Goal: Task Accomplishment & Management: Use online tool/utility

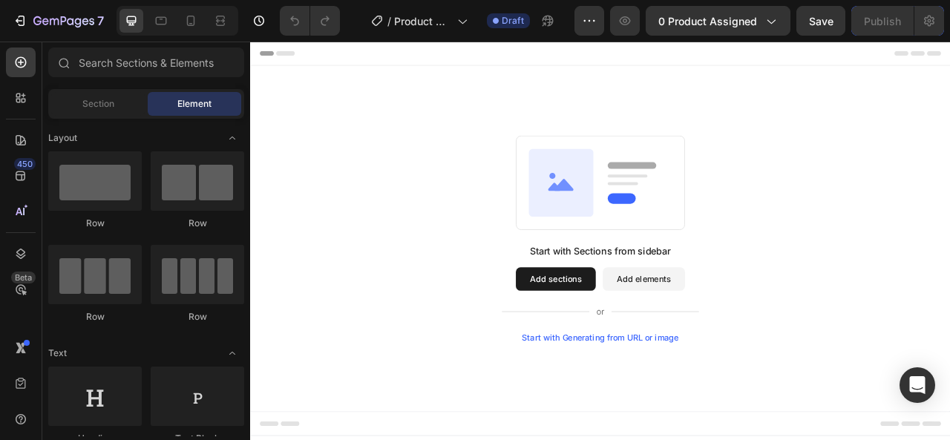
click at [831, 158] on div "Start with Sections from sidebar Add sections Add elements Start with Generatin…" at bounding box center [695, 292] width 890 height 440
click at [750, 39] on div "7 / Product Page - [DATE] 15:23:08 Draft Preview 0 product assigned Save Publish" at bounding box center [475, 21] width 950 height 42
click at [751, 38] on div "7 / Product Page - [DATE] 15:23:08 Draft Preview 0 product assigned Save Publish" at bounding box center [475, 21] width 950 height 42
click at [752, 36] on div "7 / Product Page - [DATE] 15:23:08 Draft Preview 0 product assigned Save Publish" at bounding box center [475, 21] width 950 height 42
click at [765, 27] on icon "button" at bounding box center [770, 20] width 15 height 15
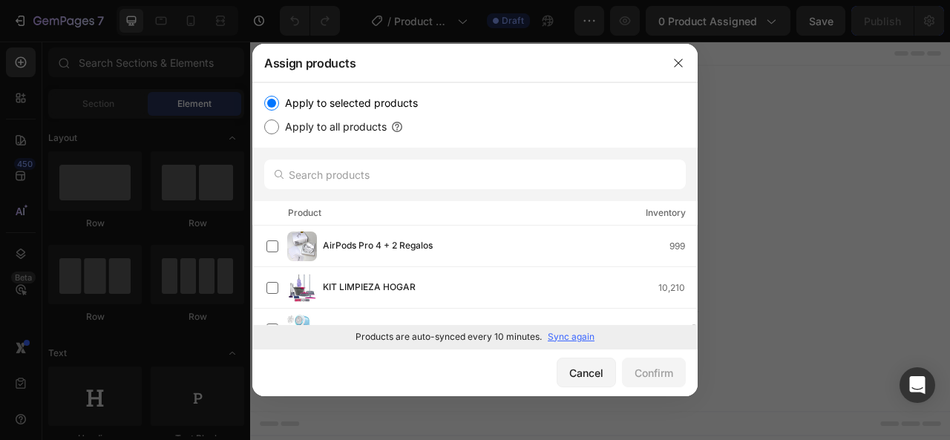
scroll to position [148, 0]
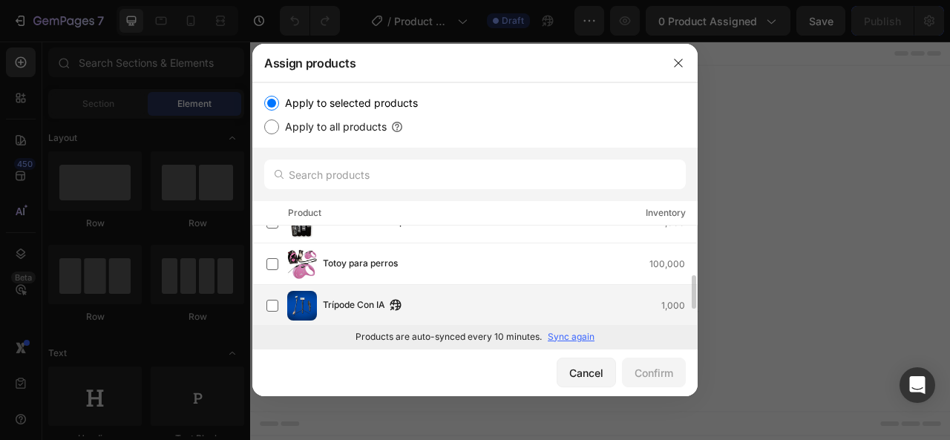
click at [479, 298] on div "Trípode Con IA 1,000" at bounding box center [510, 306] width 374 height 16
click at [660, 363] on button "Confirm" at bounding box center [654, 373] width 64 height 30
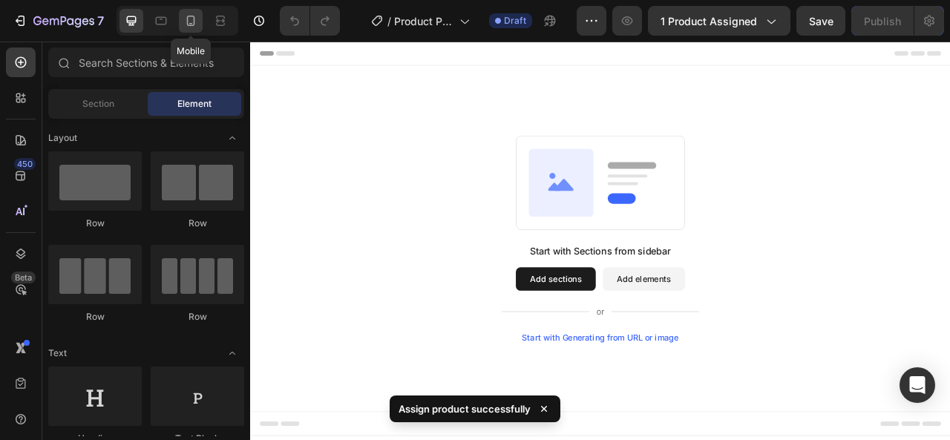
click at [184, 19] on icon at bounding box center [190, 20] width 15 height 15
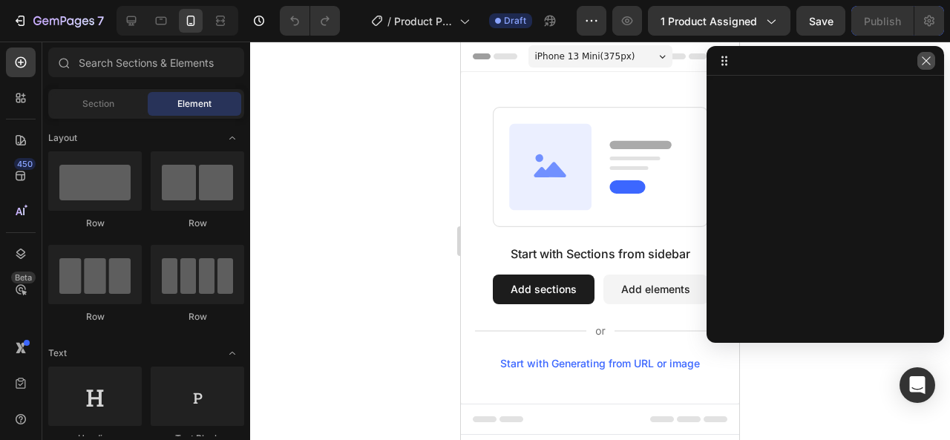
click at [929, 61] on icon "button" at bounding box center [926, 61] width 12 height 12
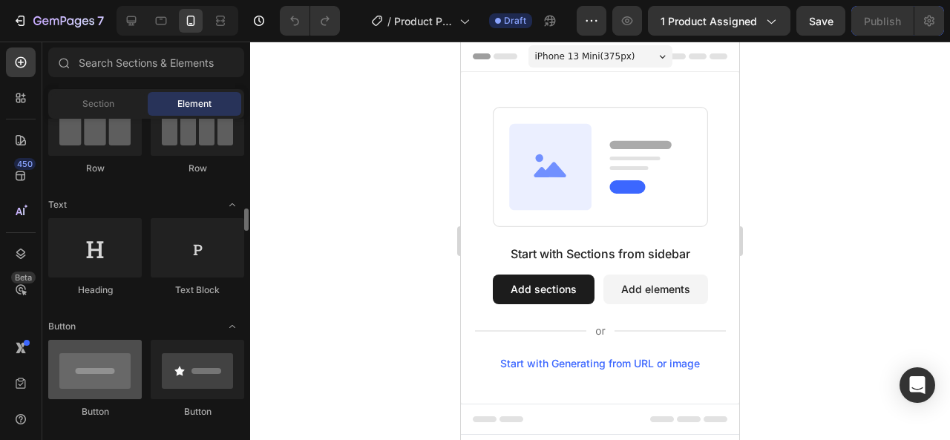
scroll to position [297, 0]
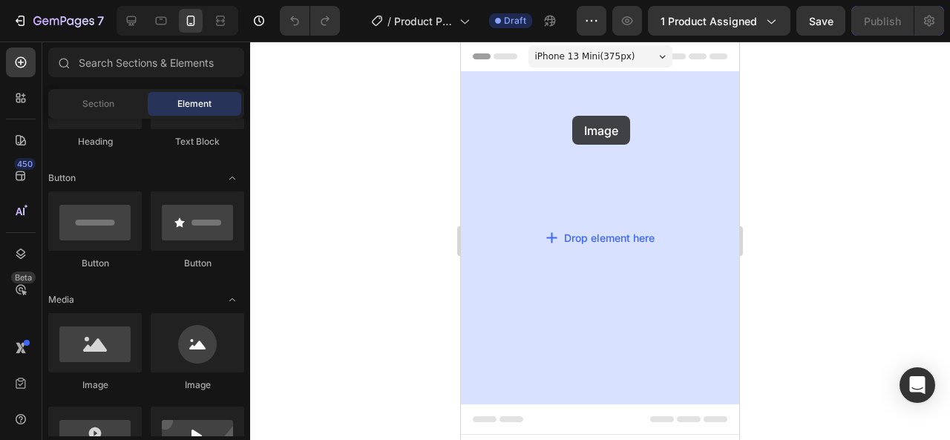
drag, startPoint x: 567, startPoint y: 384, endPoint x: 561, endPoint y: 115, distance: 268.7
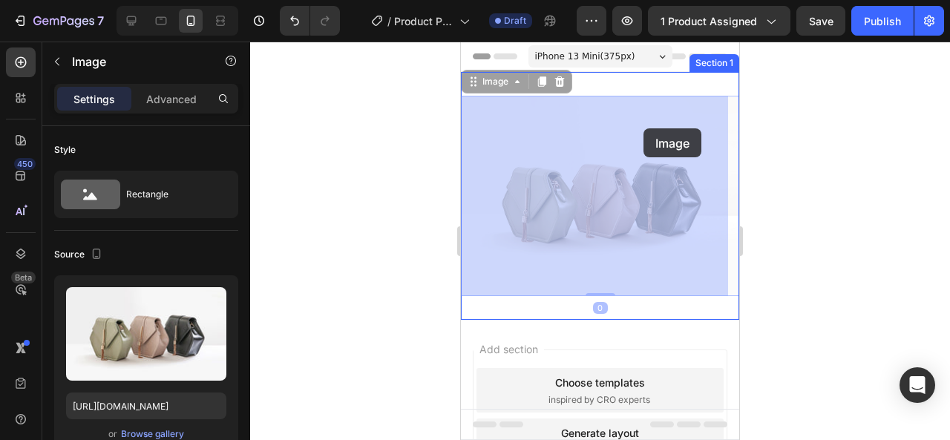
drag, startPoint x: 643, startPoint y: 155, endPoint x: 643, endPoint y: 130, distance: 25.2
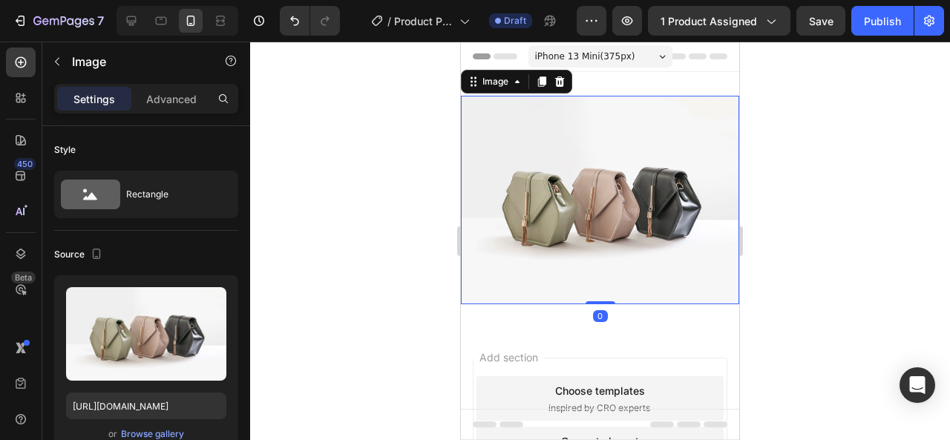
click at [628, 96] on img at bounding box center [600, 200] width 278 height 208
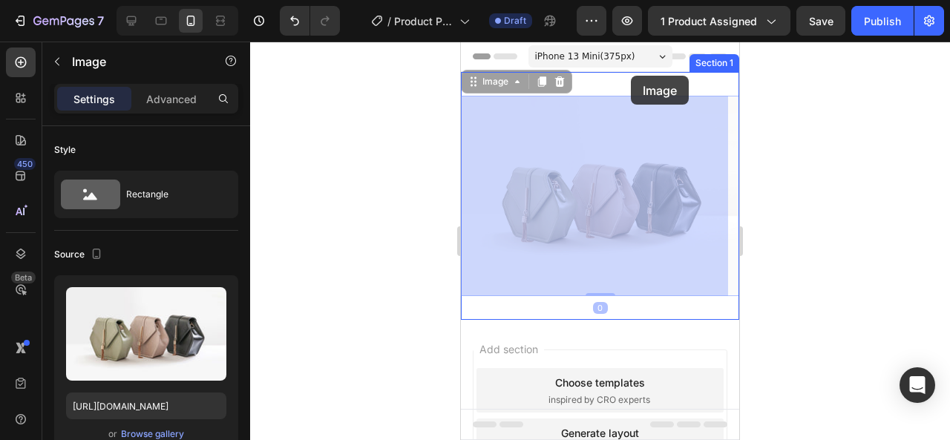
drag, startPoint x: 628, startPoint y: 113, endPoint x: 631, endPoint y: 76, distance: 37.2
click at [631, 76] on div "iPhone 13 Mini ( 375 px) iPhone 13 Mini iPhone 13 Pro iPhone 11 Pro Max iPhone …" at bounding box center [600, 323] width 278 height 562
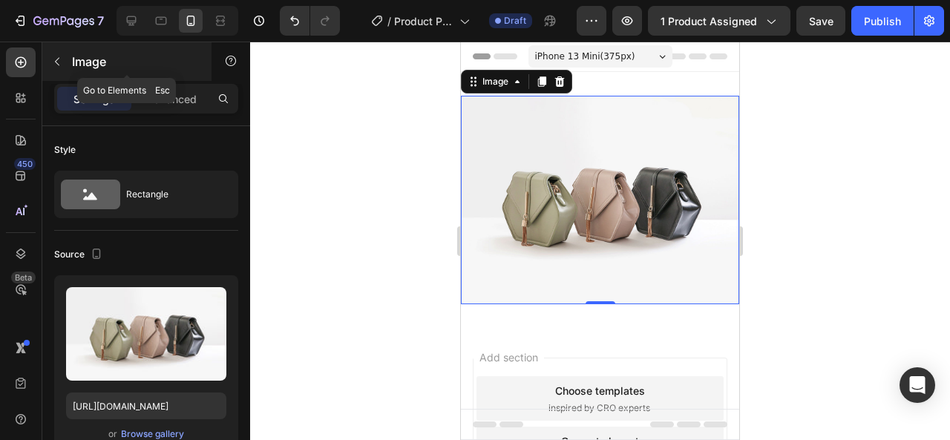
click at [55, 51] on button "button" at bounding box center [57, 62] width 24 height 24
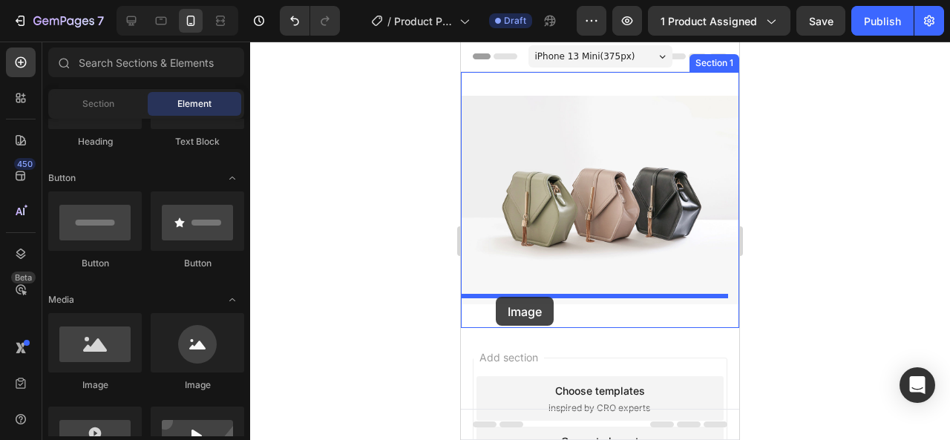
drag, startPoint x: 579, startPoint y: 395, endPoint x: 496, endPoint y: 297, distance: 128.5
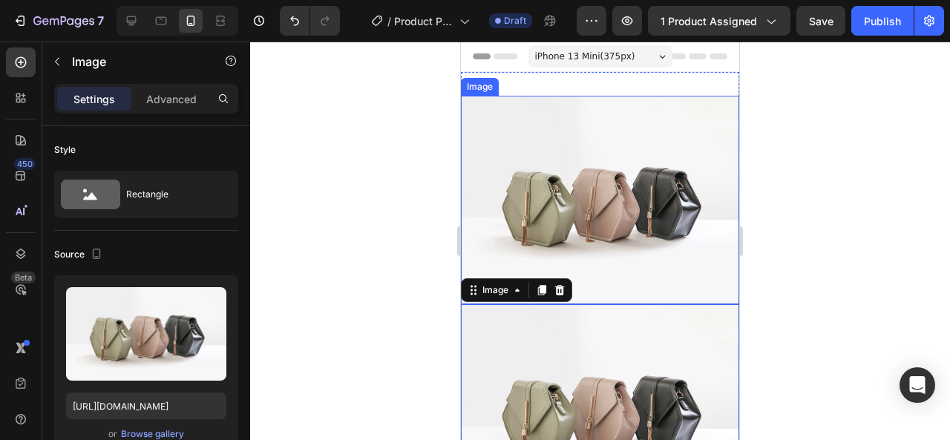
scroll to position [148, 0]
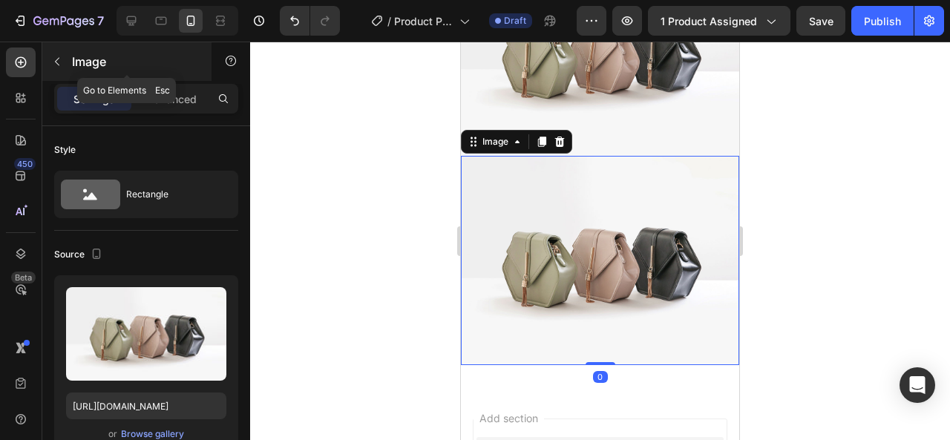
click at [57, 56] on icon "button" at bounding box center [57, 62] width 12 height 12
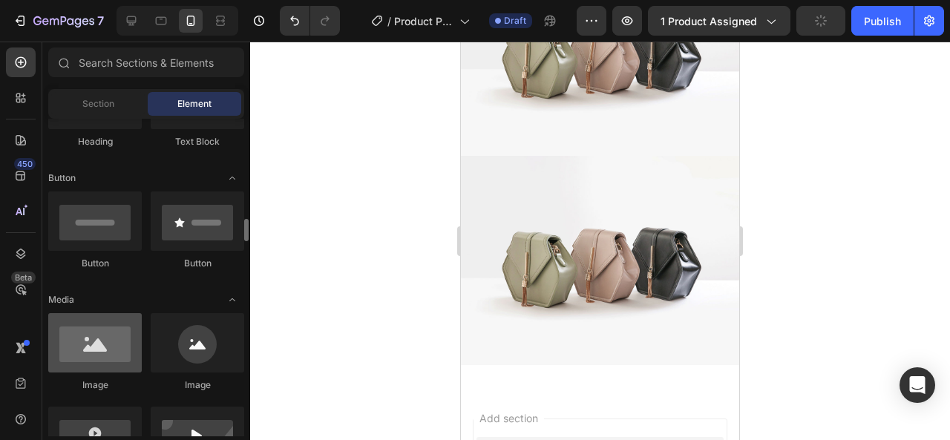
scroll to position [371, 0]
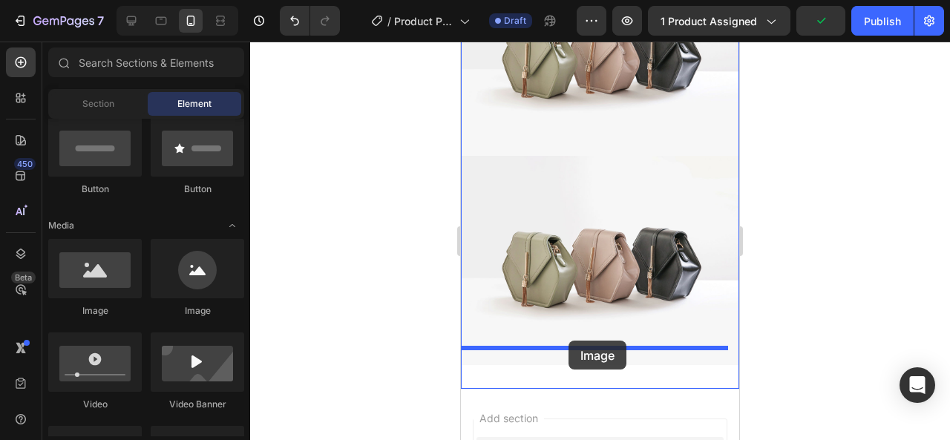
drag, startPoint x: 571, startPoint y: 311, endPoint x: 568, endPoint y: 341, distance: 29.8
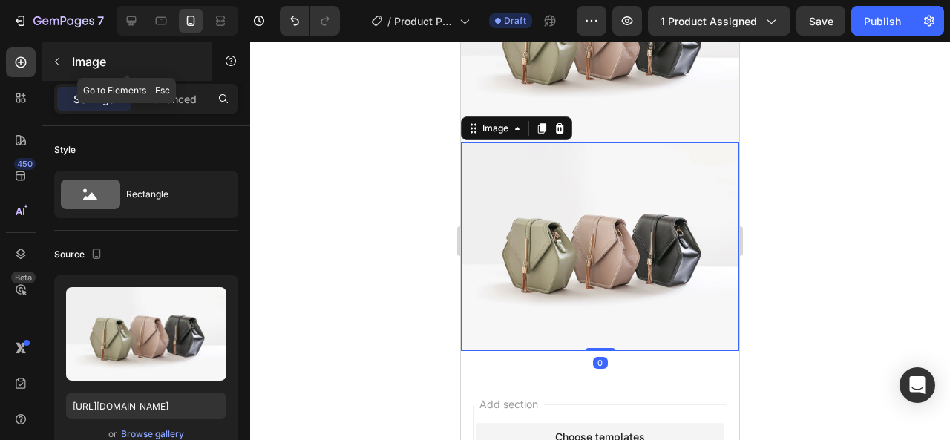
click at [56, 55] on button "button" at bounding box center [57, 62] width 24 height 24
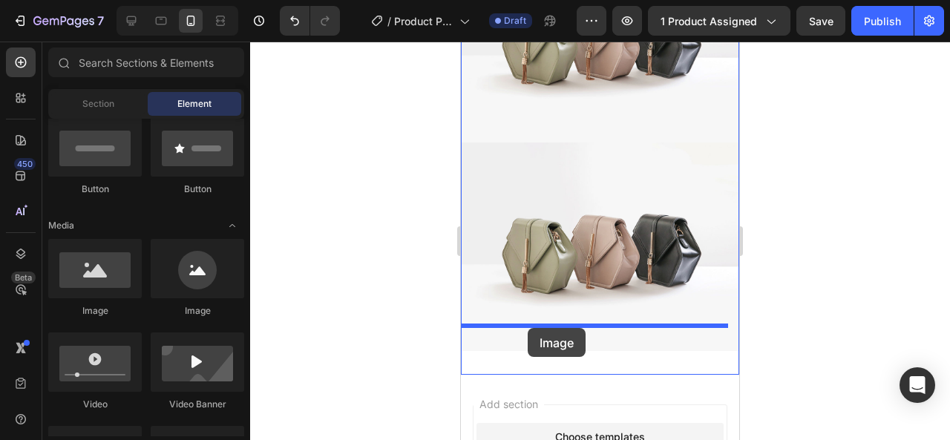
drag, startPoint x: 551, startPoint y: 321, endPoint x: 539, endPoint y: 316, distance: 12.3
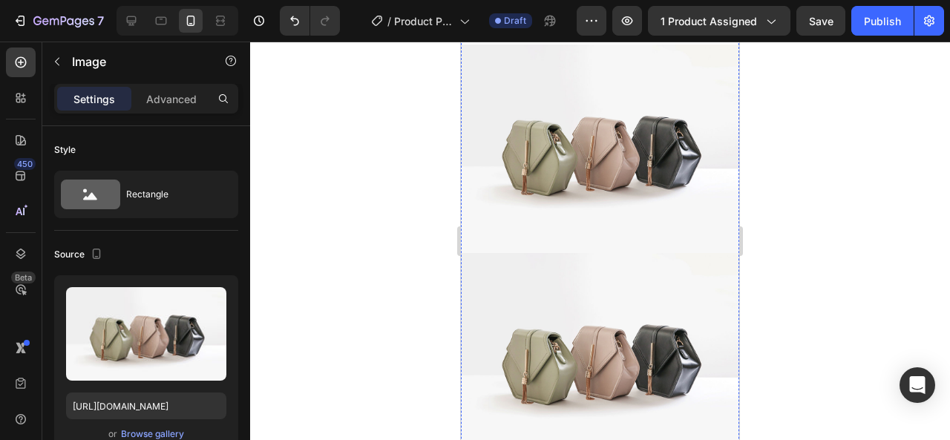
scroll to position [0, 0]
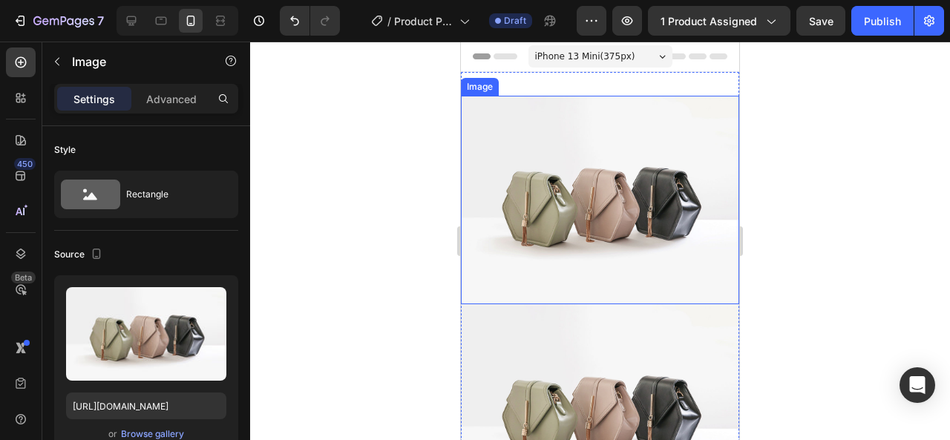
click at [597, 139] on img at bounding box center [600, 200] width 278 height 208
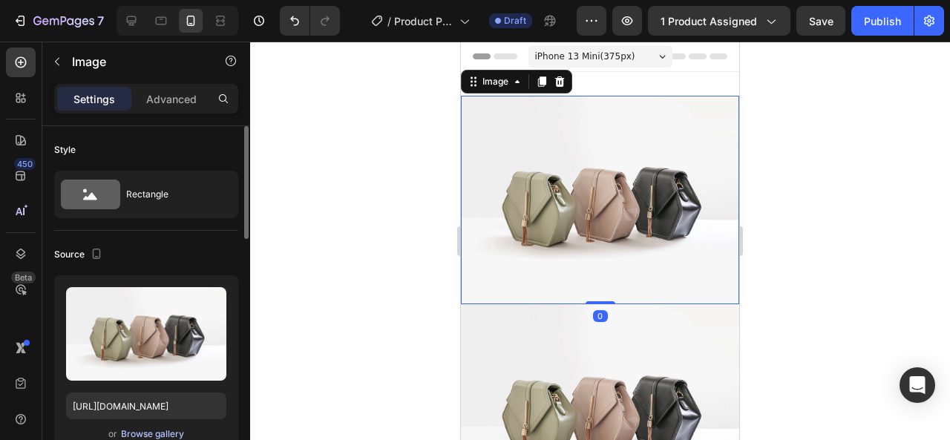
click at [168, 428] on div "Browse gallery" at bounding box center [152, 433] width 63 height 13
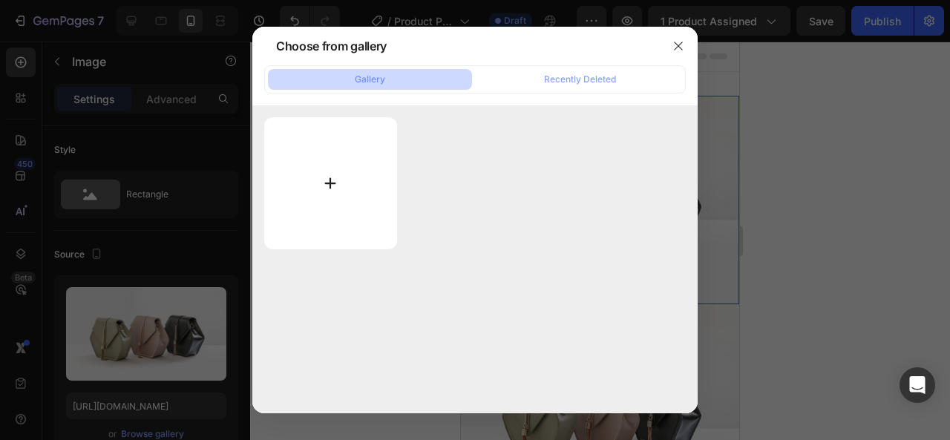
click at [332, 168] on input "file" at bounding box center [330, 183] width 133 height 132
type input "C:\fakepath\Agregar un subtítulo.png"
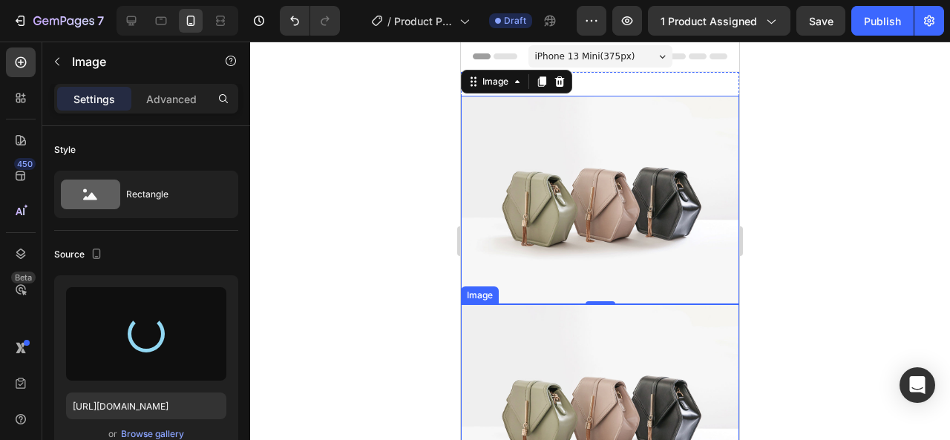
type input "[URL][DOMAIN_NAME]"
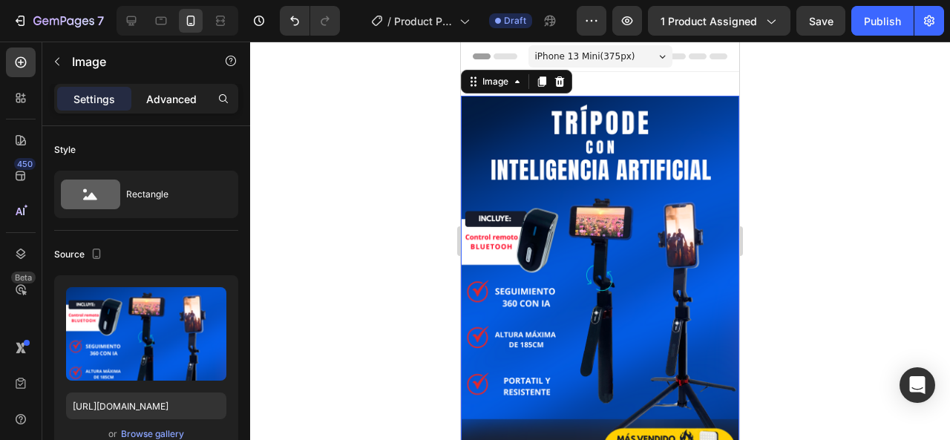
click at [181, 95] on p "Advanced" at bounding box center [171, 99] width 50 height 16
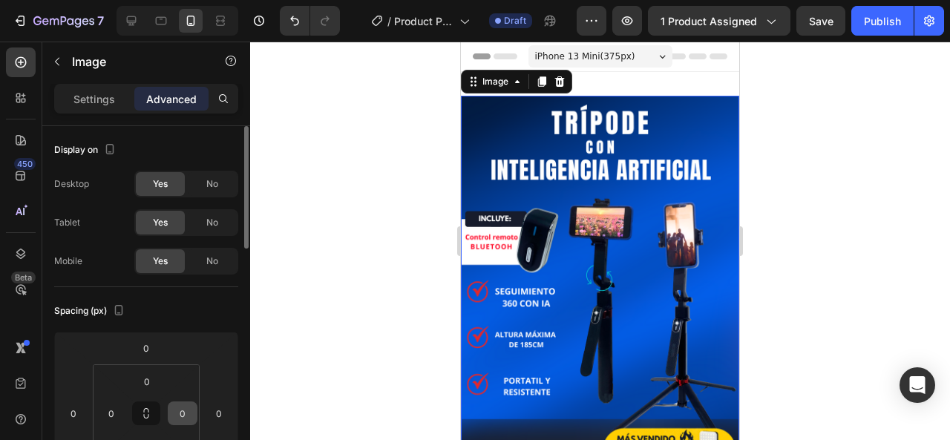
scroll to position [148, 0]
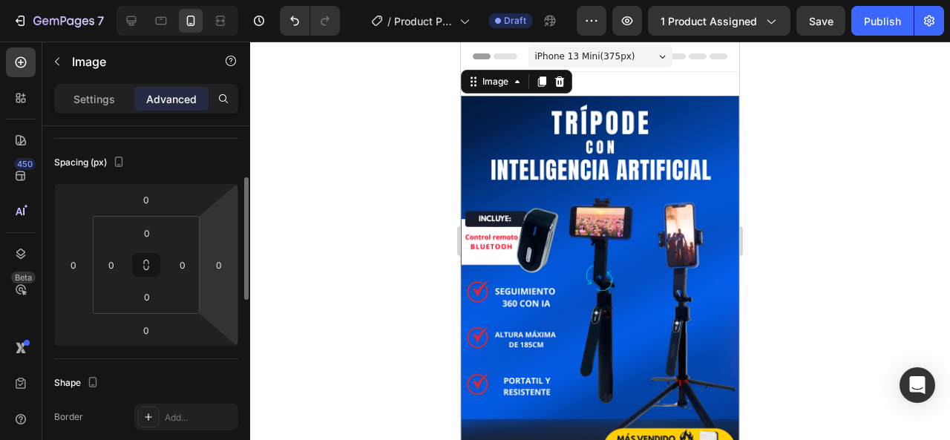
click at [845, 174] on div at bounding box center [600, 241] width 700 height 398
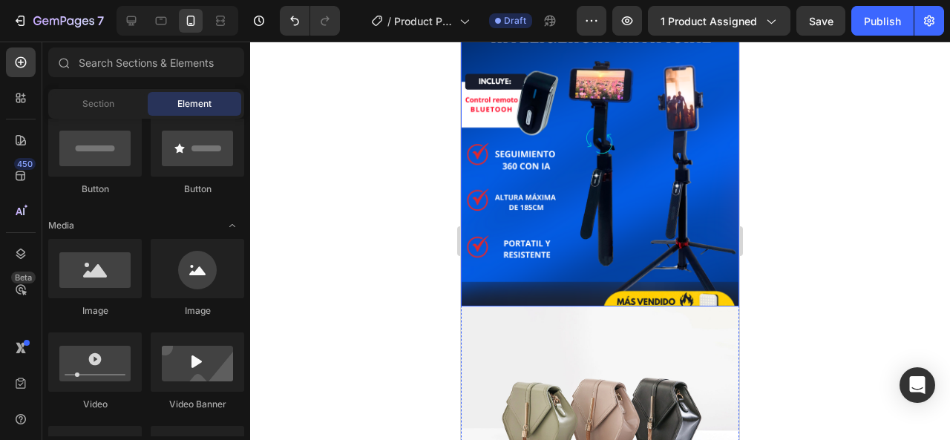
scroll to position [223, 0]
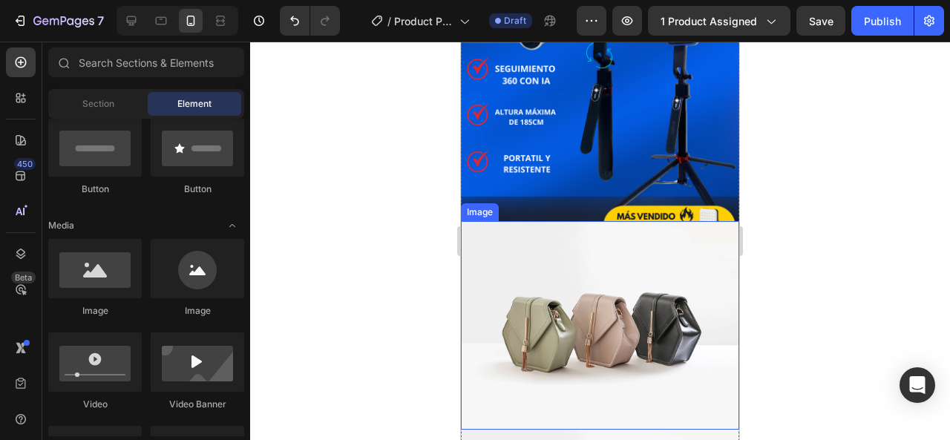
click at [626, 267] on img at bounding box center [600, 325] width 278 height 208
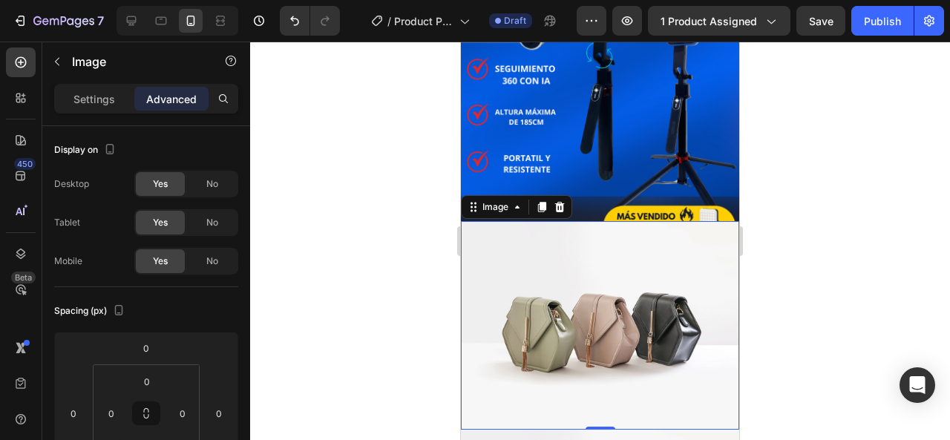
click at [588, 329] on img at bounding box center [600, 325] width 278 height 208
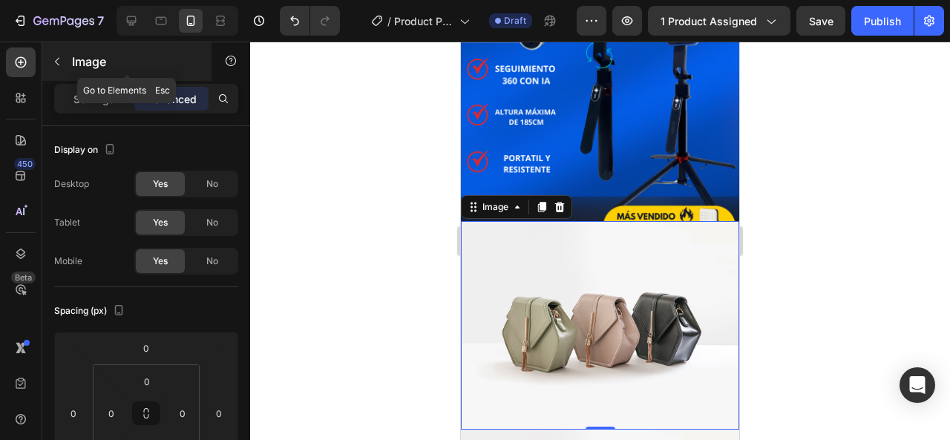
click at [54, 59] on icon "button" at bounding box center [57, 62] width 12 height 12
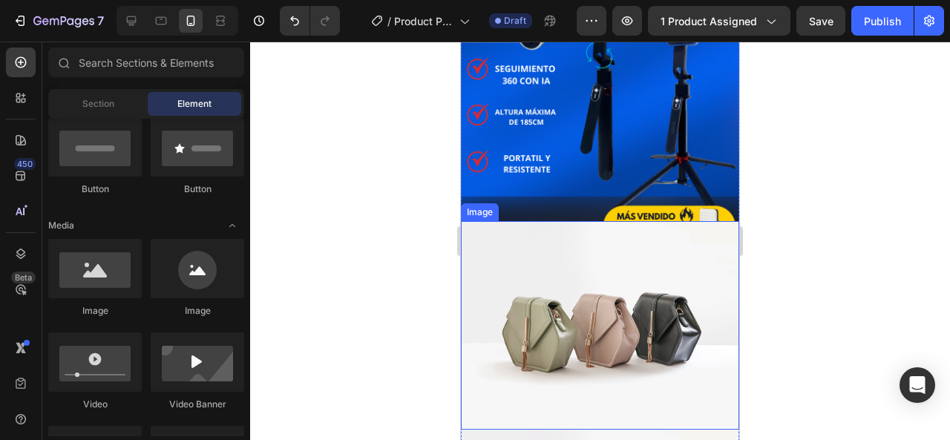
click at [521, 310] on img at bounding box center [600, 325] width 278 height 208
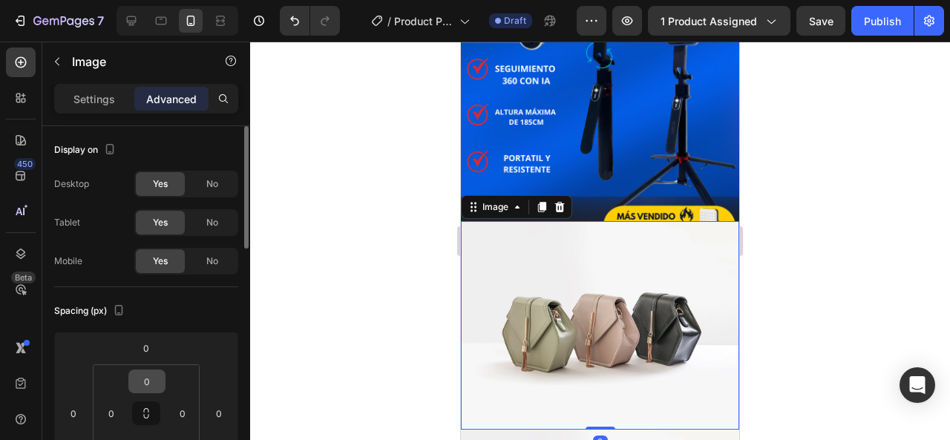
scroll to position [74, 0]
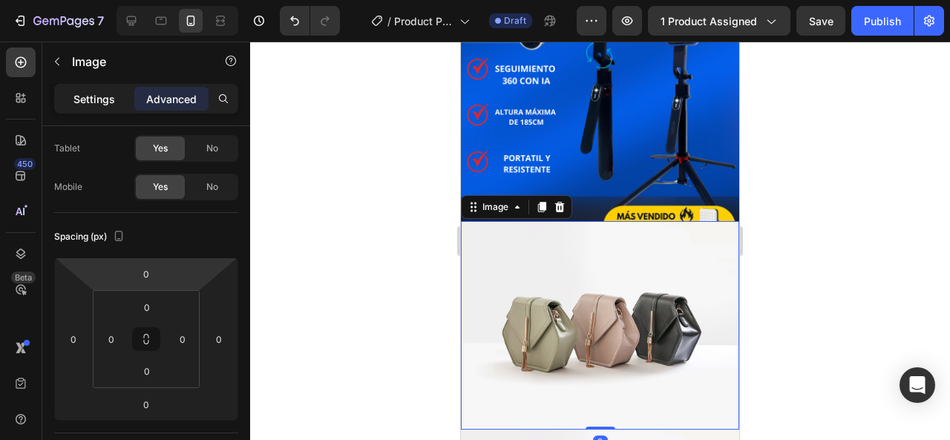
drag, startPoint x: 61, startPoint y: 93, endPoint x: 91, endPoint y: 102, distance: 31.2
click at [65, 93] on div "Settings" at bounding box center [94, 99] width 74 height 24
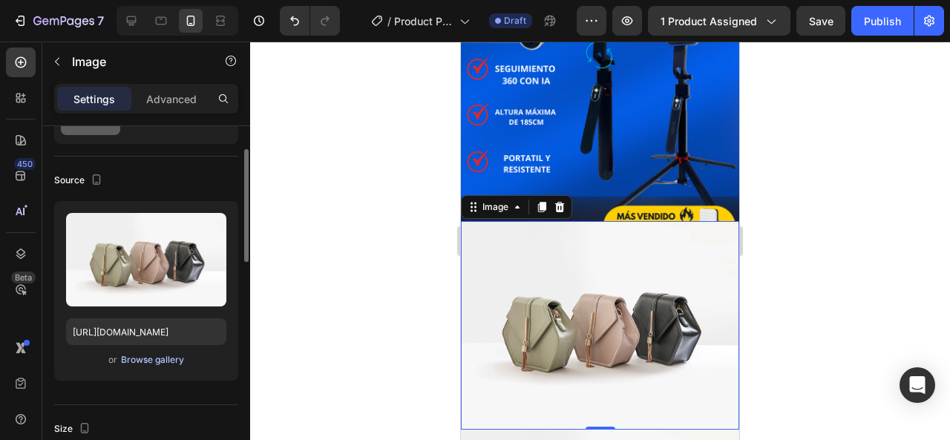
click at [157, 363] on div "Browse gallery" at bounding box center [152, 359] width 63 height 13
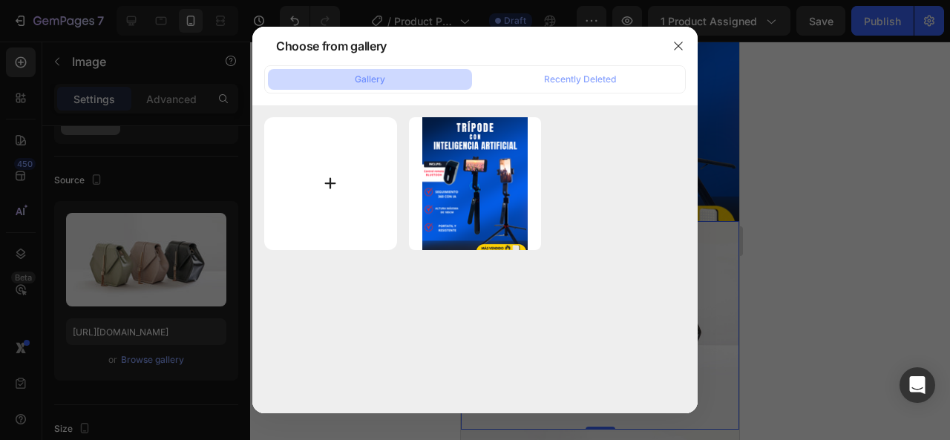
click at [330, 199] on input "file" at bounding box center [330, 183] width 133 height 133
type input "C:\fakepath\Agregar un subtítulo (1).png"
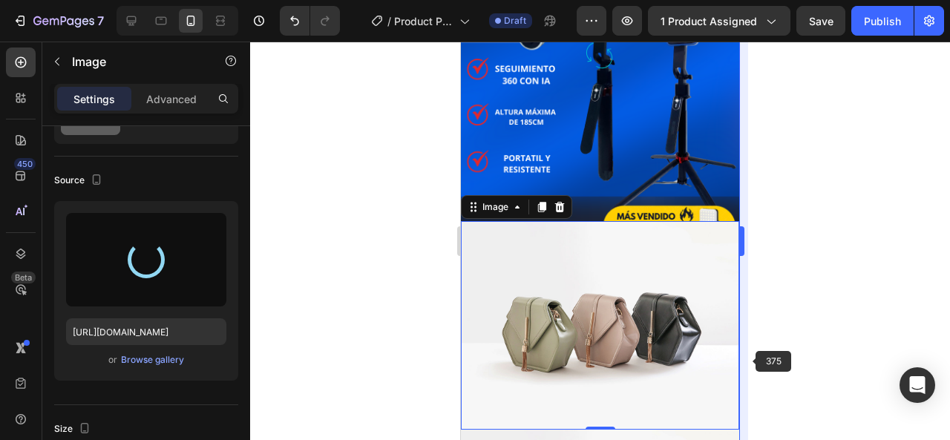
type input "[URL][DOMAIN_NAME]"
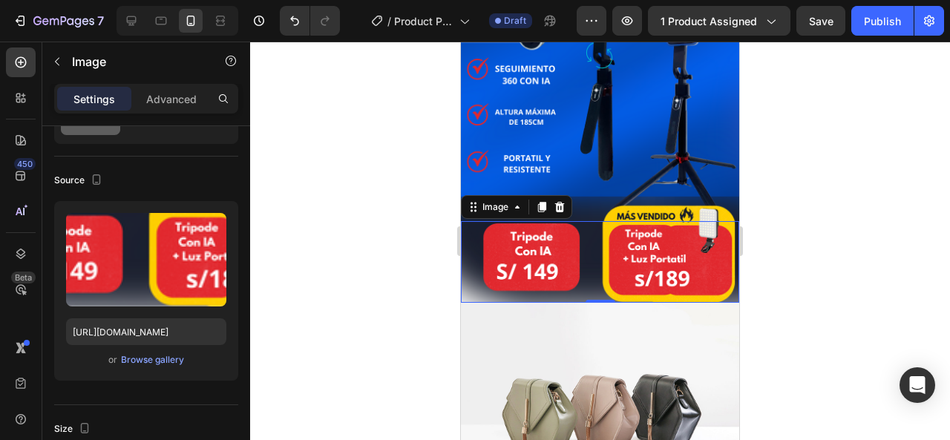
click at [818, 263] on div at bounding box center [600, 241] width 700 height 398
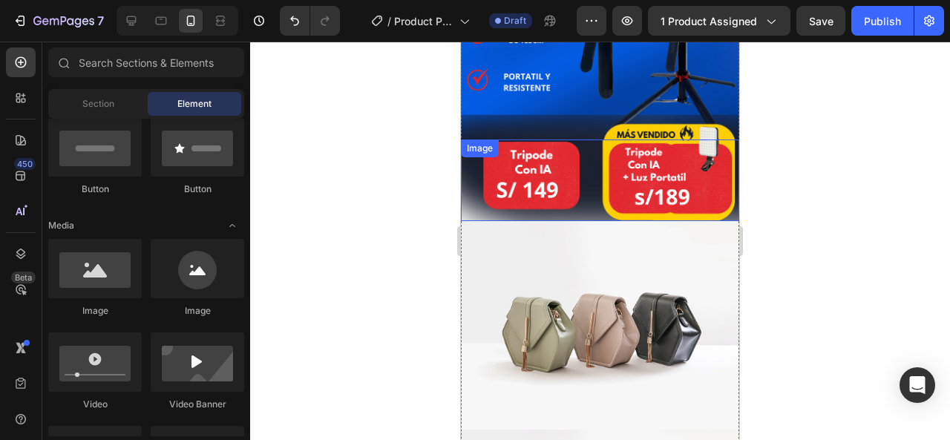
scroll to position [223, 0]
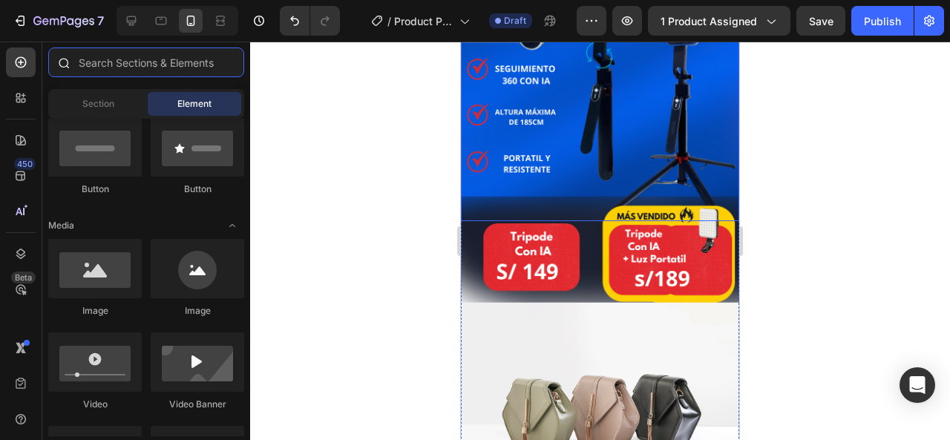
click at [131, 56] on input "text" at bounding box center [146, 62] width 196 height 30
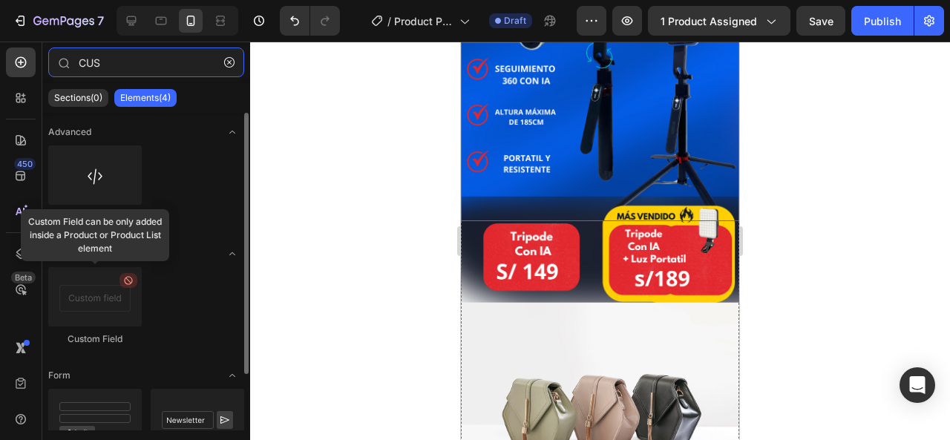
type input "CUS"
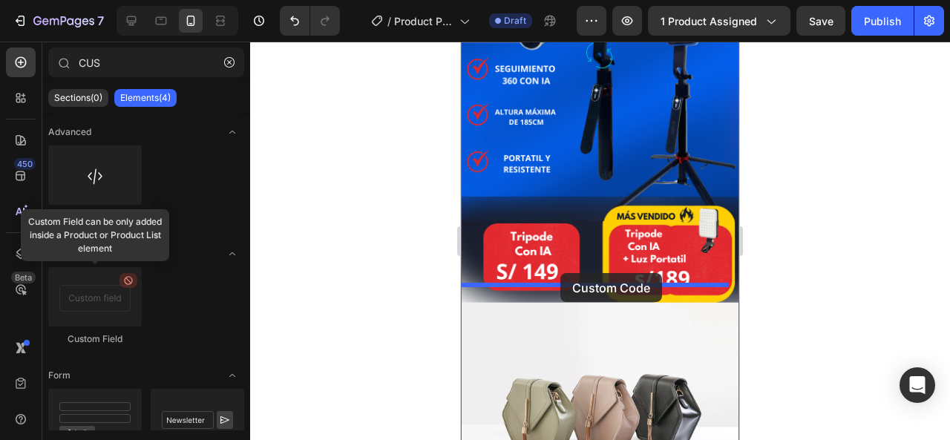
drag, startPoint x: 625, startPoint y: 258, endPoint x: 560, endPoint y: 273, distance: 67.0
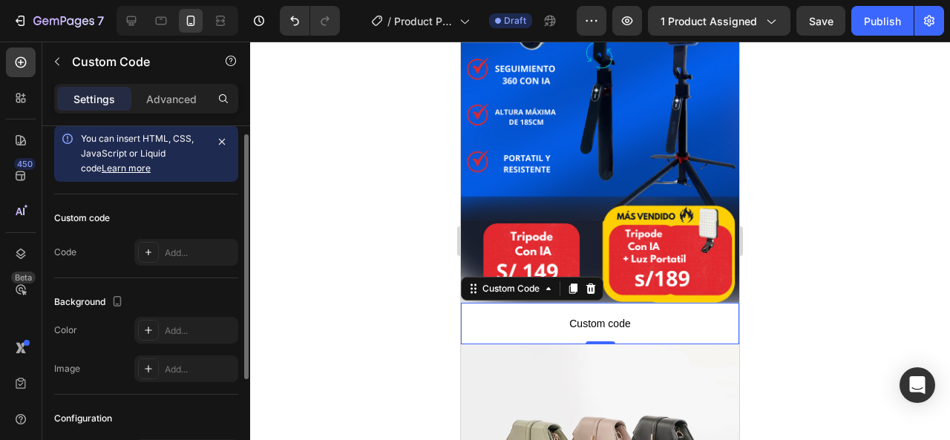
scroll to position [87, 0]
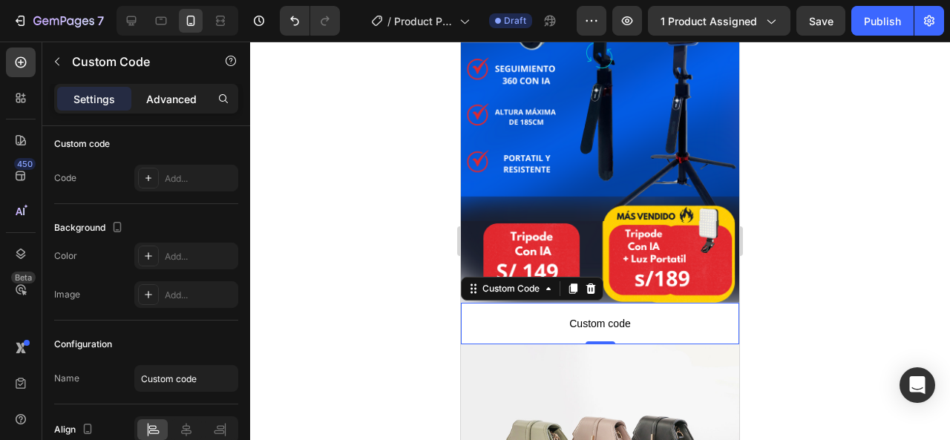
click at [190, 105] on p "Advanced" at bounding box center [171, 99] width 50 height 16
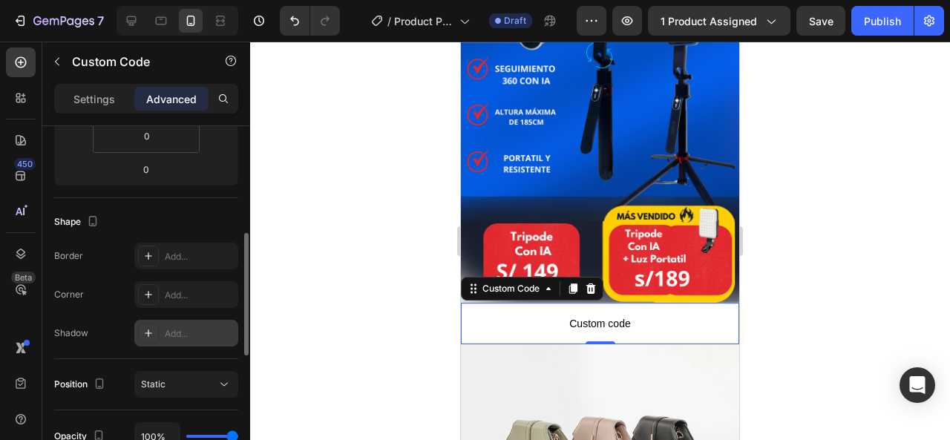
scroll to position [384, 0]
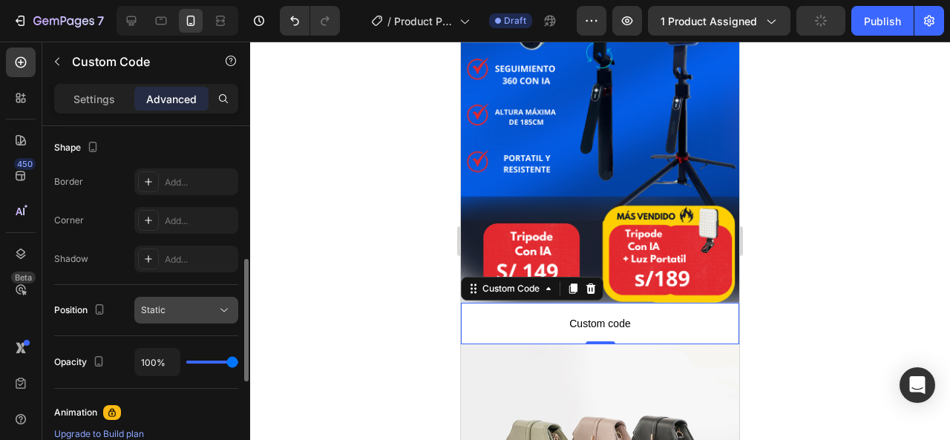
click at [209, 319] on button "Static" at bounding box center [186, 310] width 104 height 27
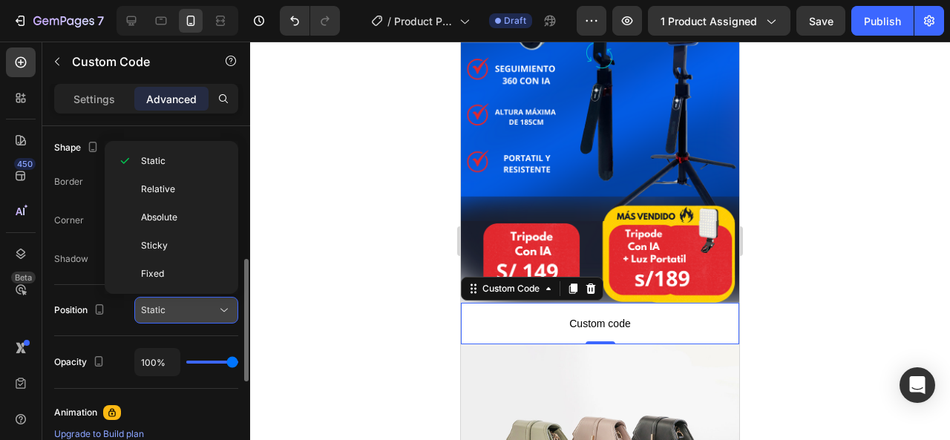
click at [200, 312] on div "Static" at bounding box center [179, 309] width 76 height 13
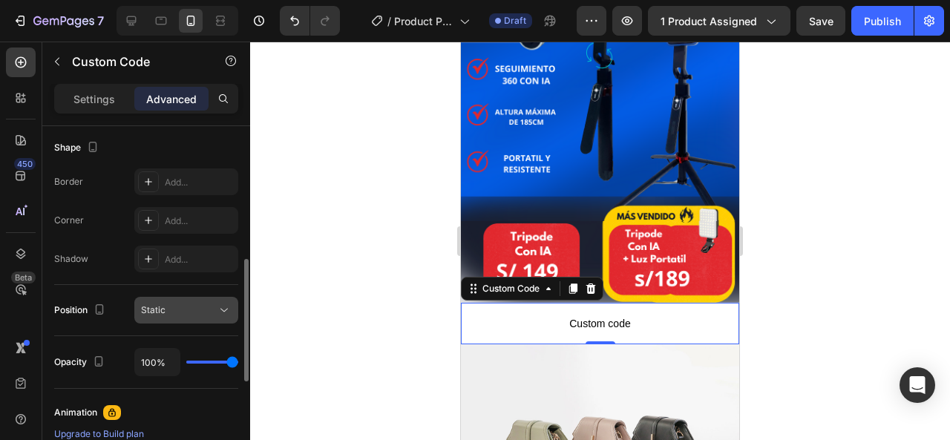
click at [200, 312] on div "Static" at bounding box center [179, 309] width 76 height 13
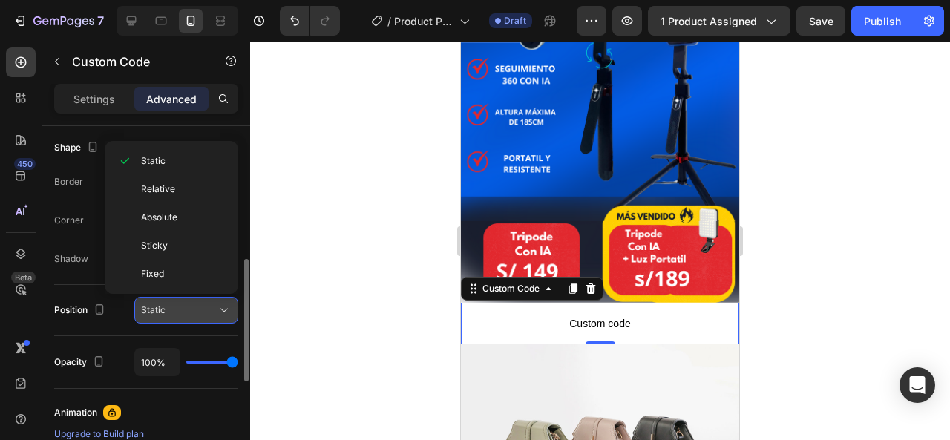
click at [200, 312] on div "Static" at bounding box center [179, 309] width 76 height 13
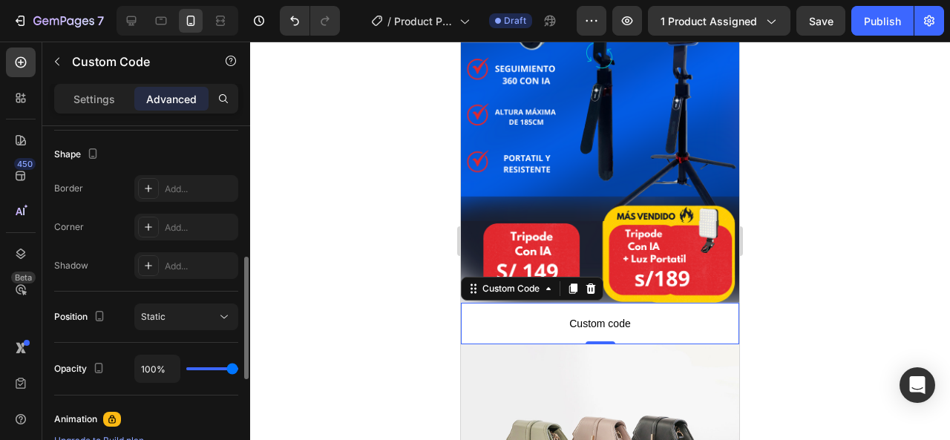
scroll to position [154, 0]
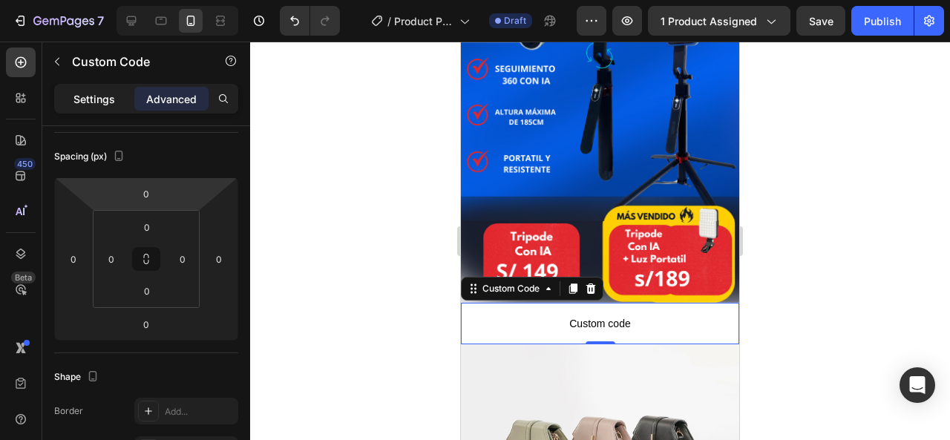
click at [108, 108] on div "Settings" at bounding box center [94, 99] width 74 height 24
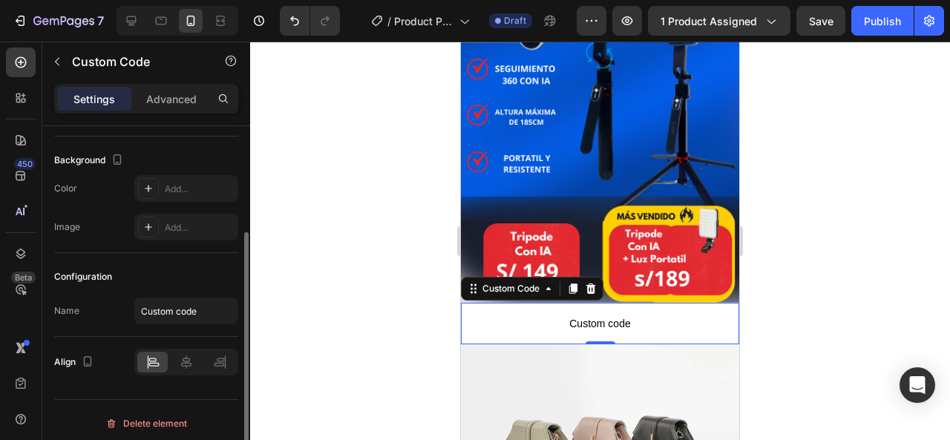
scroll to position [161, 0]
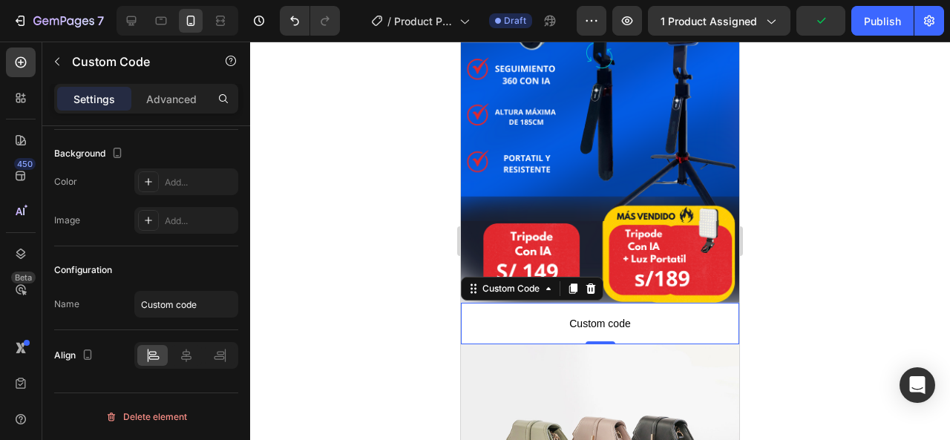
click at [807, 255] on div at bounding box center [600, 241] width 700 height 398
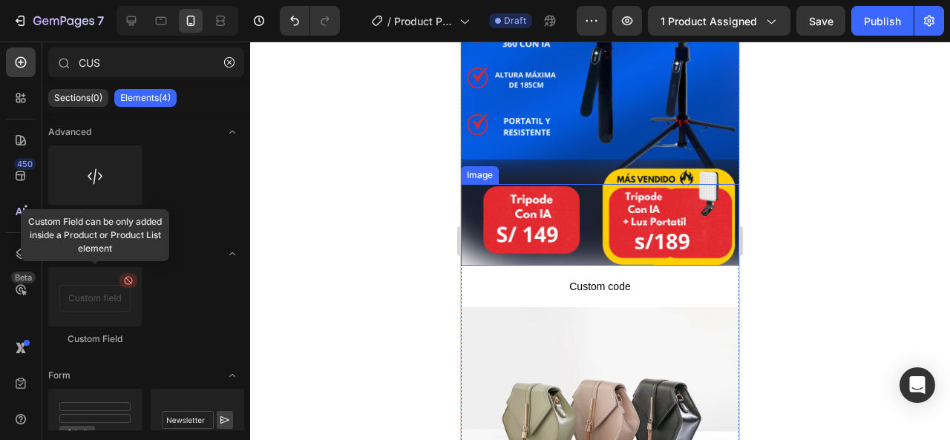
scroll to position [371, 0]
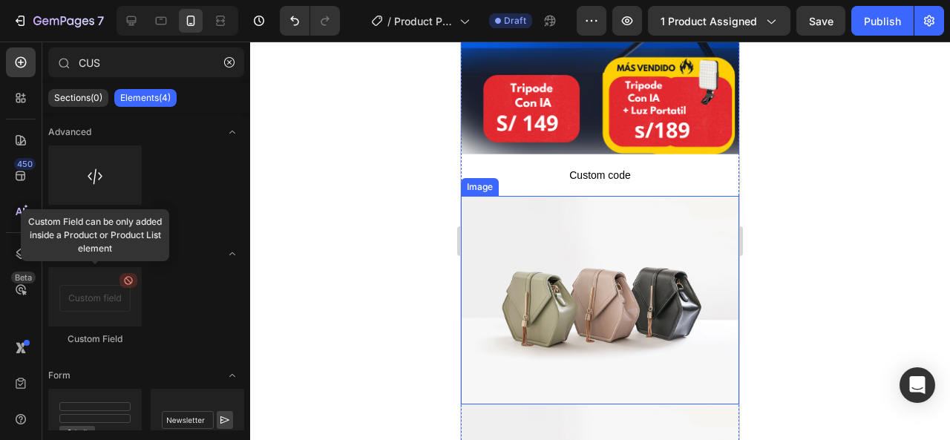
click at [611, 252] on img at bounding box center [600, 300] width 278 height 208
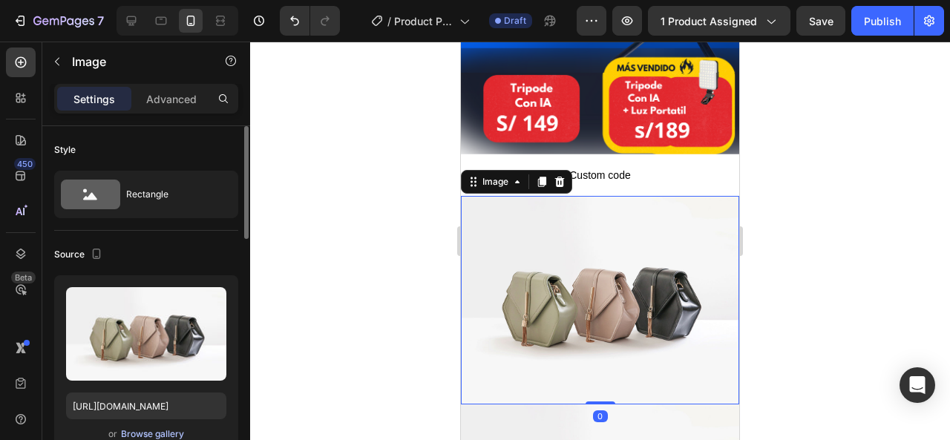
click at [157, 433] on div "Browse gallery" at bounding box center [152, 433] width 63 height 13
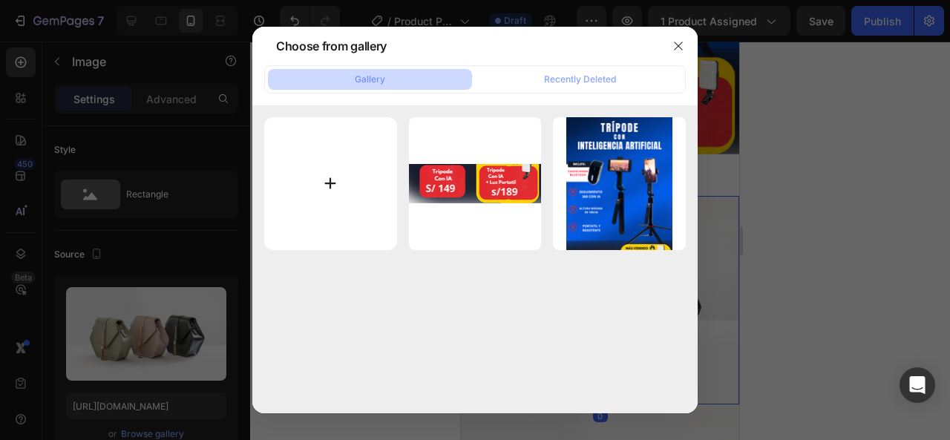
click at [320, 167] on input "file" at bounding box center [330, 183] width 133 height 133
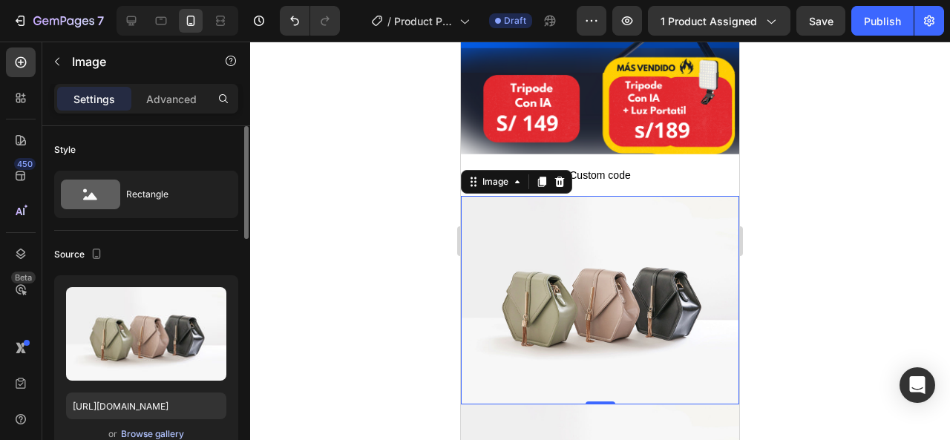
click at [149, 432] on div "Browse gallery" at bounding box center [152, 433] width 63 height 13
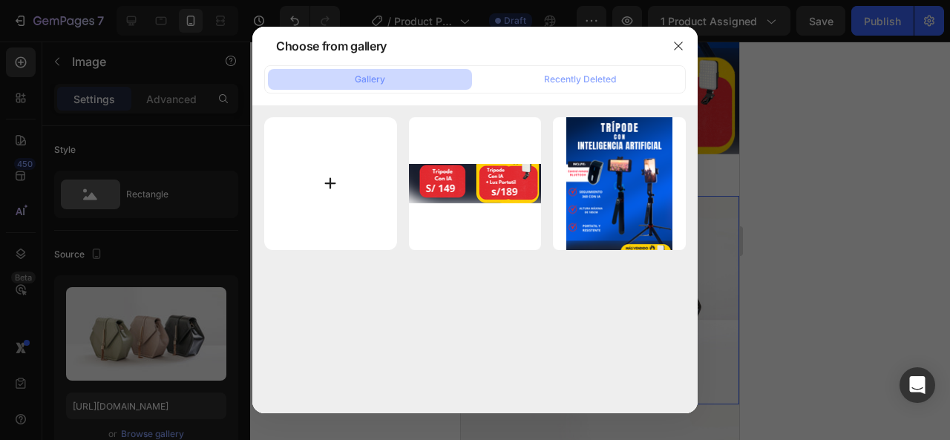
click at [387, 192] on input "file" at bounding box center [330, 183] width 133 height 133
type input "C:\fakepath\Agregar un subtítulo (2).png"
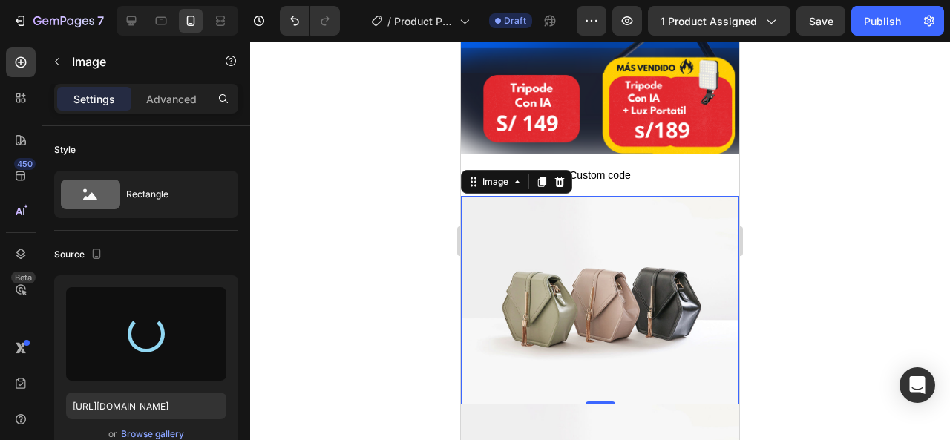
type input "[URL][DOMAIN_NAME]"
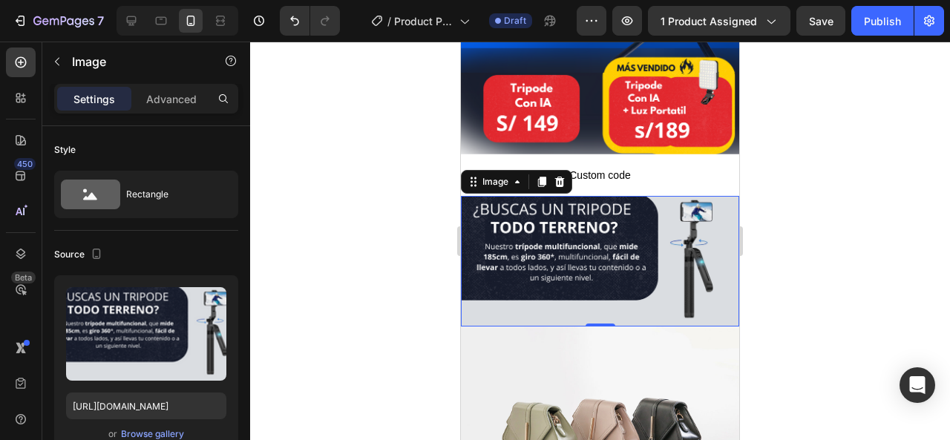
click at [923, 181] on div at bounding box center [600, 241] width 700 height 398
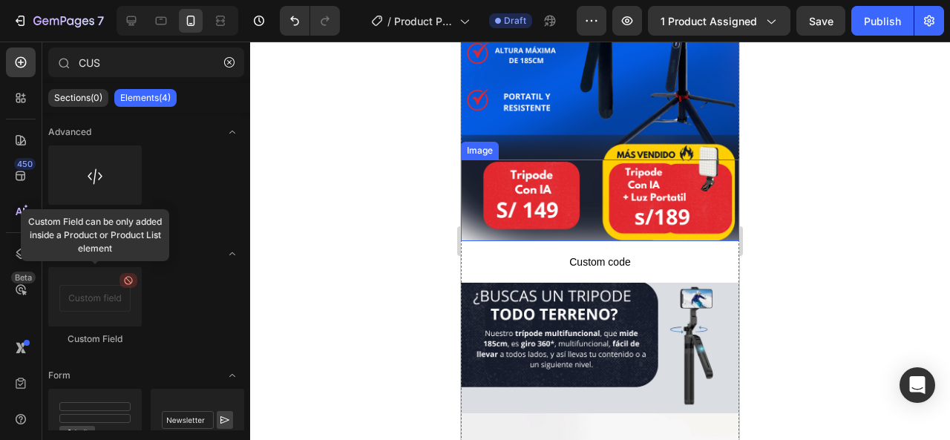
scroll to position [445, 0]
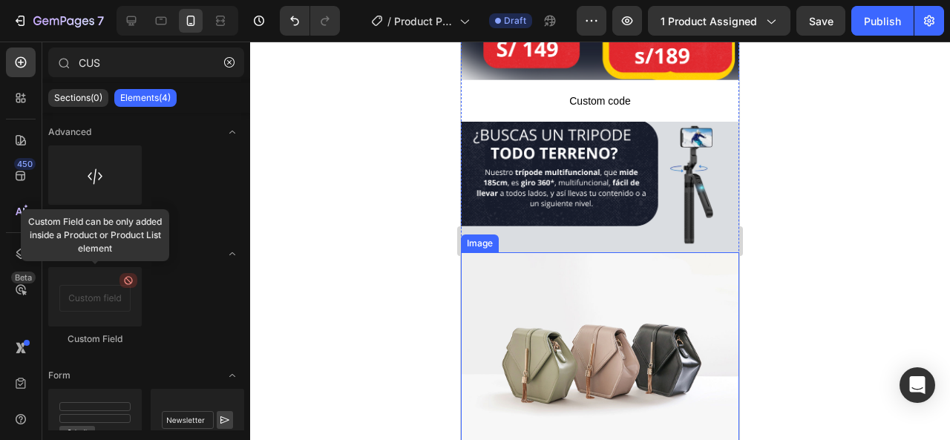
click at [561, 288] on img at bounding box center [600, 356] width 278 height 208
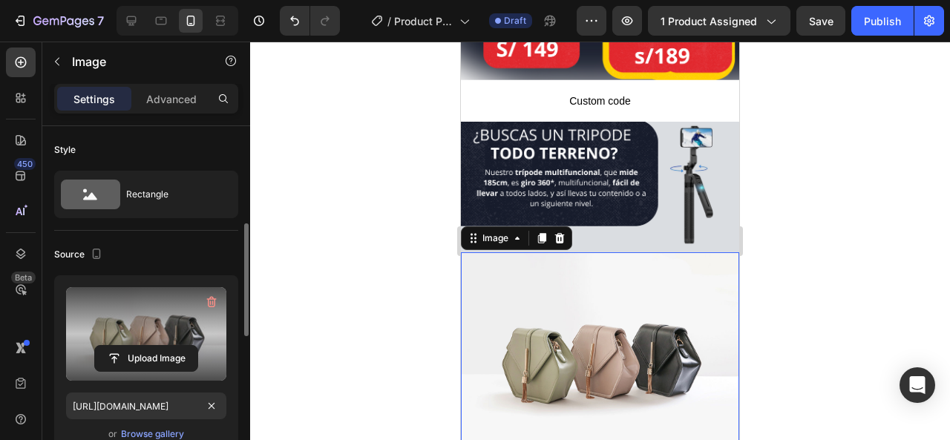
scroll to position [74, 0]
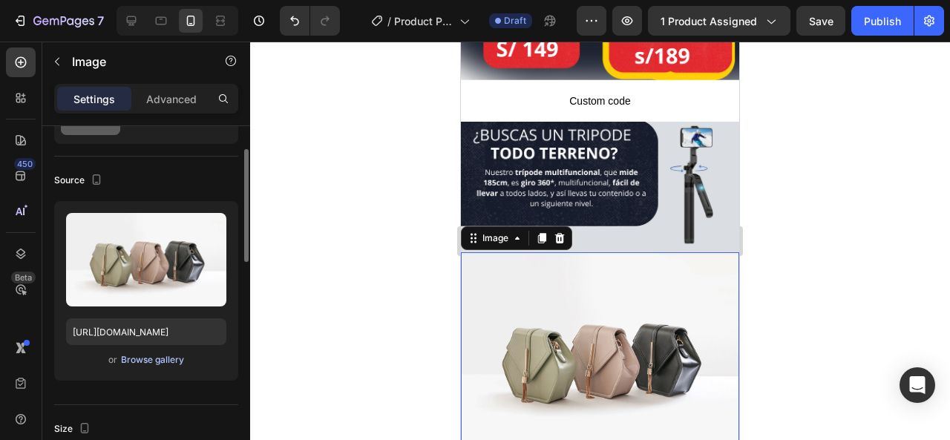
click at [153, 361] on div "Browse gallery" at bounding box center [152, 359] width 63 height 13
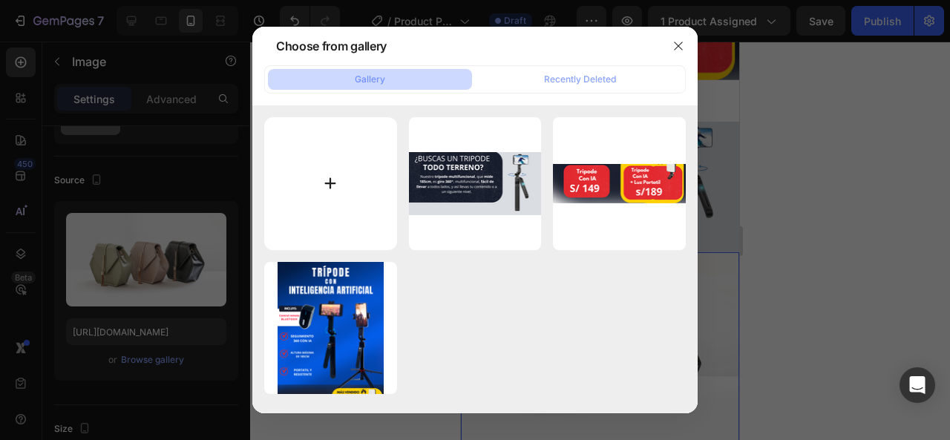
click at [349, 185] on input "file" at bounding box center [330, 183] width 133 height 133
type input "C:\fakepath\WhatsApp Video [DATE] 1.26.57 AM (2).gif"
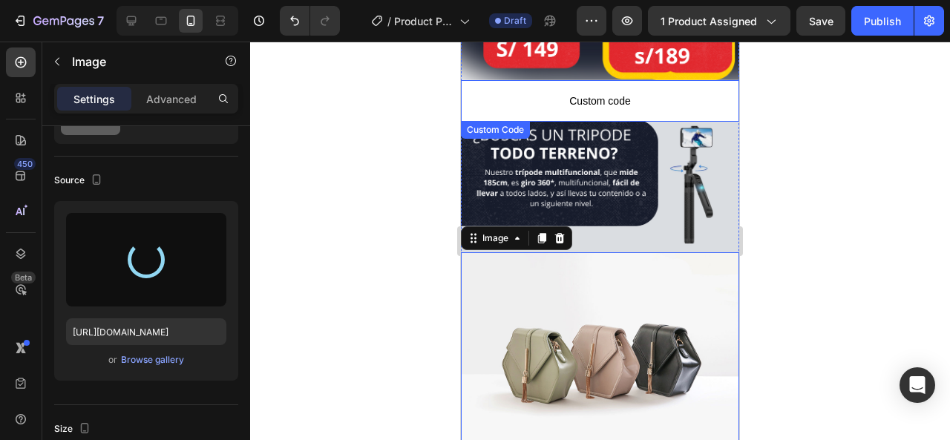
type input "[URL][DOMAIN_NAME]"
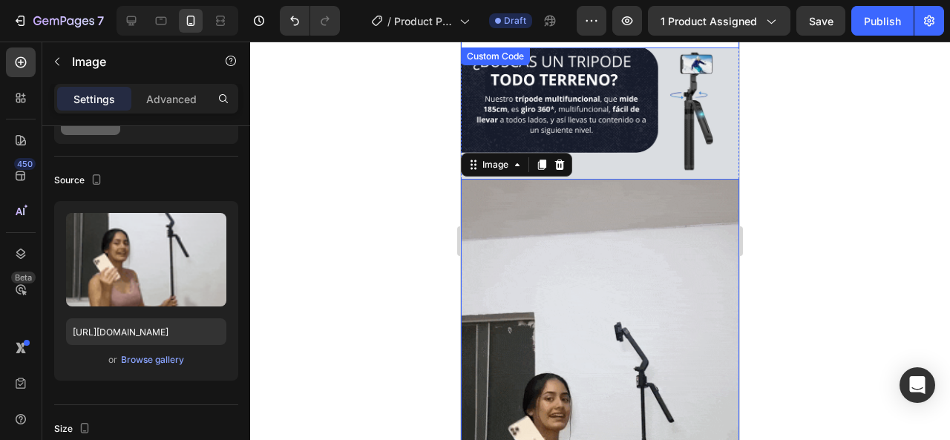
scroll to position [519, 0]
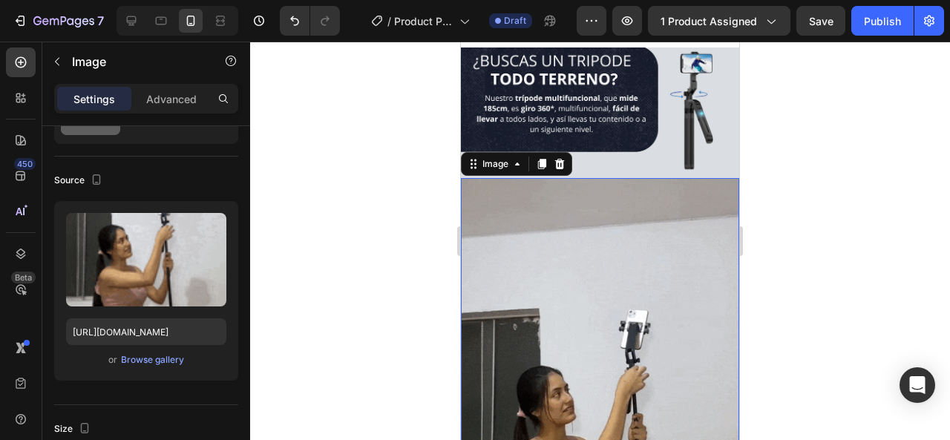
click at [864, 131] on div at bounding box center [600, 241] width 700 height 398
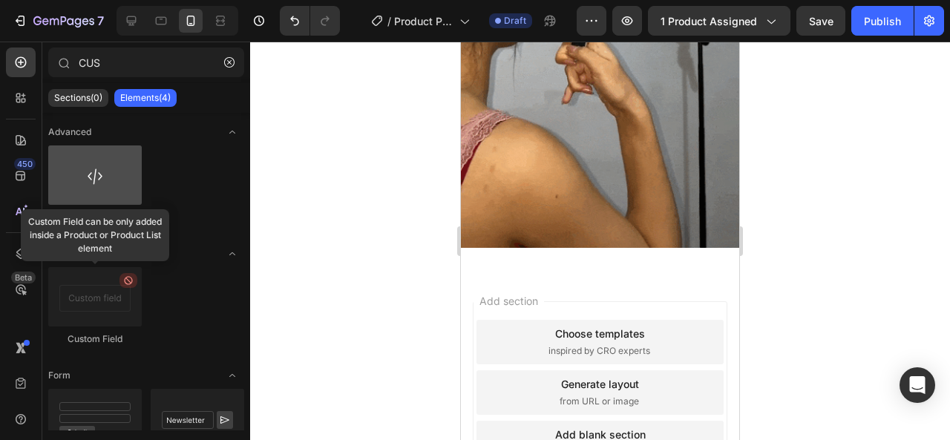
scroll to position [965, 0]
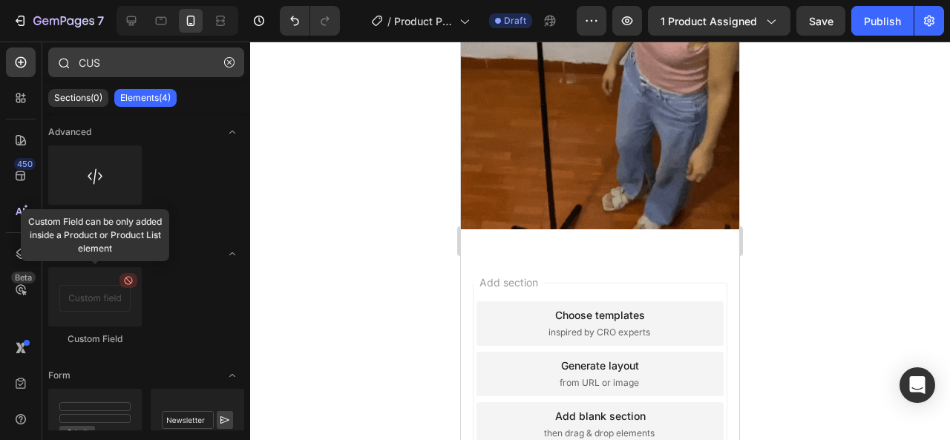
click at [226, 62] on icon "button" at bounding box center [229, 62] width 10 height 10
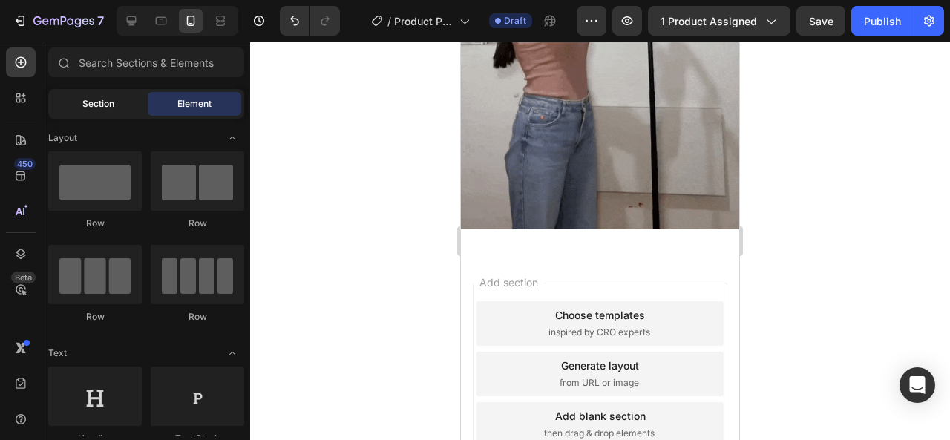
click at [117, 105] on div "Section" at bounding box center [97, 104] width 93 height 24
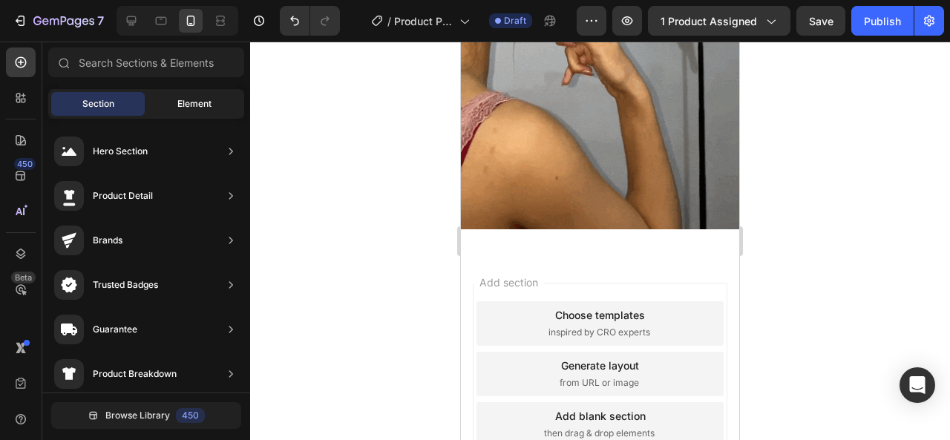
click at [174, 95] on div "Element" at bounding box center [194, 104] width 93 height 24
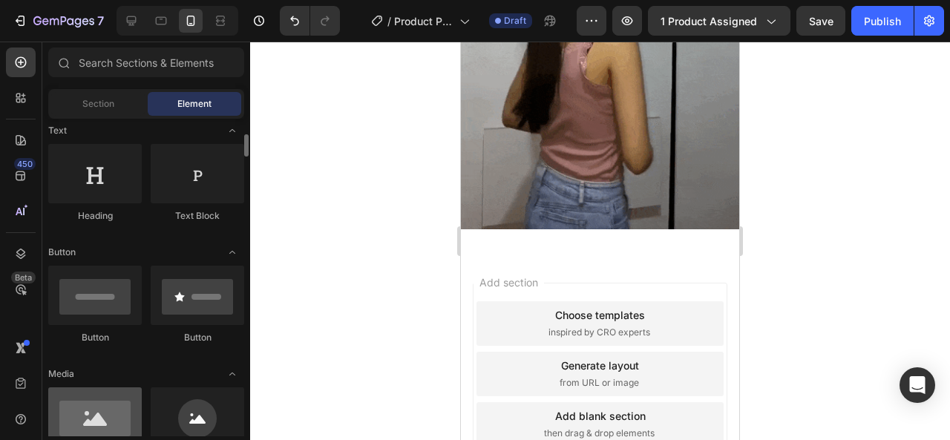
scroll to position [297, 0]
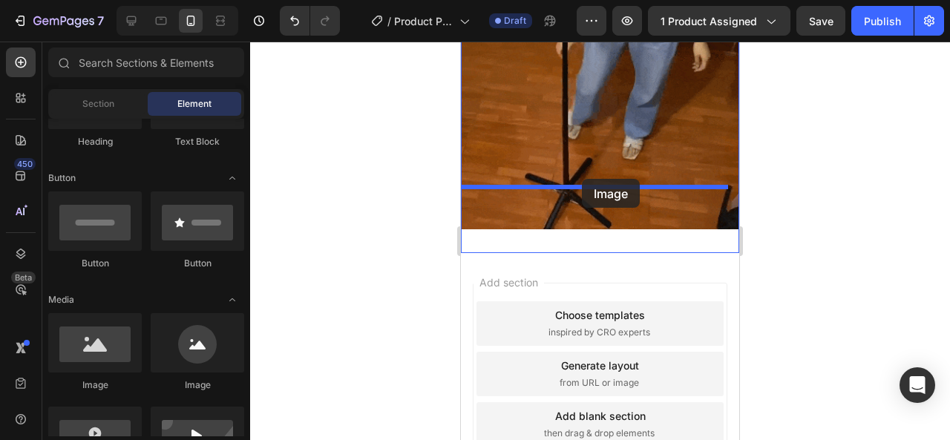
drag, startPoint x: 551, startPoint y: 401, endPoint x: 582, endPoint y: 179, distance: 224.8
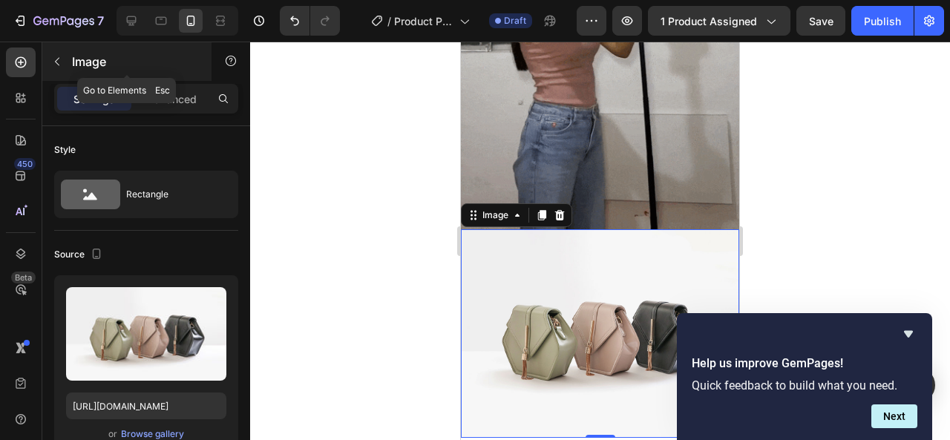
click at [49, 65] on button "button" at bounding box center [57, 62] width 24 height 24
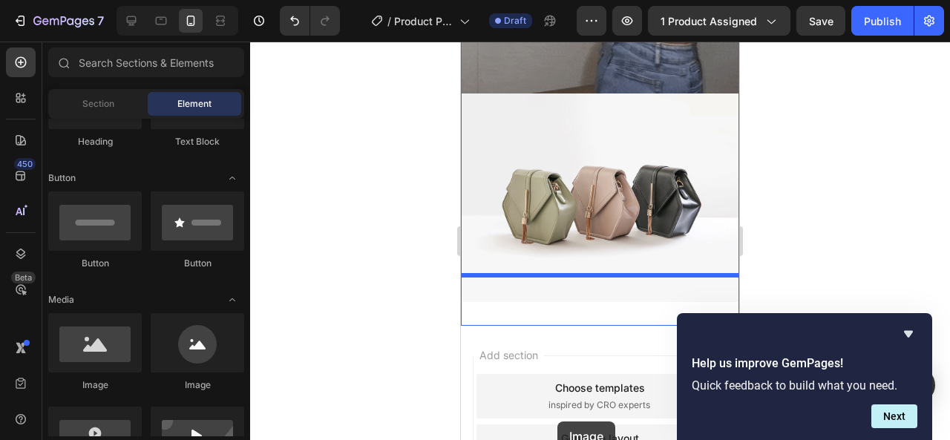
scroll to position [1146, 0]
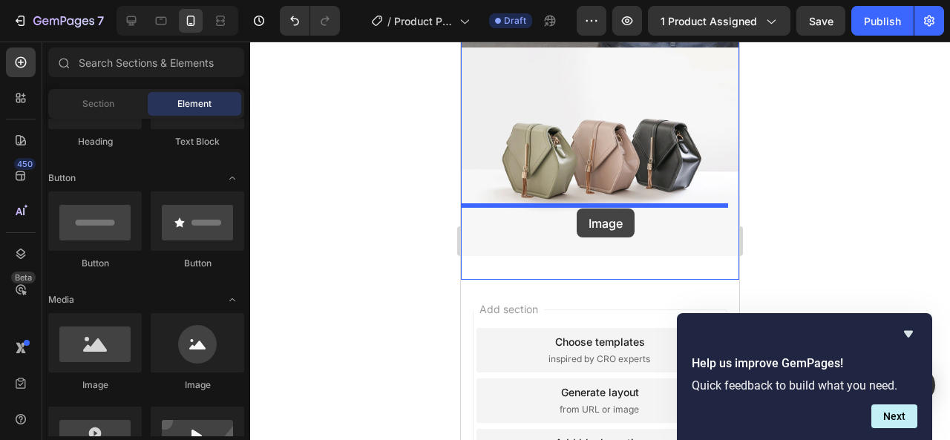
drag, startPoint x: 556, startPoint y: 406, endPoint x: 577, endPoint y: 208, distance: 198.5
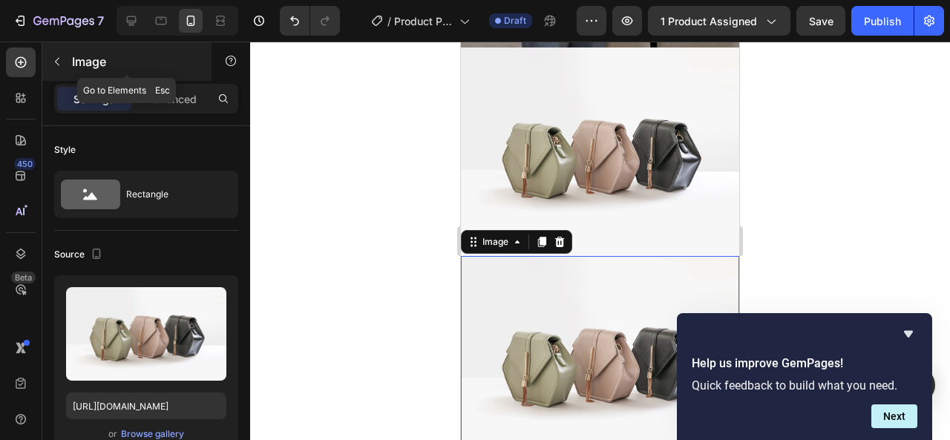
click at [53, 65] on icon "button" at bounding box center [57, 62] width 12 height 12
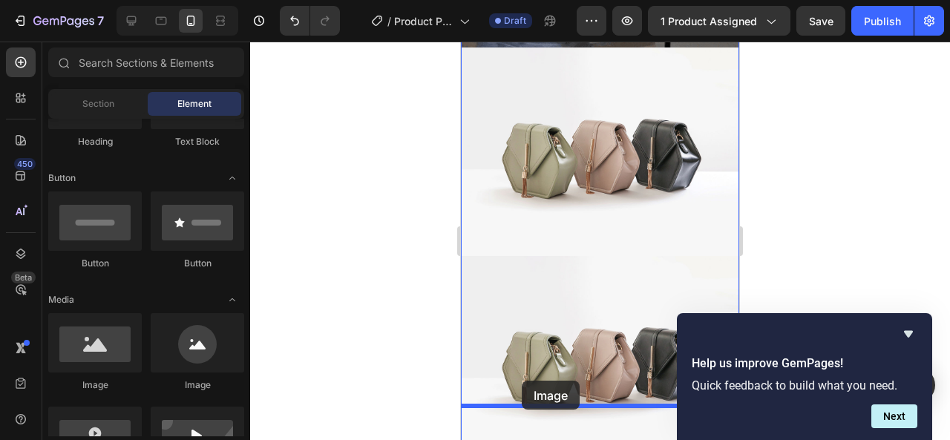
drag, startPoint x: 570, startPoint y: 401, endPoint x: 525, endPoint y: 384, distance: 48.1
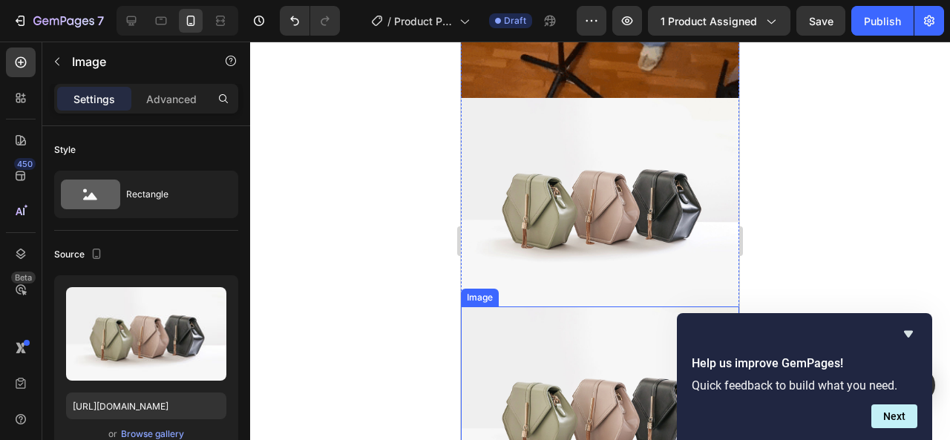
scroll to position [998, 0]
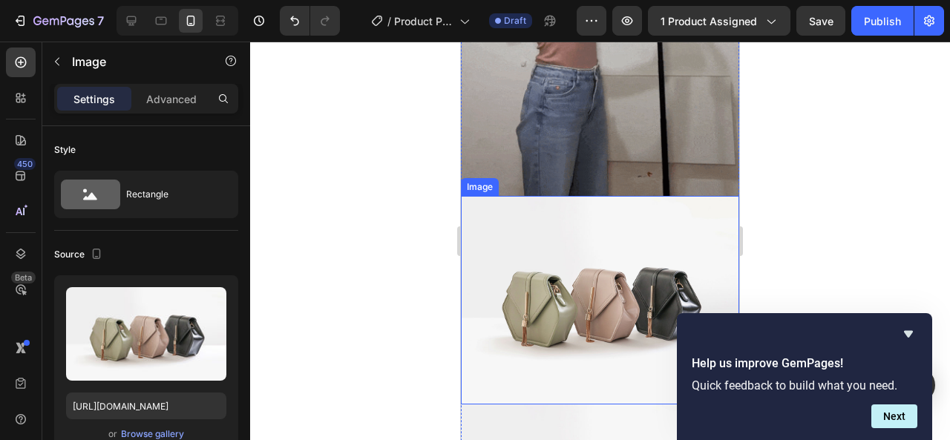
click at [585, 263] on img at bounding box center [600, 300] width 278 height 208
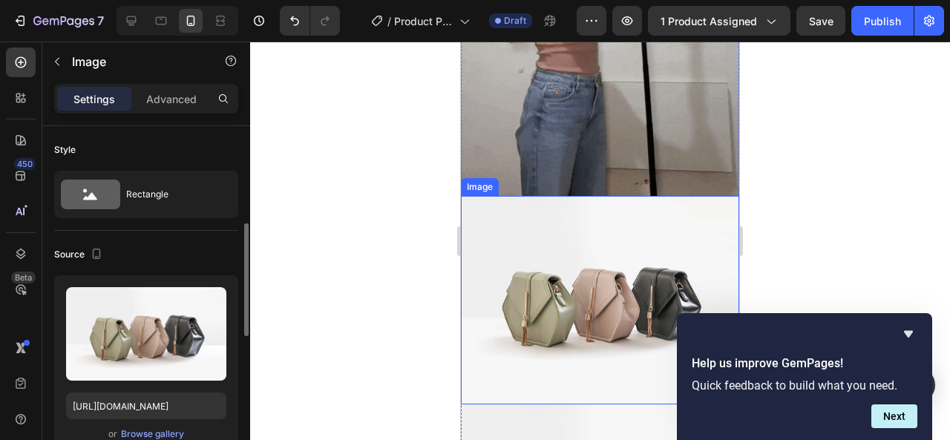
scroll to position [74, 0]
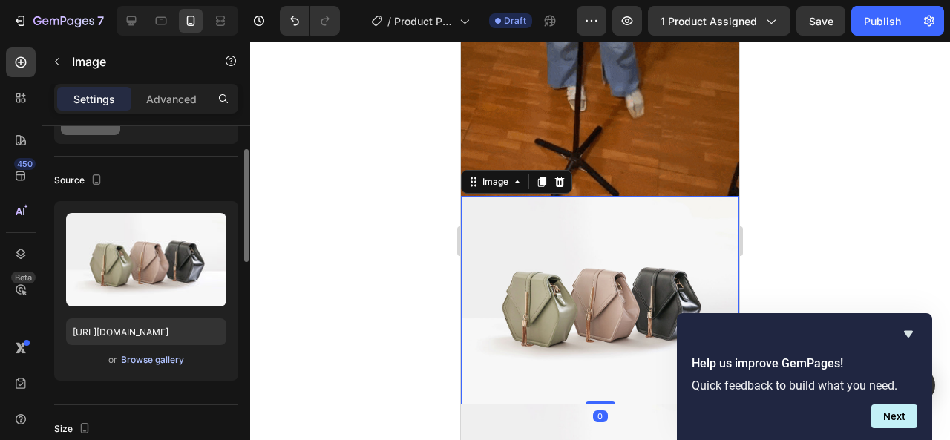
click at [168, 363] on div "Browse gallery" at bounding box center [152, 359] width 63 height 13
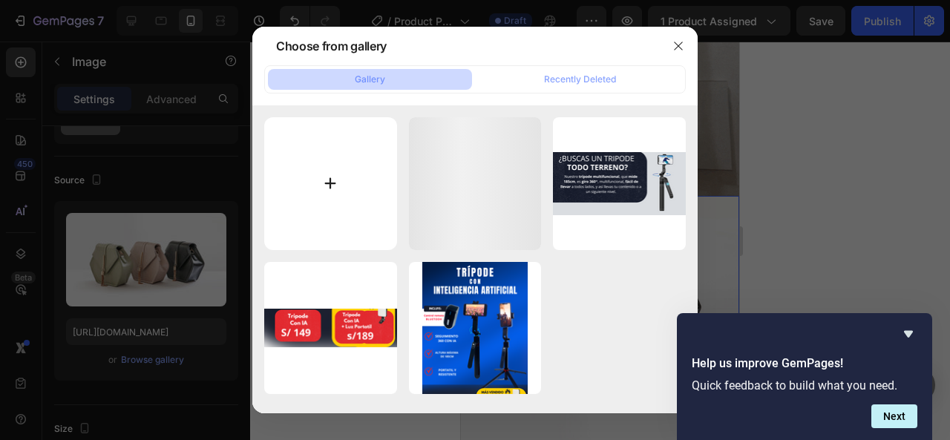
click at [331, 242] on input "file" at bounding box center [330, 183] width 133 height 133
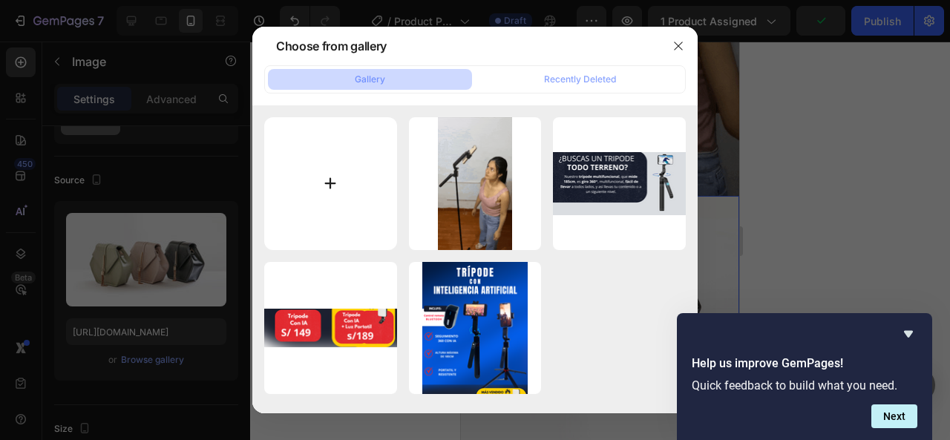
type input "C:\fakepath\Agregar un subtítulo (3).png"
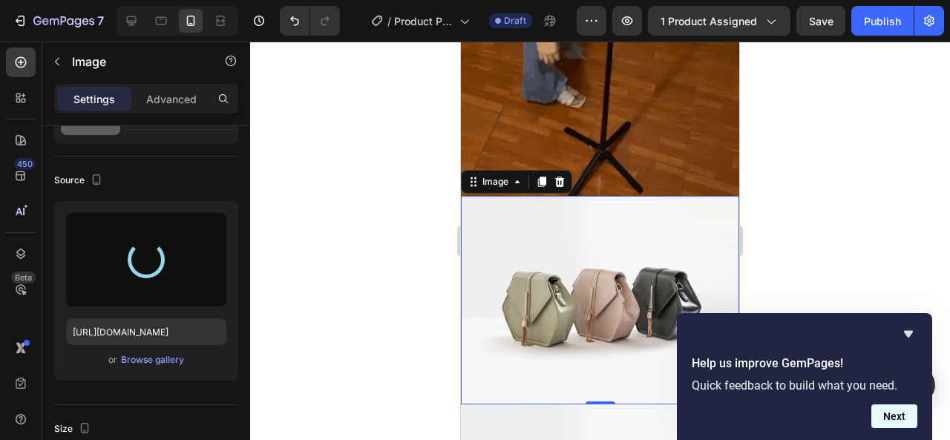
type input "[URL][DOMAIN_NAME]"
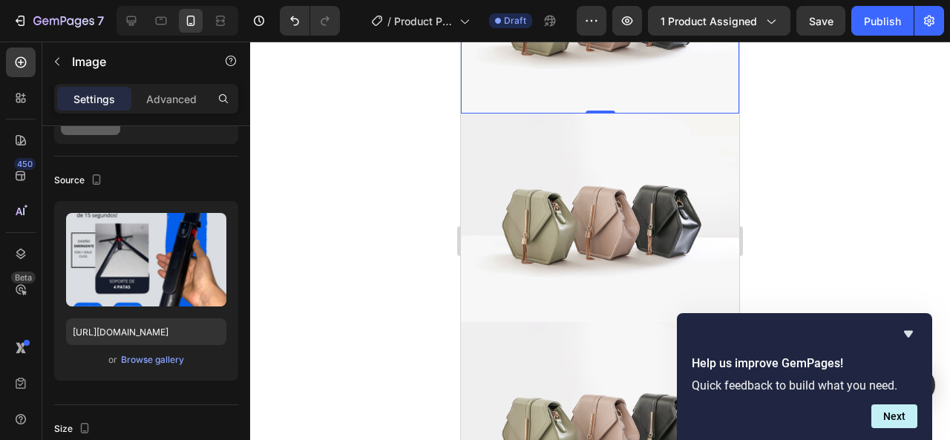
scroll to position [1295, 0]
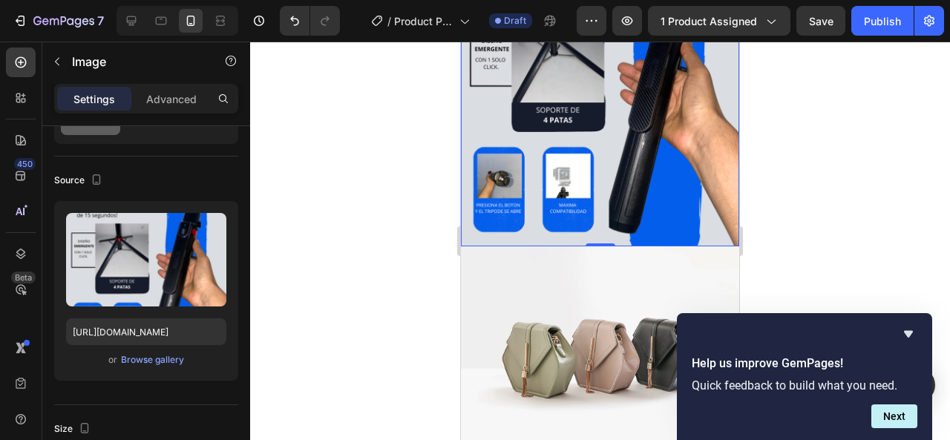
click at [449, 243] on div at bounding box center [600, 241] width 700 height 398
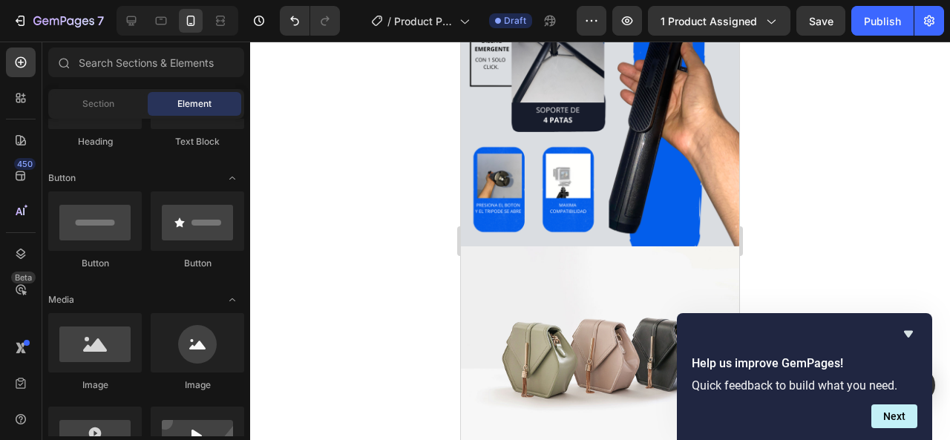
click at [467, 246] on img at bounding box center [600, 350] width 278 height 208
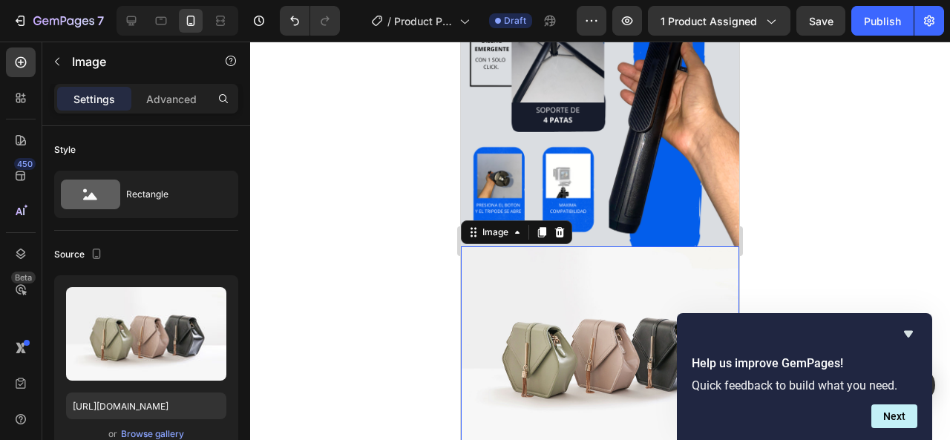
click at [480, 246] on img at bounding box center [600, 350] width 278 height 208
click at [143, 421] on div "Upload Image [URL][DOMAIN_NAME] or Browse gallery" at bounding box center [146, 365] width 184 height 180
click at [158, 436] on div "Browse gallery" at bounding box center [152, 433] width 63 height 13
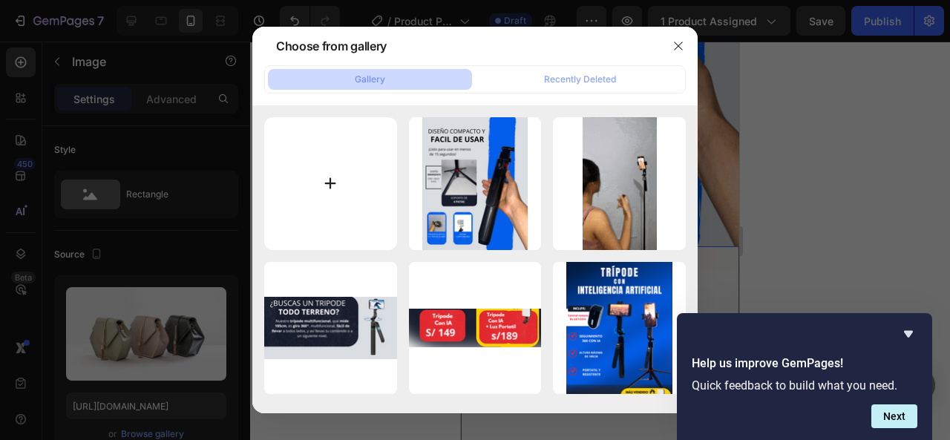
click at [350, 178] on input "file" at bounding box center [330, 183] width 133 height 133
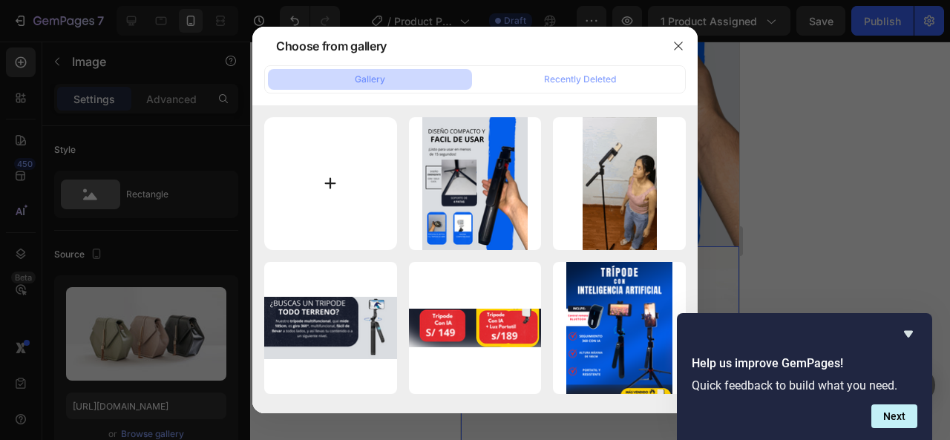
type input "C:\fakepath\Agregar un subtítulo (4).png"
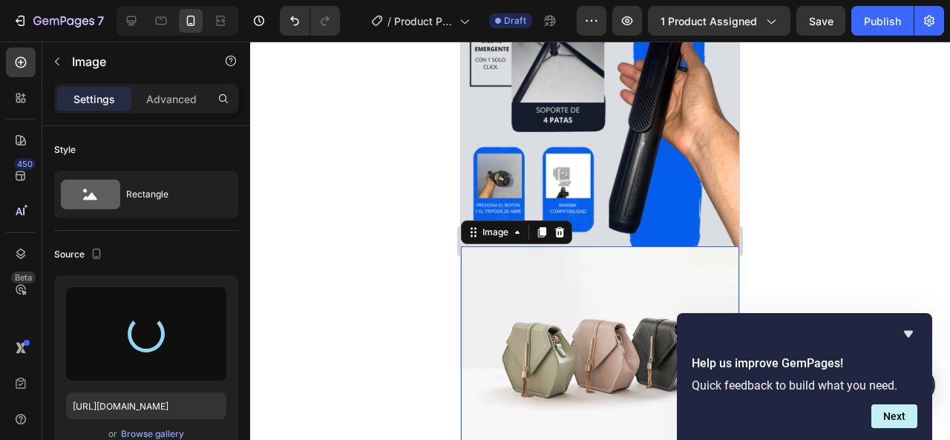
click at [913, 324] on div "Help us improve GemPages! Quick feedback to build what you need. Next" at bounding box center [804, 376] width 255 height 127
type input "[URL][DOMAIN_NAME]"
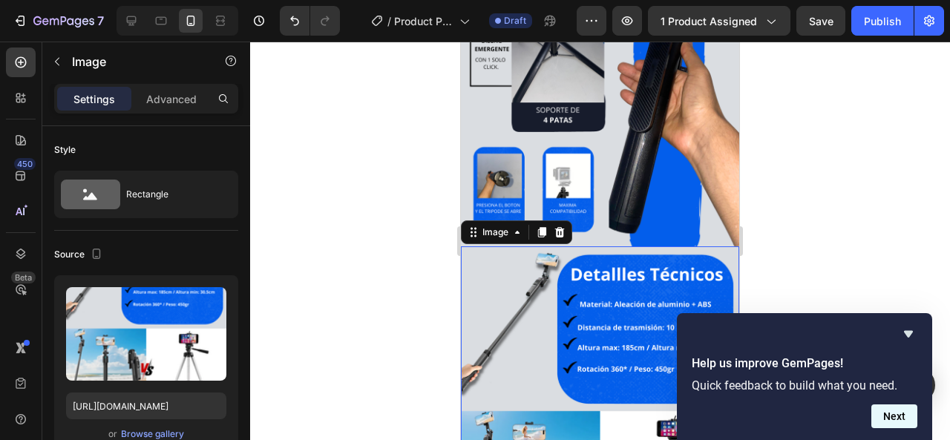
click at [899, 420] on button "Next" at bounding box center [894, 416] width 46 height 24
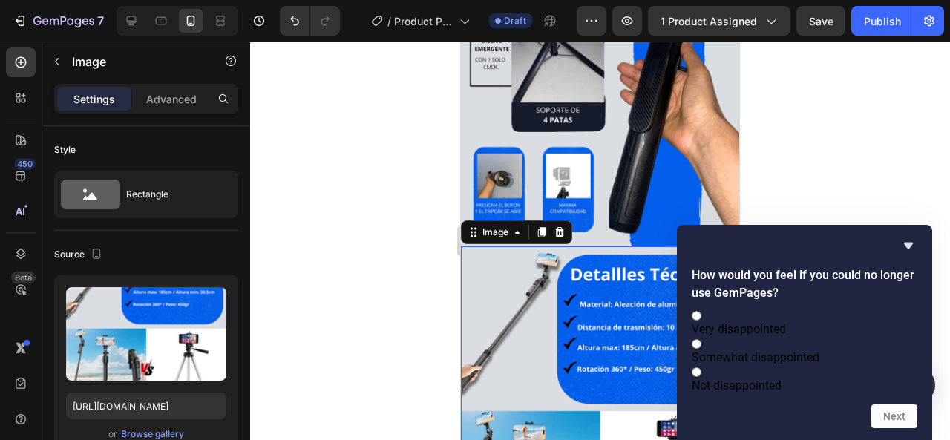
click at [838, 308] on label "Very disappointed" at bounding box center [805, 322] width 226 height 28
click at [701, 311] on input "Very disappointed" at bounding box center [697, 316] width 10 height 10
radio input "true"
click at [881, 413] on button "Next" at bounding box center [894, 416] width 46 height 24
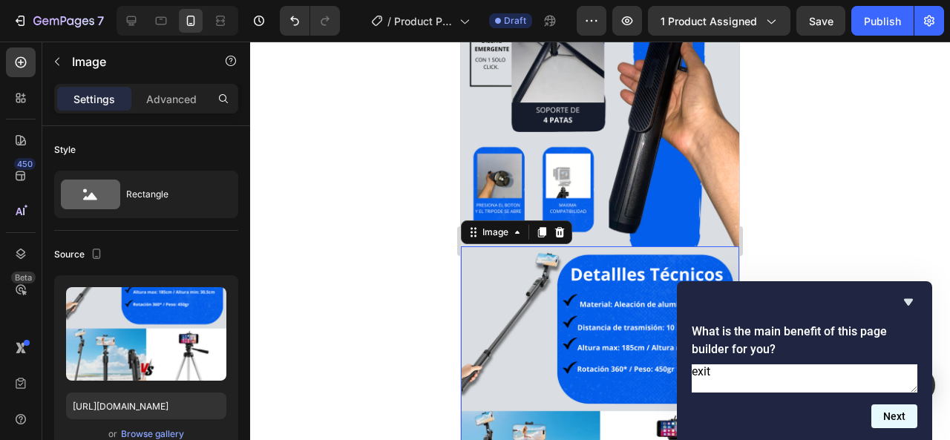
type textarea "exit"
click at [902, 418] on button "Next" at bounding box center [894, 416] width 46 height 24
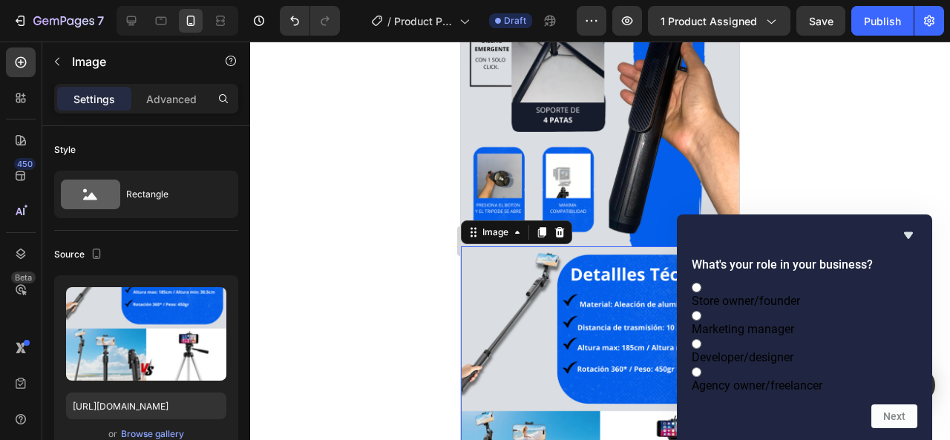
click at [867, 308] on label "Marketing manager" at bounding box center [805, 322] width 226 height 28
click at [701, 311] on input "Marketing manager" at bounding box center [697, 316] width 10 height 10
radio input "true"
click at [892, 415] on button "Next" at bounding box center [894, 416] width 46 height 24
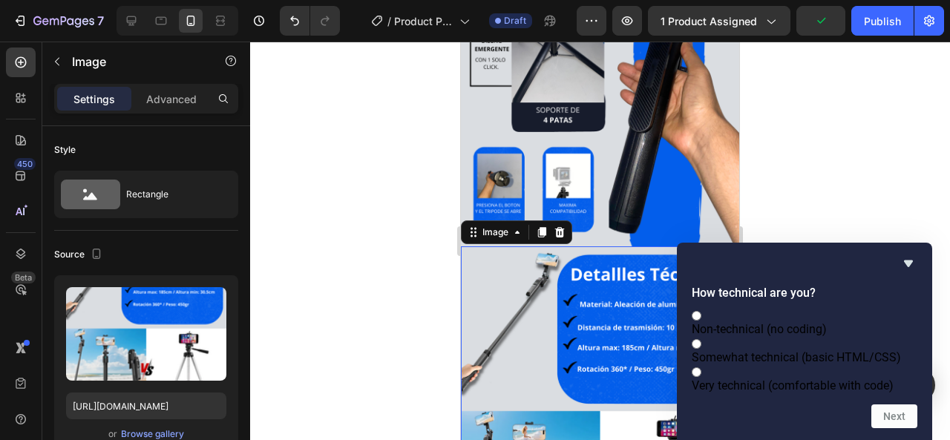
click at [879, 308] on label "Non-technical (no coding)" at bounding box center [805, 322] width 226 height 28
click at [701, 311] on input "Non-technical (no coding)" at bounding box center [697, 316] width 10 height 10
radio input "true"
click at [898, 422] on button "Next" at bounding box center [894, 416] width 46 height 24
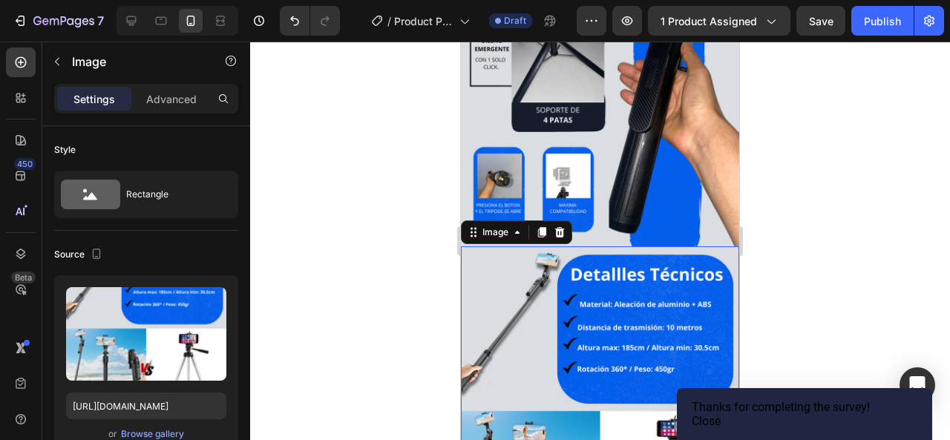
click at [720, 421] on button "Close" at bounding box center [706, 421] width 29 height 14
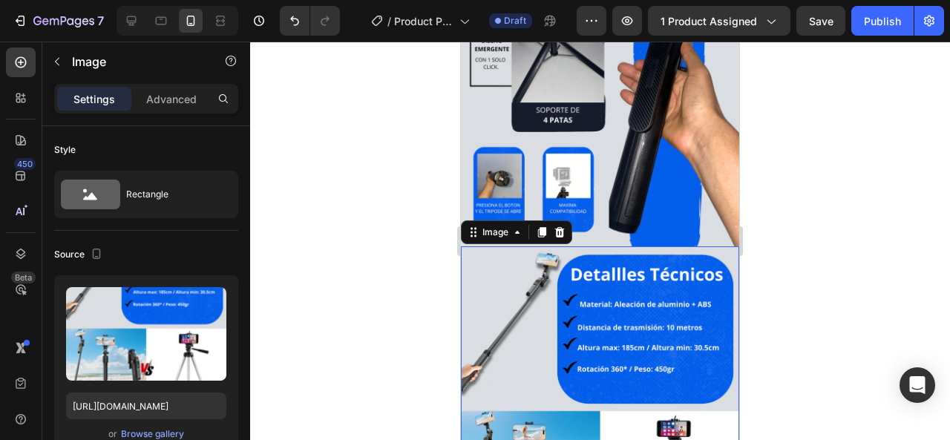
click at [900, 167] on div at bounding box center [600, 241] width 700 height 398
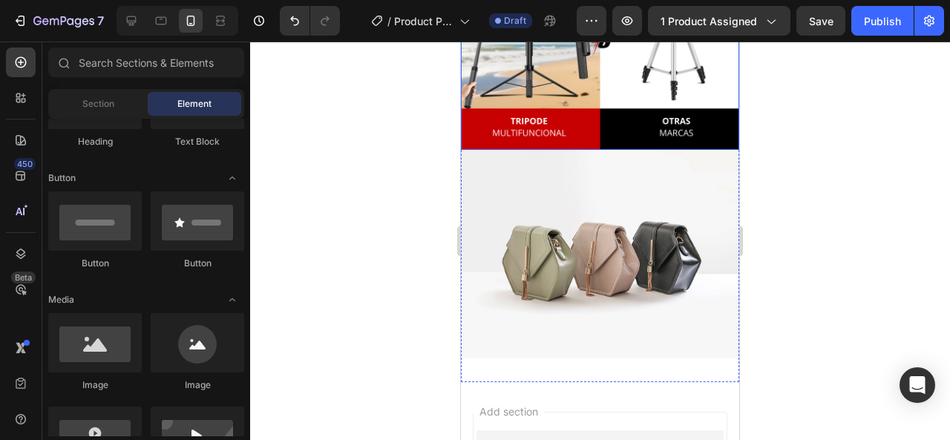
scroll to position [1740, 0]
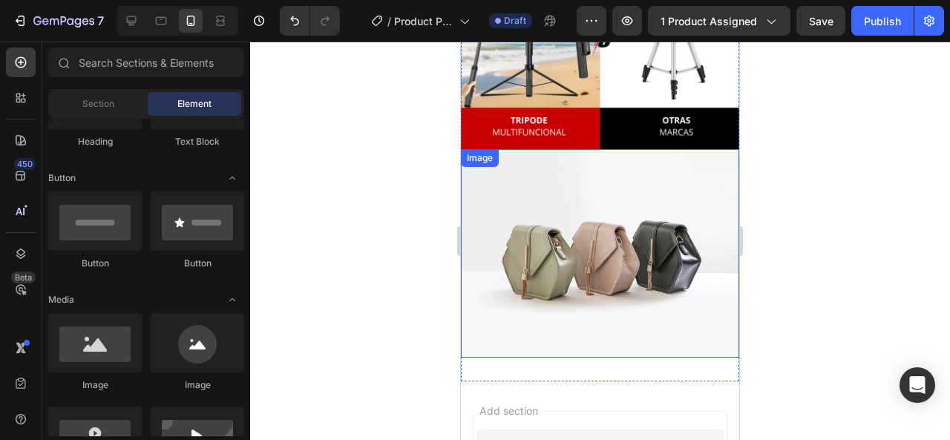
click at [533, 177] on img at bounding box center [600, 253] width 278 height 208
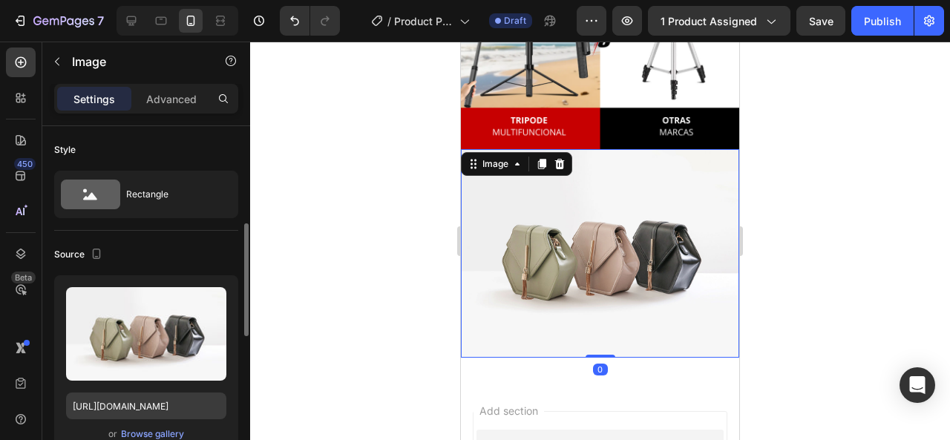
scroll to position [74, 0]
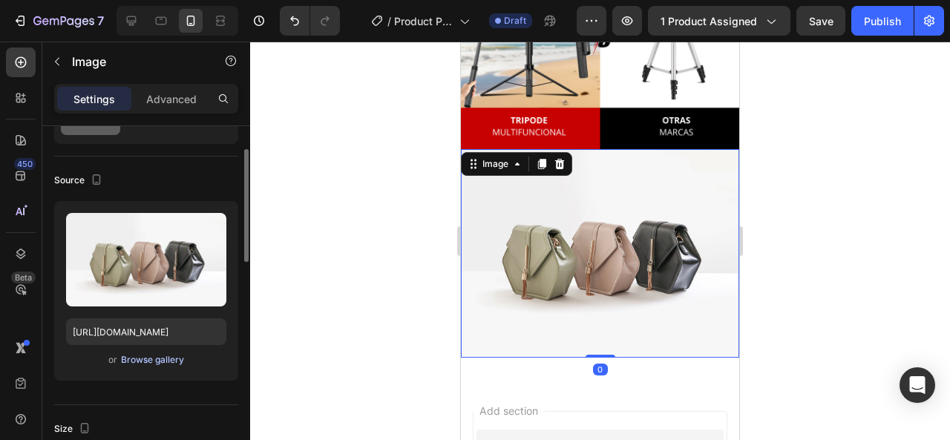
click at [141, 361] on div "Browse gallery" at bounding box center [152, 359] width 63 height 13
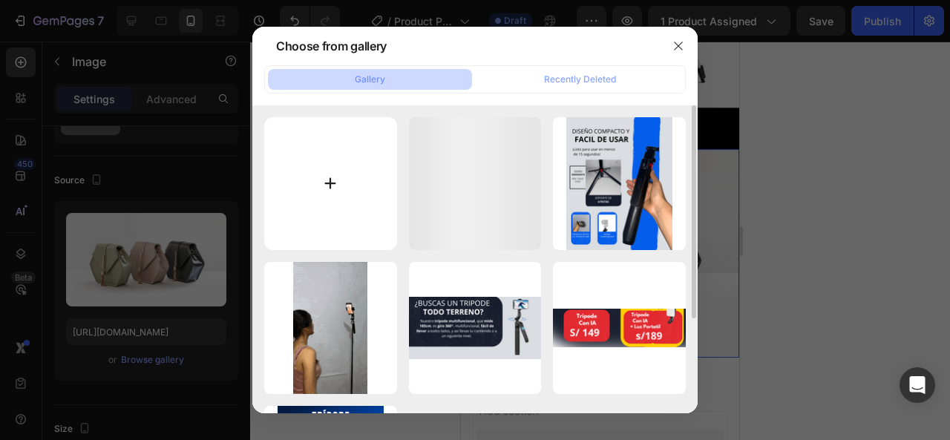
click at [289, 145] on input "file" at bounding box center [330, 183] width 133 height 133
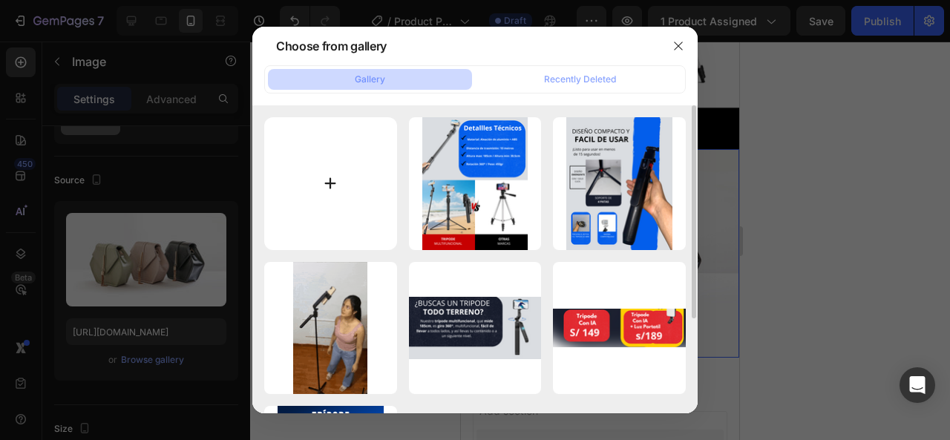
type input "C:\fakepath\Agregar un subtítulo (5).png"
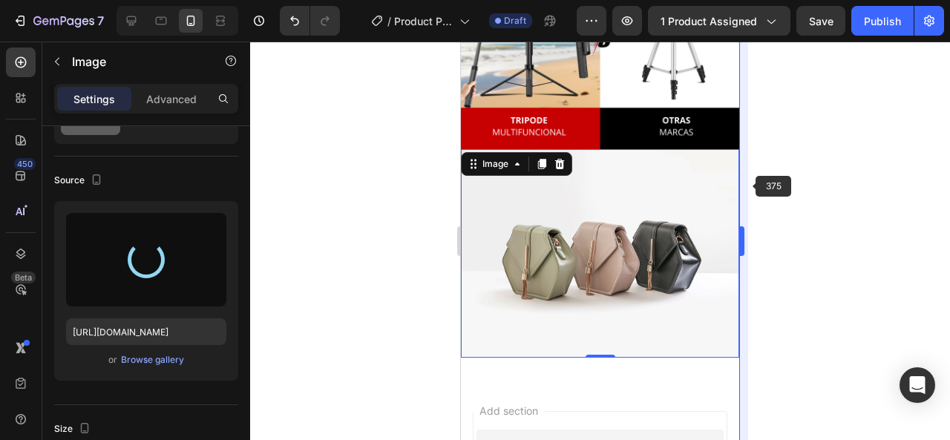
type input "[URL][DOMAIN_NAME]"
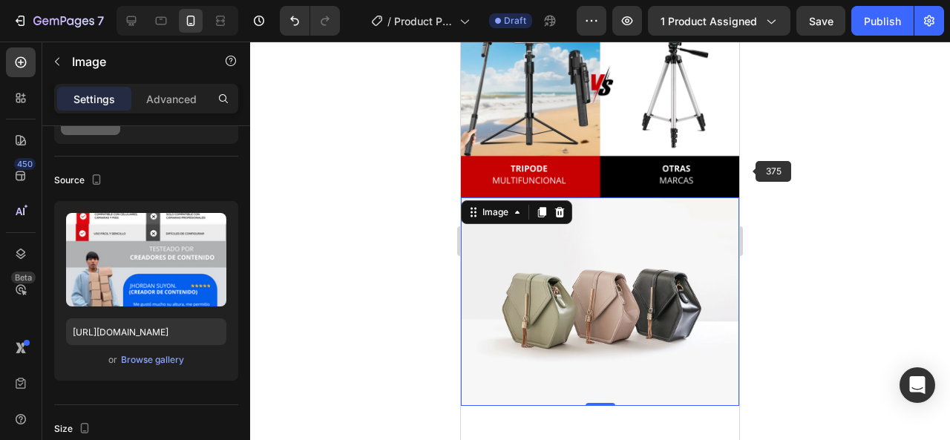
scroll to position [1666, 0]
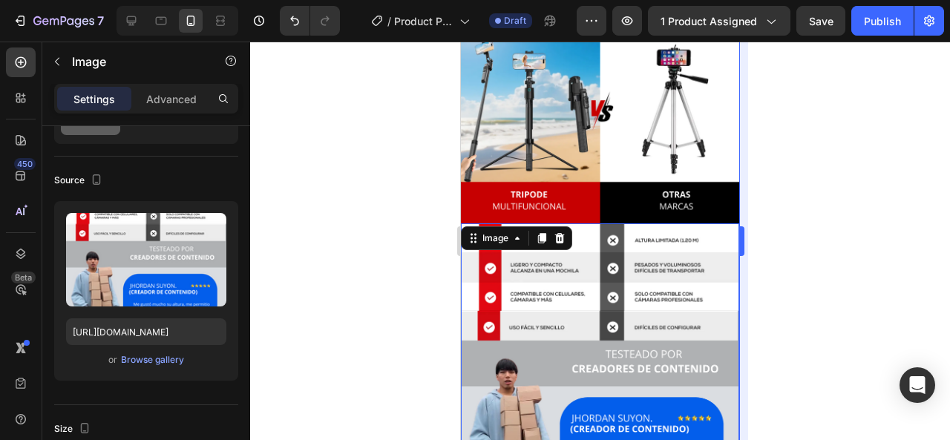
click at [742, 158] on div "333333 100 % 333333 100 %" at bounding box center [600, 241] width 700 height 398
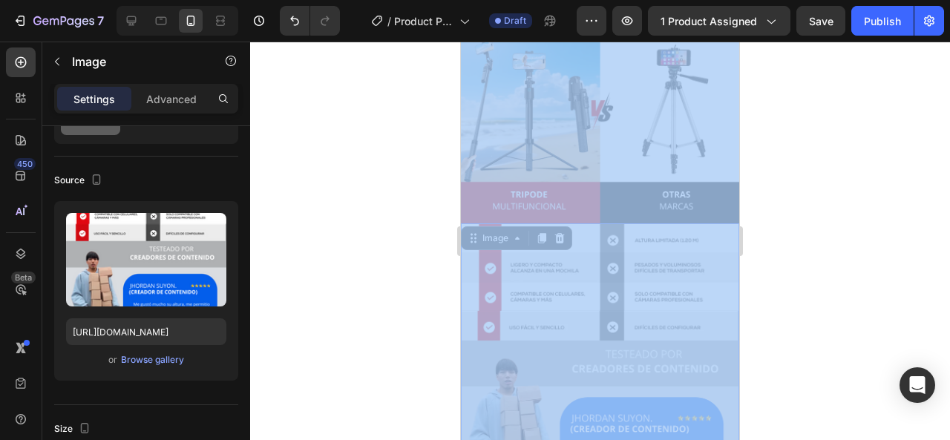
click at [778, 144] on div at bounding box center [600, 241] width 700 height 398
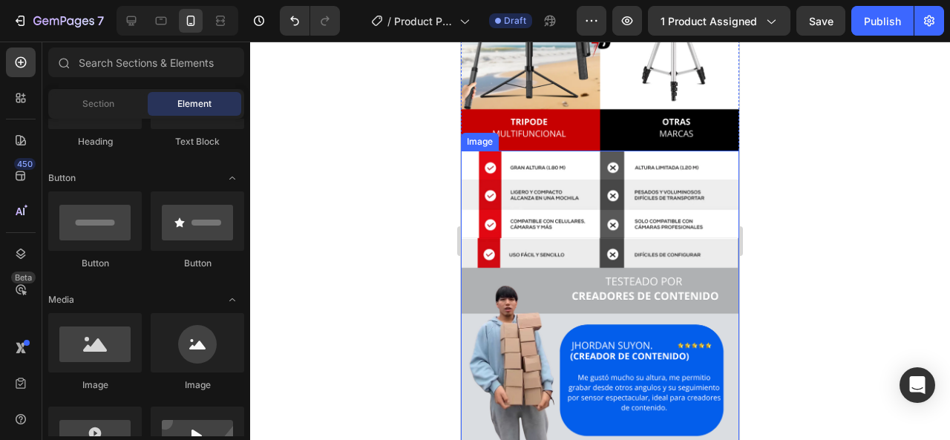
scroll to position [1814, 0]
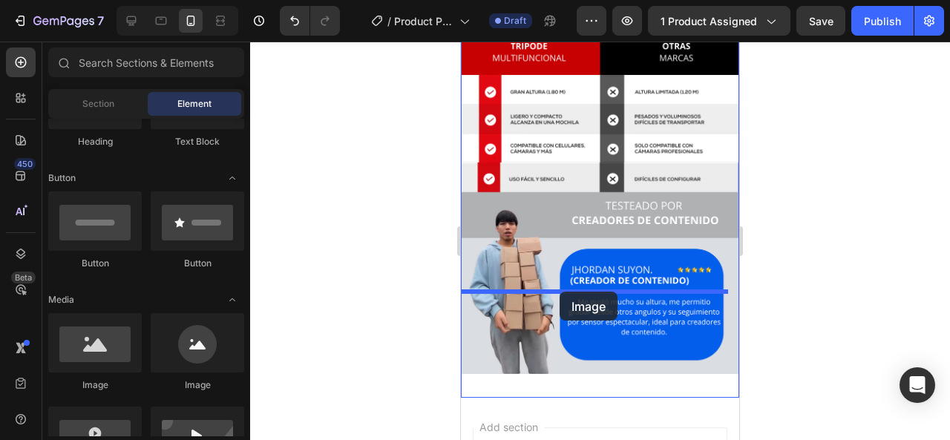
drag, startPoint x: 567, startPoint y: 396, endPoint x: 559, endPoint y: 292, distance: 104.9
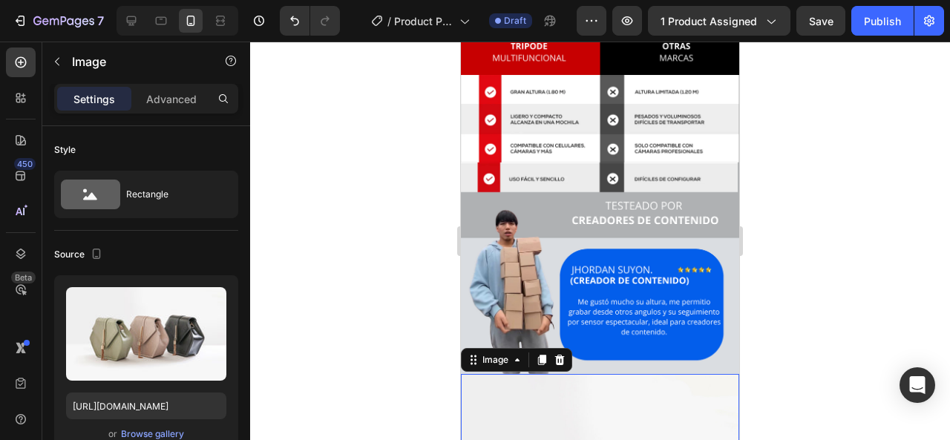
click at [172, 430] on div "Browse gallery" at bounding box center [152, 433] width 63 height 13
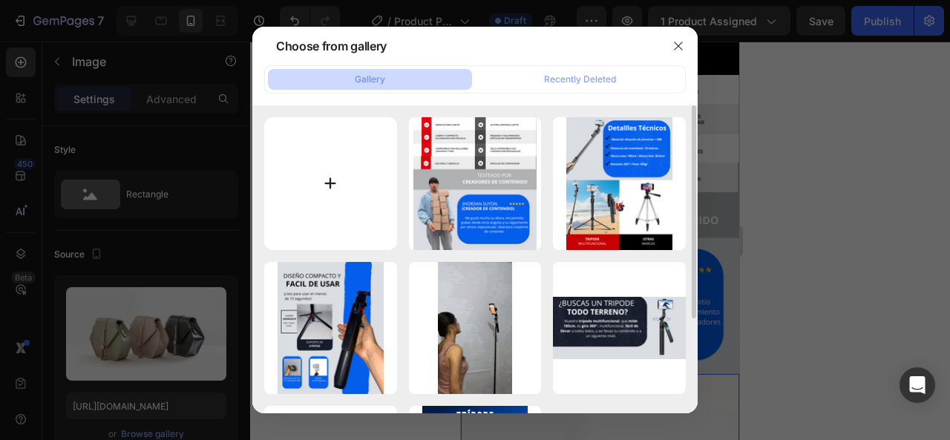
click at [364, 187] on input "file" at bounding box center [330, 183] width 133 height 133
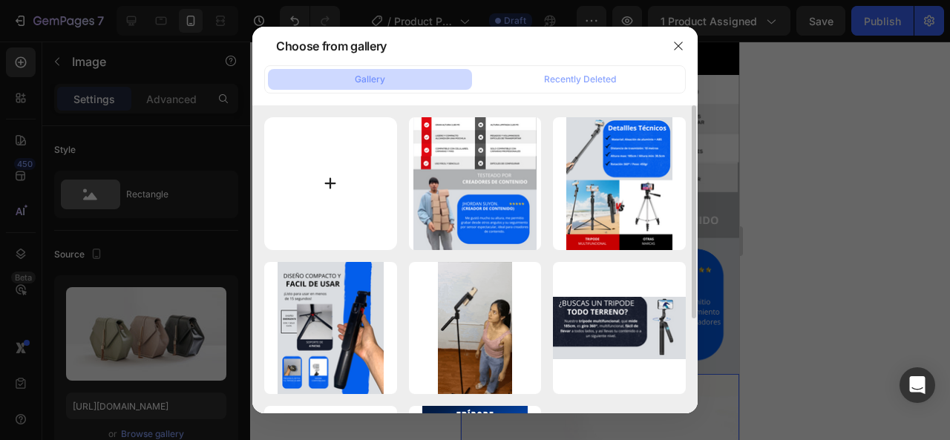
type input "C:\fakepath\Agregar un subtítulo (6).png"
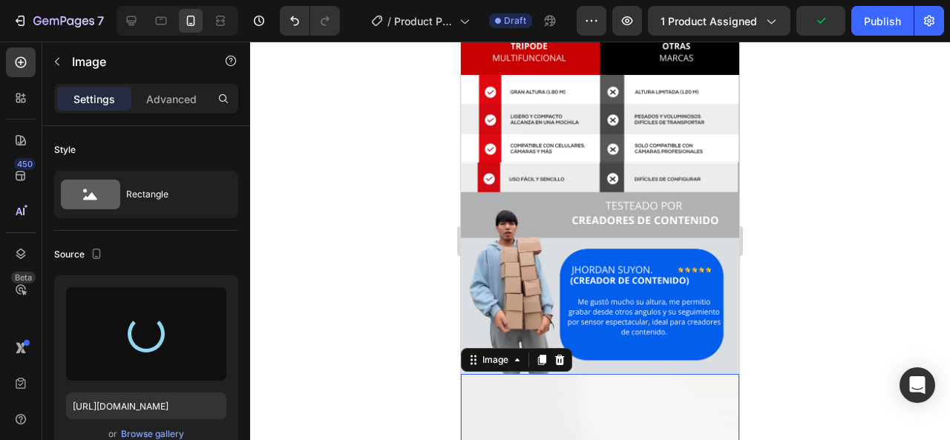
type input "[URL][DOMAIN_NAME]"
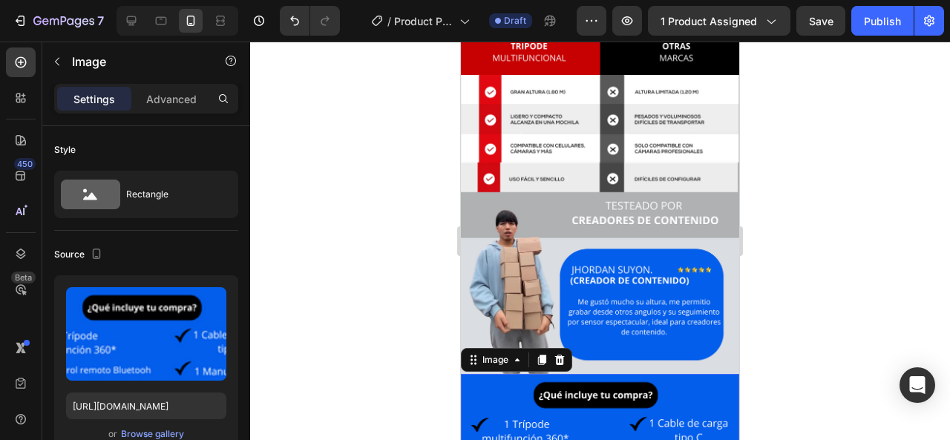
drag, startPoint x: 858, startPoint y: 188, endPoint x: 850, endPoint y: 192, distance: 8.3
click at [854, 191] on div at bounding box center [600, 241] width 700 height 398
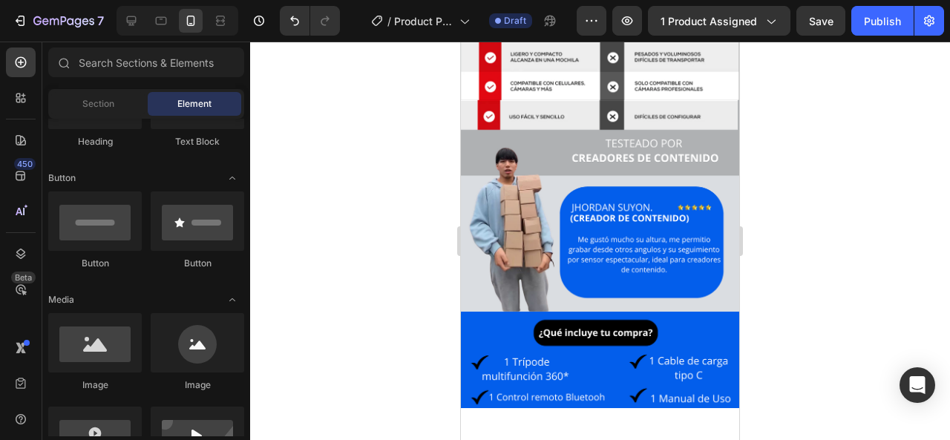
scroll to position [1963, 0]
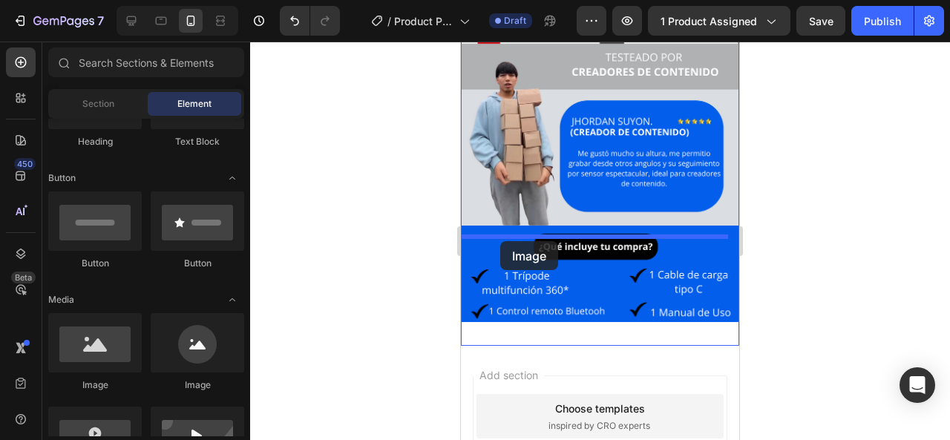
drag, startPoint x: 558, startPoint y: 391, endPoint x: 500, endPoint y: 241, distance: 160.7
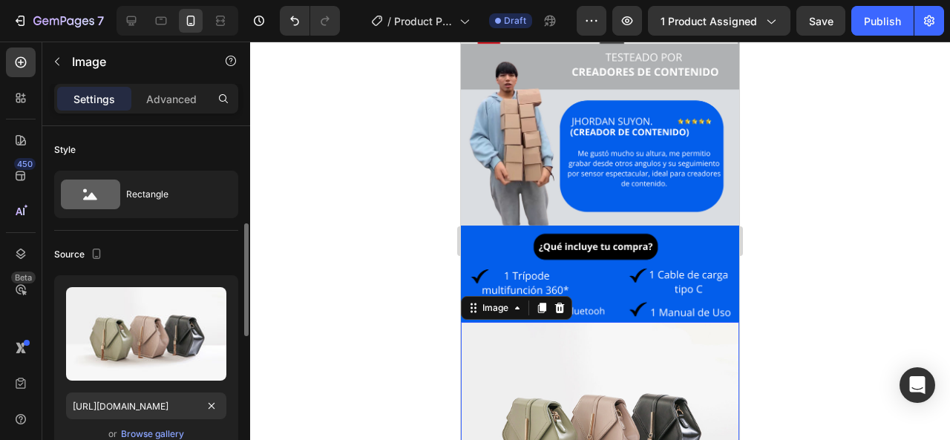
scroll to position [74, 0]
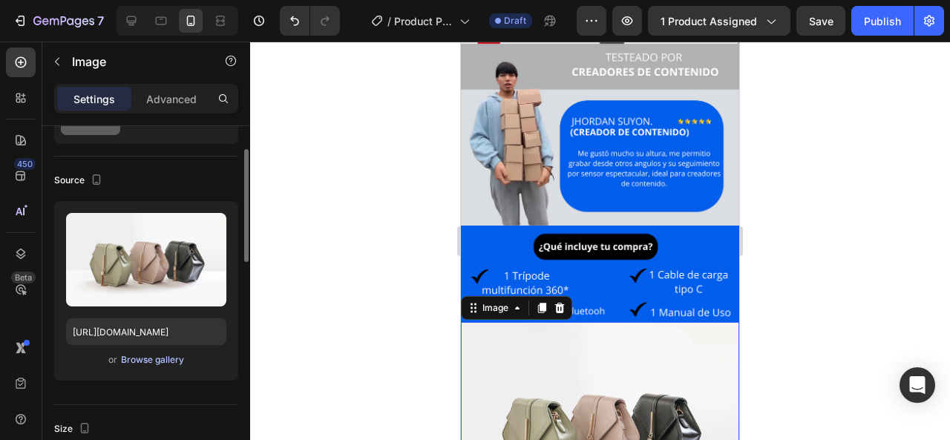
click at [151, 360] on div "Browse gallery" at bounding box center [152, 359] width 63 height 13
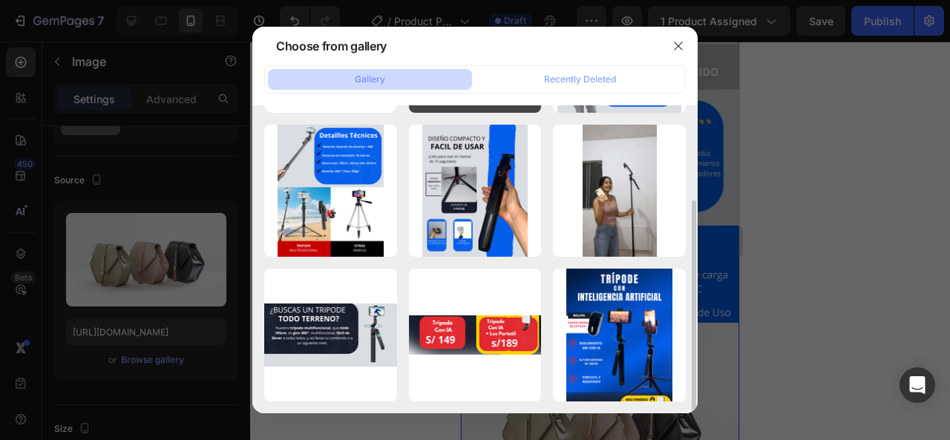
scroll to position [0, 0]
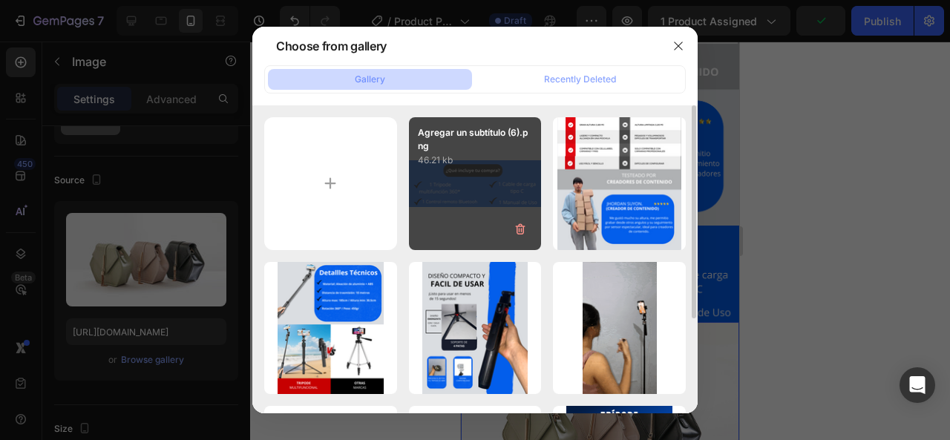
click at [422, 217] on div "Agregar un subtítulo (6).png 46.21 kb" at bounding box center [475, 183] width 133 height 133
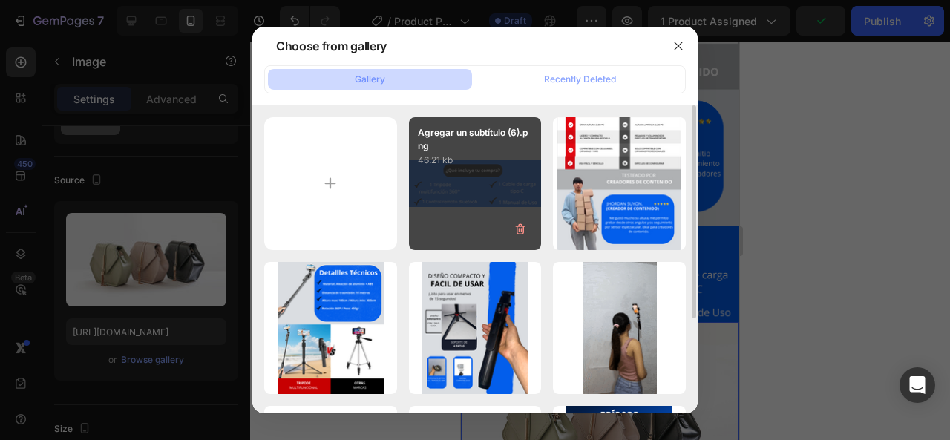
type input "[URL][DOMAIN_NAME]"
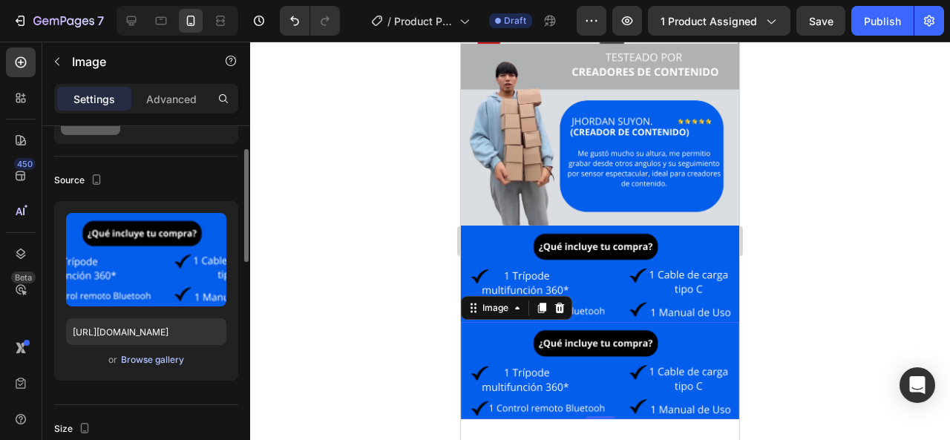
click at [155, 362] on div "Browse gallery" at bounding box center [152, 359] width 63 height 13
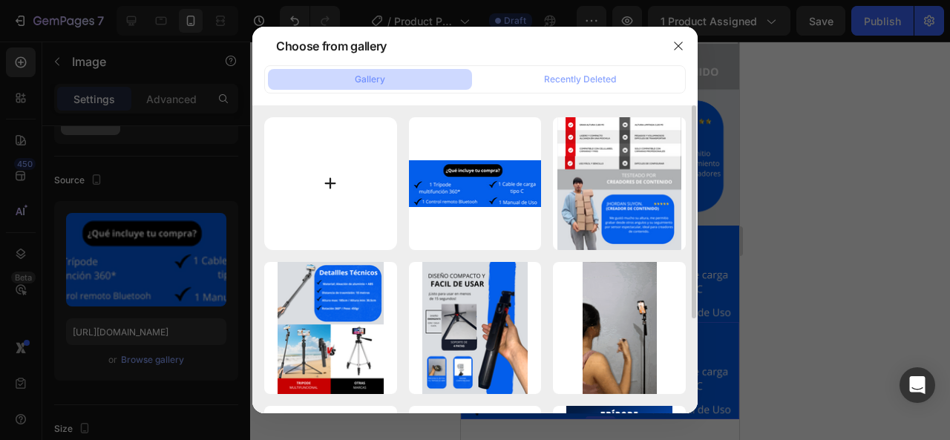
click at [365, 194] on input "file" at bounding box center [330, 183] width 133 height 133
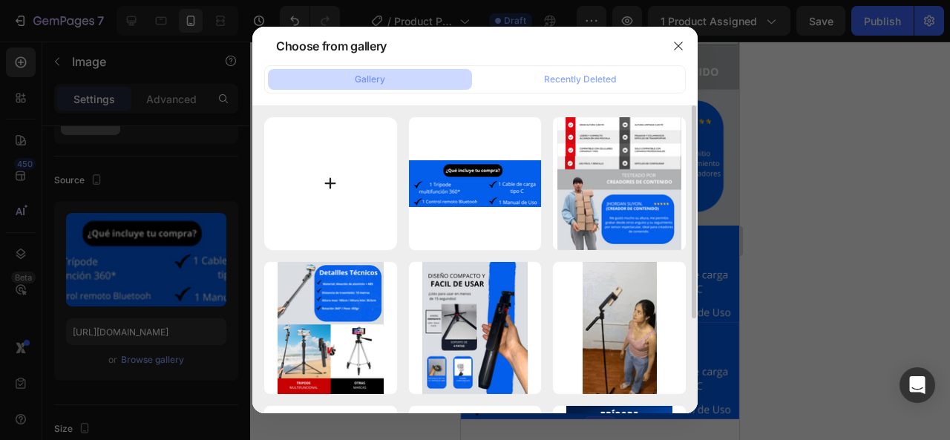
type input "C:\fakepath\WhatsApp Video [DATE] 2.50.58 AM (1) (1).gif"
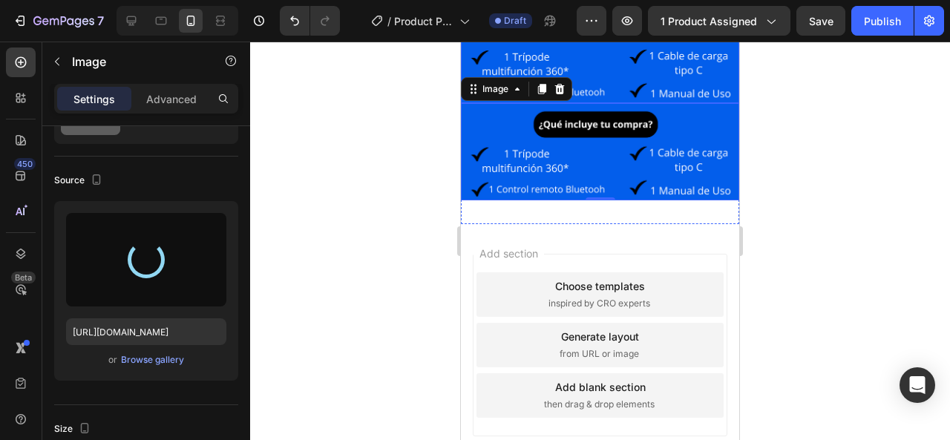
scroll to position [2190, 0]
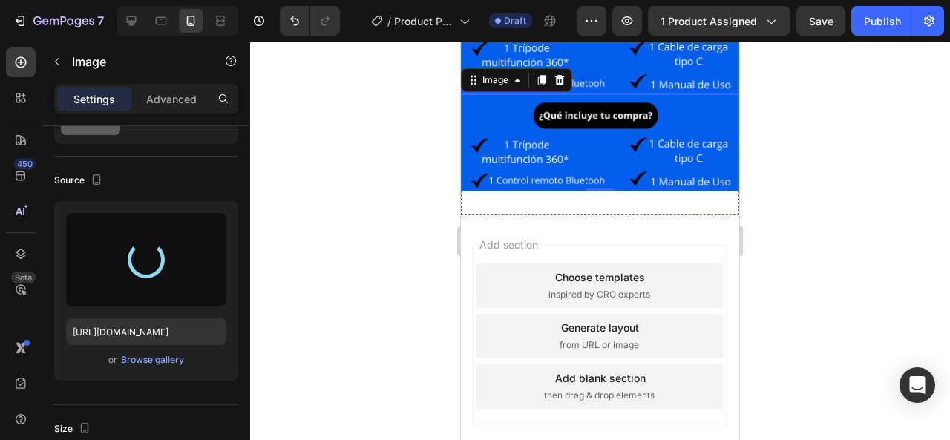
type input "[URL][DOMAIN_NAME]"
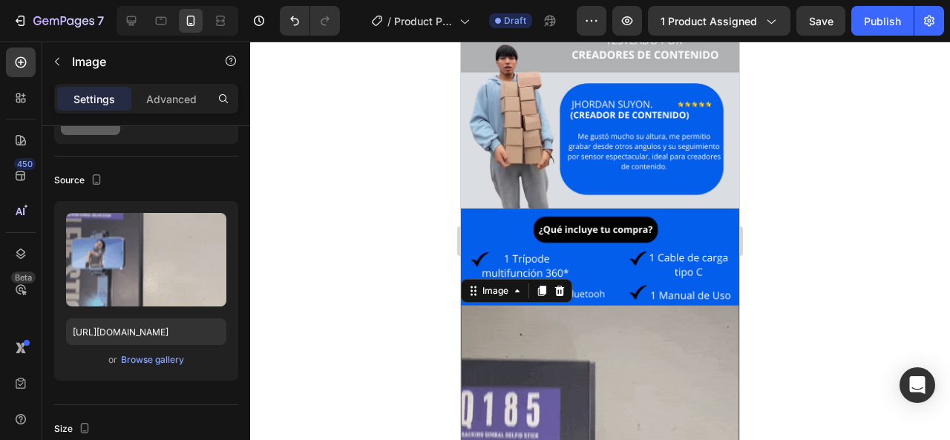
scroll to position [1968, 0]
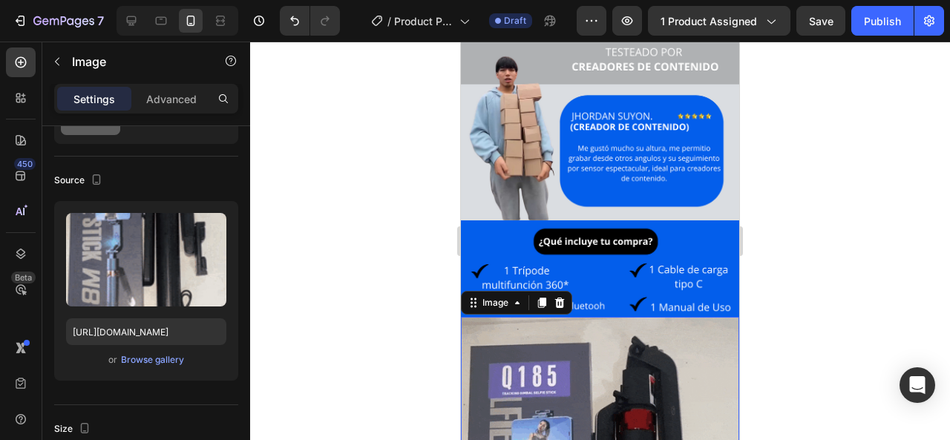
click at [757, 239] on div at bounding box center [600, 241] width 700 height 398
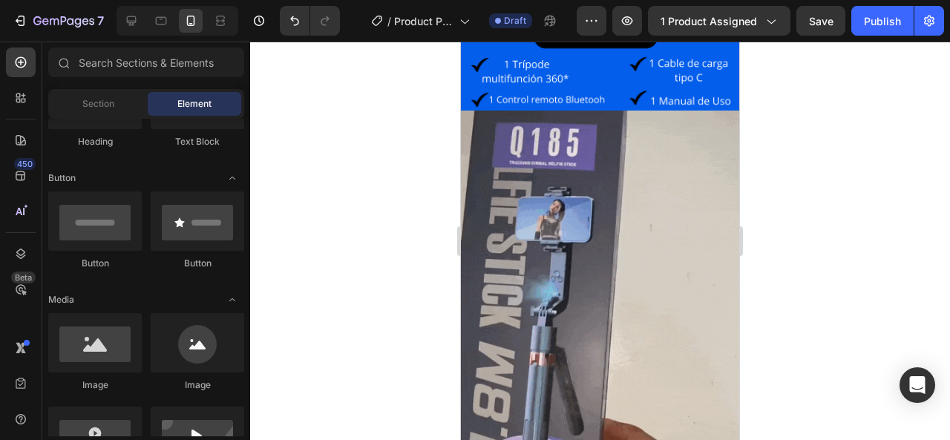
scroll to position [2339, 0]
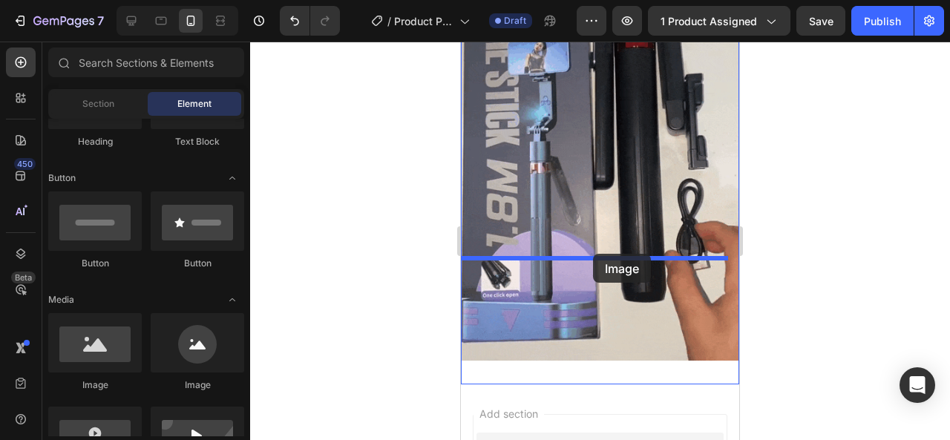
drag, startPoint x: 567, startPoint y: 398, endPoint x: 593, endPoint y: 254, distance: 146.3
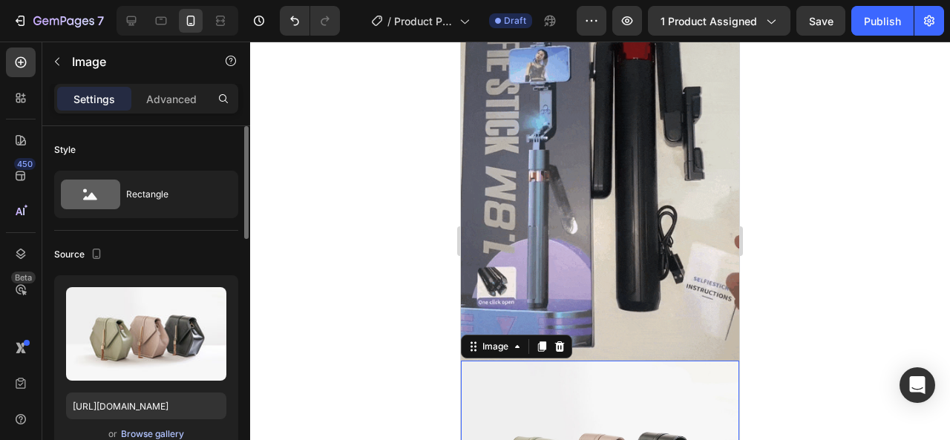
click at [148, 438] on div "Browse gallery" at bounding box center [152, 433] width 63 height 13
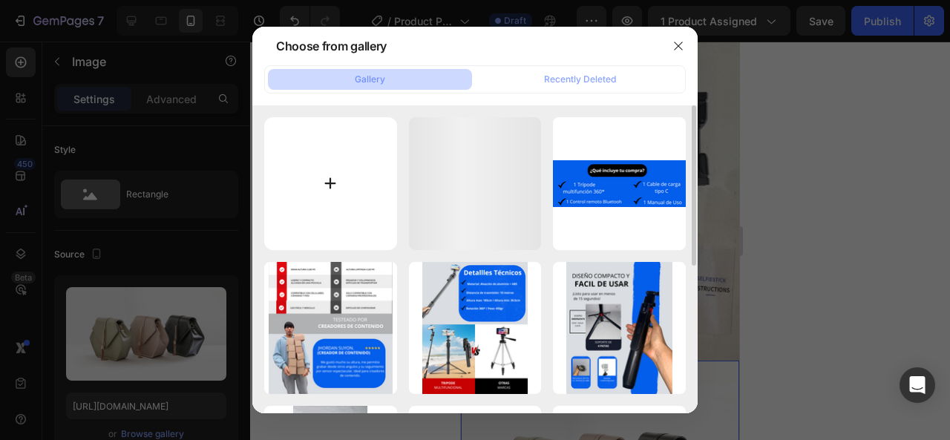
click at [384, 154] on input "file" at bounding box center [330, 183] width 133 height 133
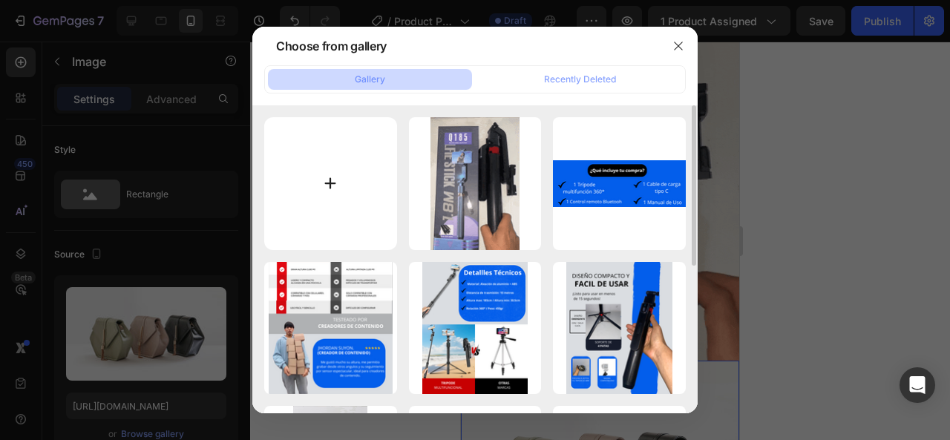
type input "C:\fakepath\Agregar un subtítulo (4).png"
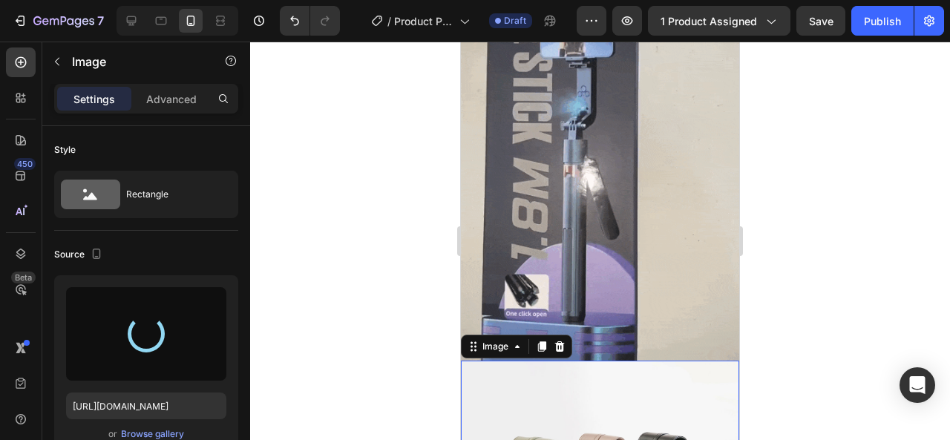
type input "[URL][DOMAIN_NAME]"
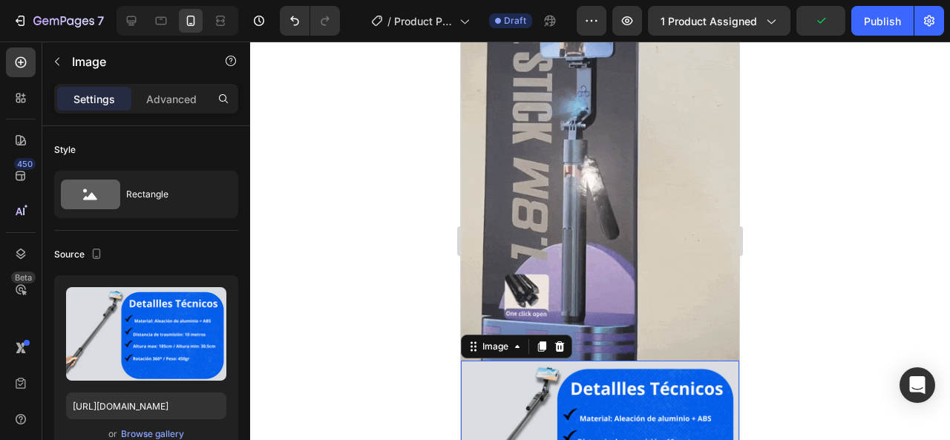
click at [858, 166] on div at bounding box center [600, 241] width 700 height 398
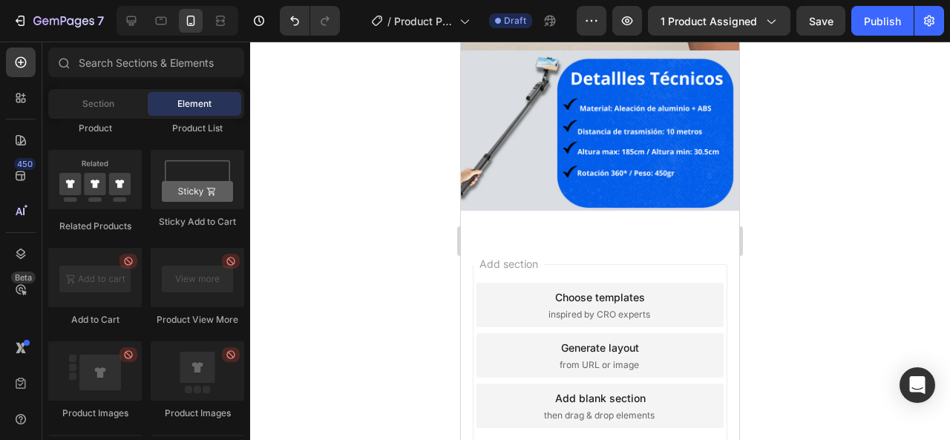
scroll to position [2374, 0]
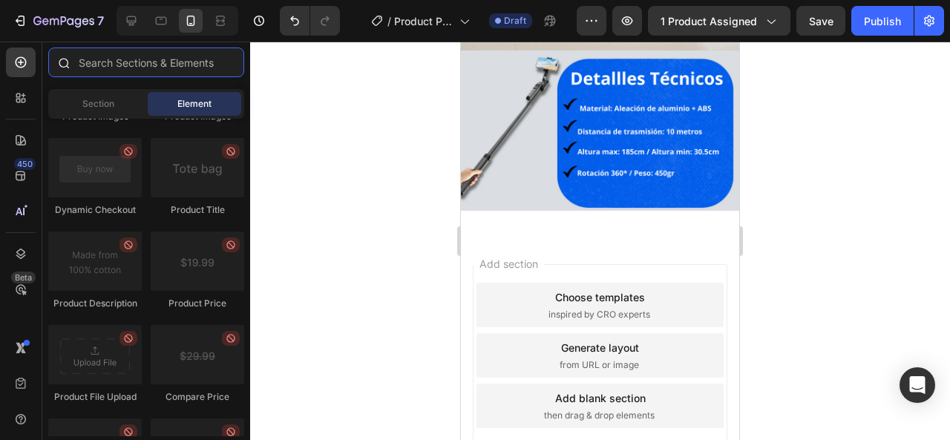
click at [104, 70] on input "text" at bounding box center [146, 62] width 196 height 30
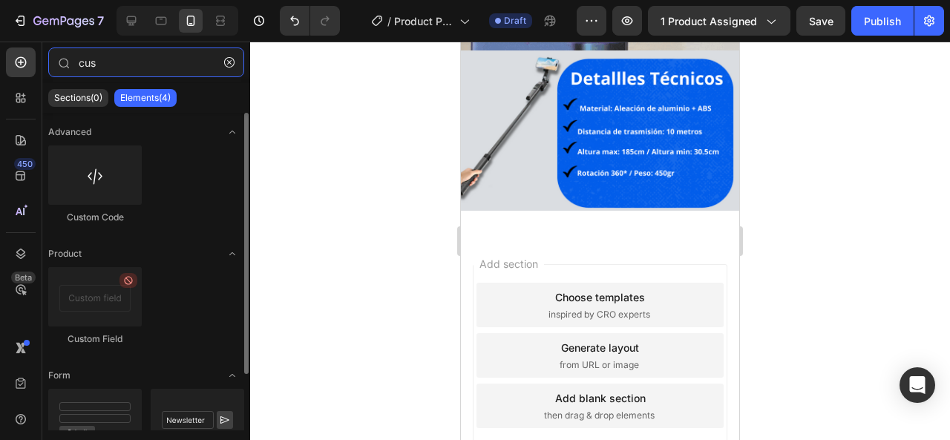
type input "cus"
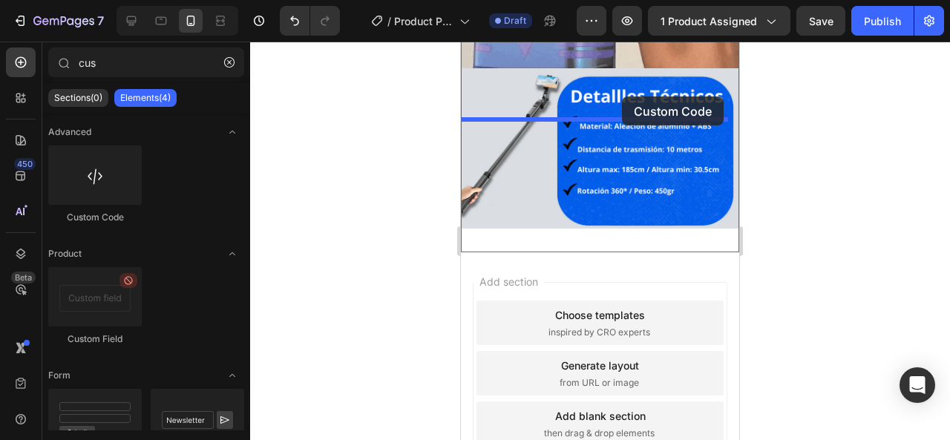
drag, startPoint x: 638, startPoint y: 214, endPoint x: 614, endPoint y: 120, distance: 96.6
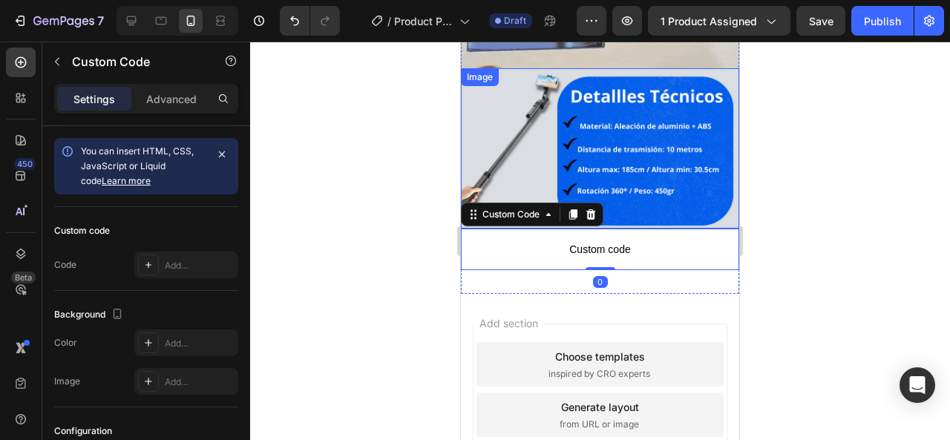
scroll to position [2619, 0]
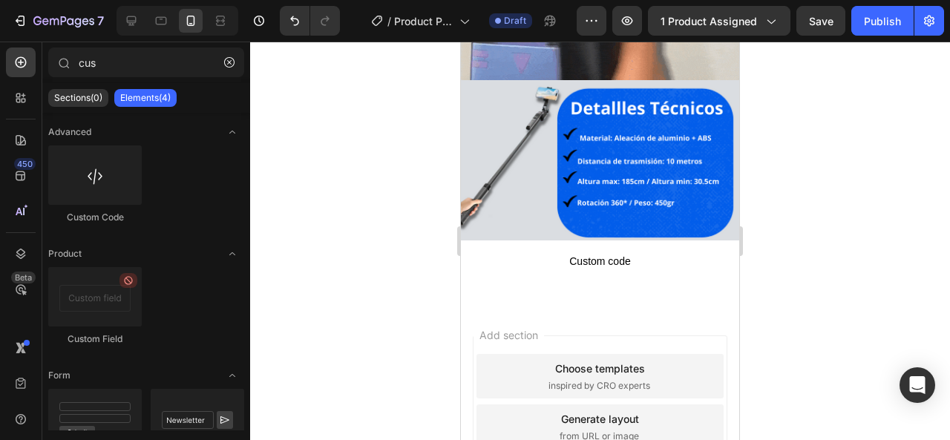
click at [649, 335] on div "Add section Choose templates inspired by CRO experts Generate layout from URL o…" at bounding box center [600, 426] width 254 height 183
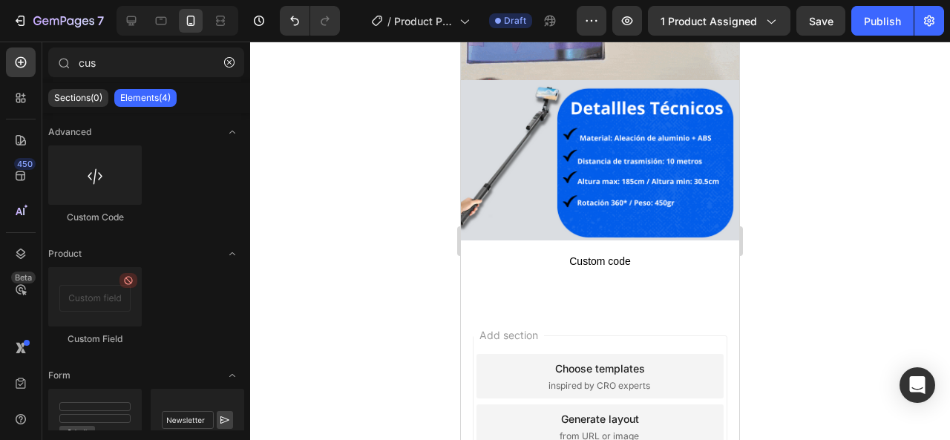
click at [650, 335] on div "Add section Choose templates inspired by CRO experts Generate layout from URL o…" at bounding box center [600, 426] width 254 height 183
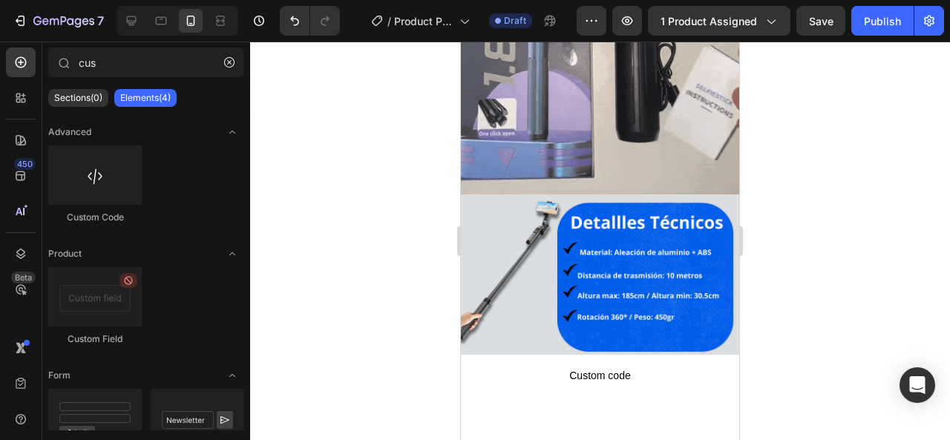
scroll to position [2394, 0]
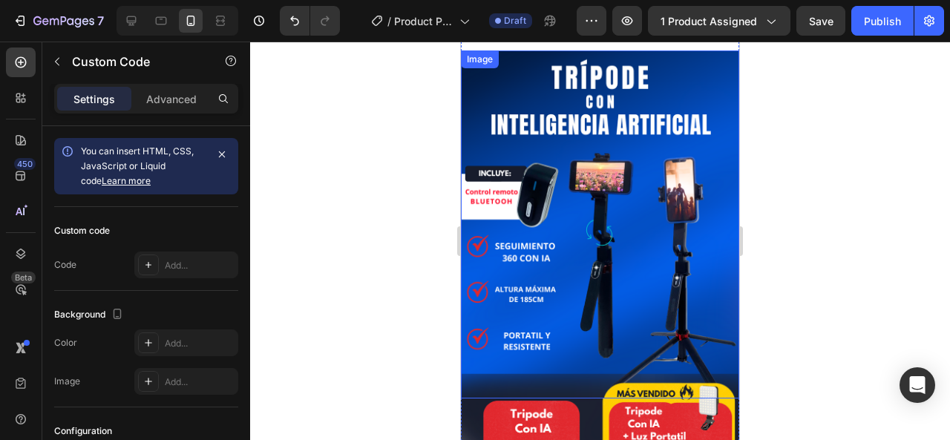
scroll to position [223, 0]
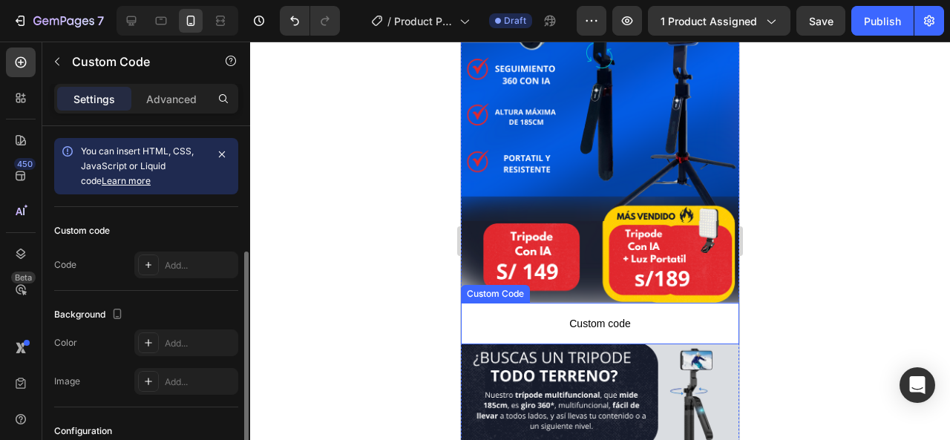
click at [637, 315] on span "Custom code" at bounding box center [600, 324] width 278 height 18
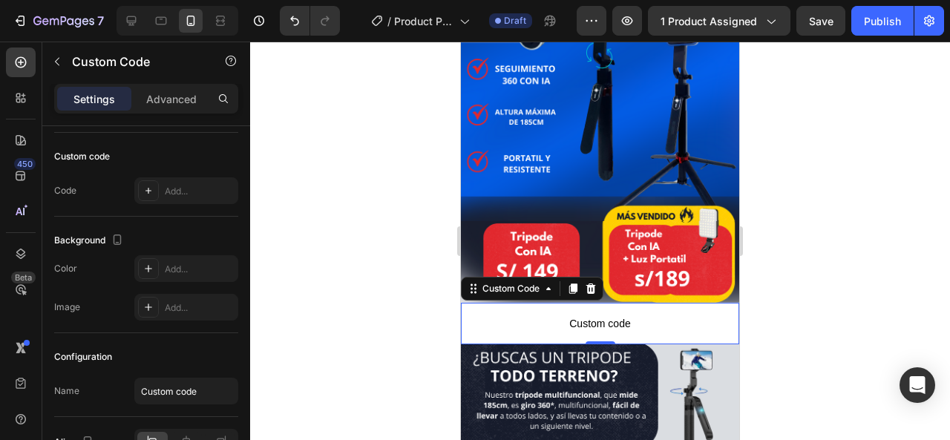
click at [607, 303] on p "Custom code" at bounding box center [600, 324] width 278 height 42
click at [598, 315] on span "Custom code" at bounding box center [600, 324] width 278 height 18
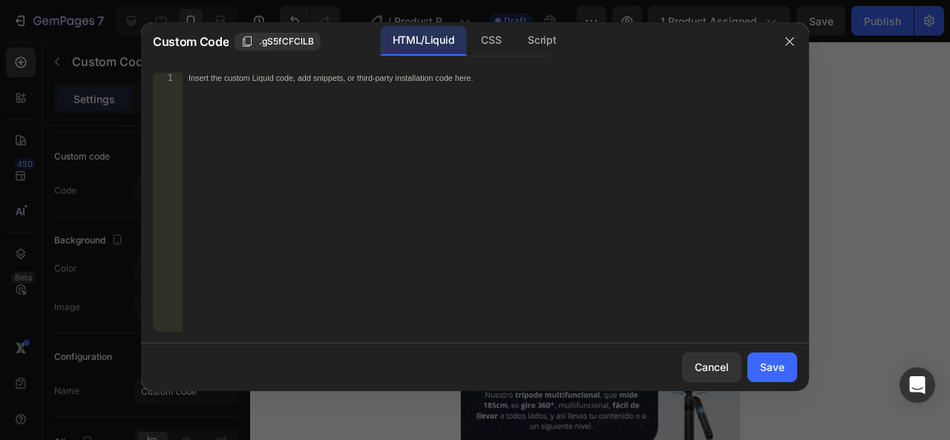
click at [474, 235] on div "Insert the custom Liquid code, add snippets, or third-party installation code h…" at bounding box center [490, 213] width 614 height 280
paste textarea "<span id="es-form-hook" ></span>"
type textarea "<span id="es-form-hook" ></span>"
click at [780, 357] on button "Save" at bounding box center [772, 367] width 50 height 30
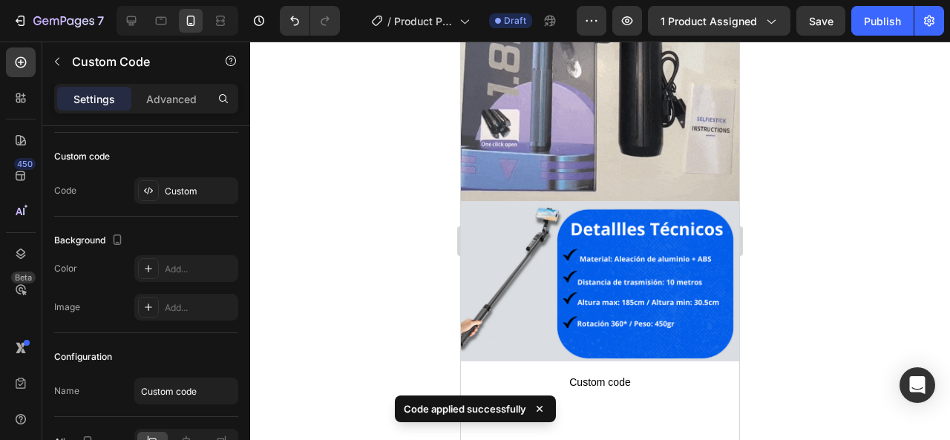
scroll to position [2486, 0]
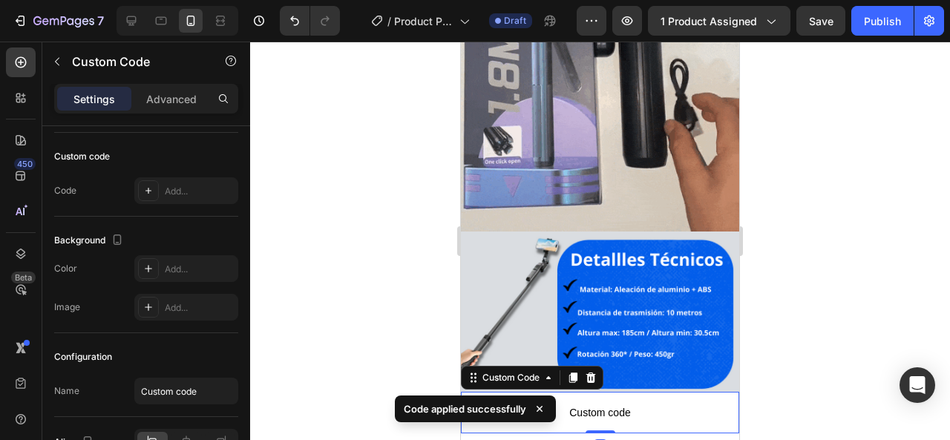
click at [652, 404] on span "Custom code" at bounding box center [600, 413] width 278 height 18
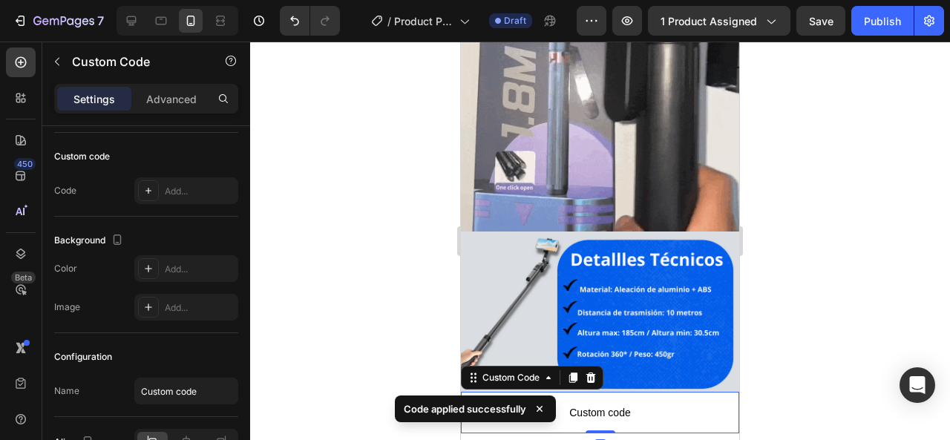
click at [649, 404] on span "Custom code" at bounding box center [600, 413] width 278 height 18
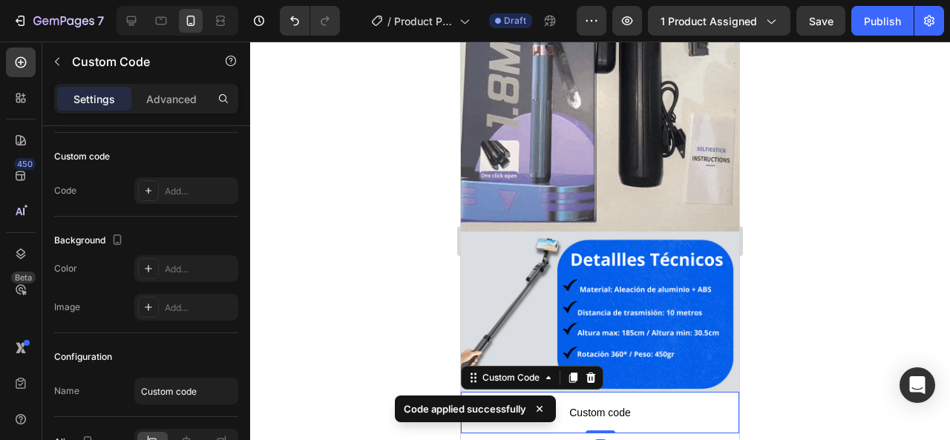
click at [649, 404] on span "Custom code" at bounding box center [600, 413] width 278 height 18
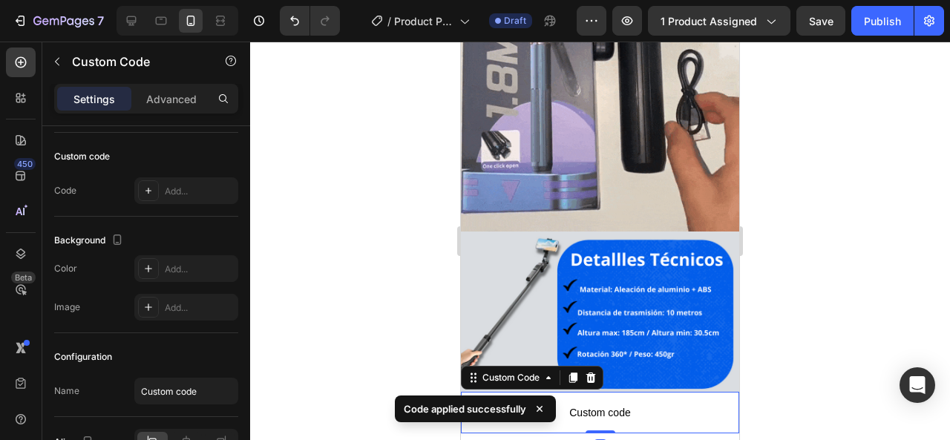
click at [577, 404] on span "Custom code" at bounding box center [600, 413] width 278 height 18
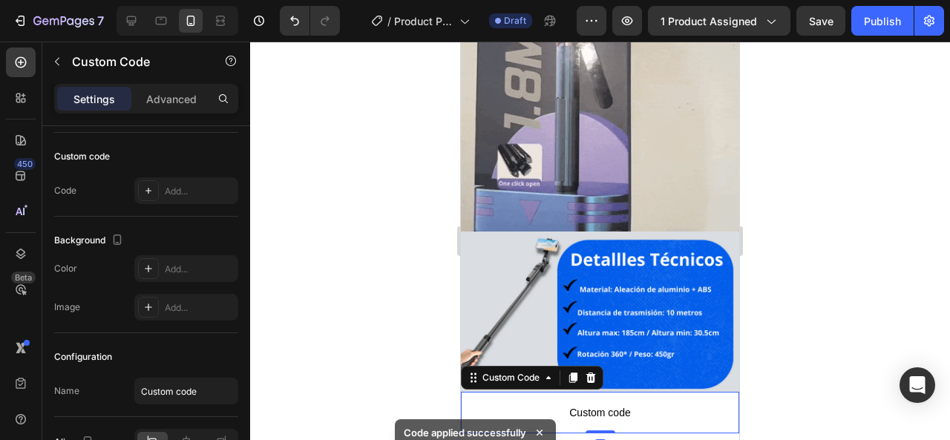
click at [577, 404] on span "Custom code" at bounding box center [600, 413] width 278 height 18
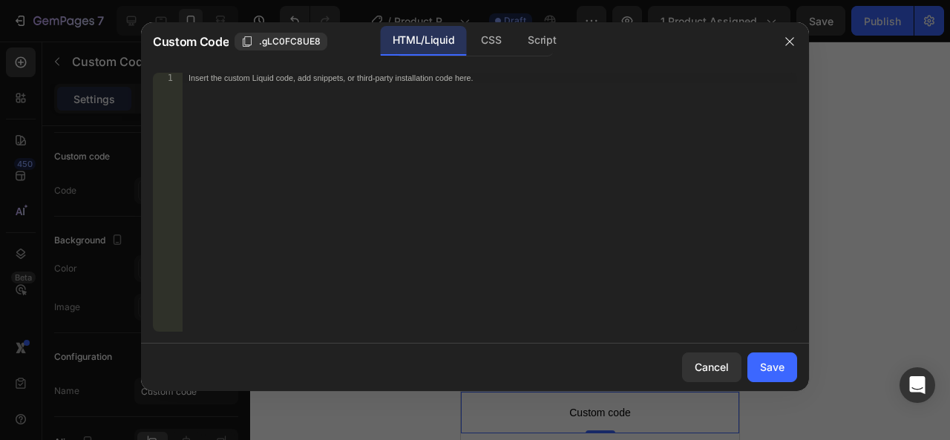
click at [482, 101] on div "Insert the custom Liquid code, add snippets, or third-party installation code h…" at bounding box center [490, 213] width 614 height 280
paste textarea "<span id="es-form-hook" ></span>"
type textarea "<span id="es-form-hook" ></span>"
click at [755, 372] on button "Save" at bounding box center [772, 367] width 50 height 30
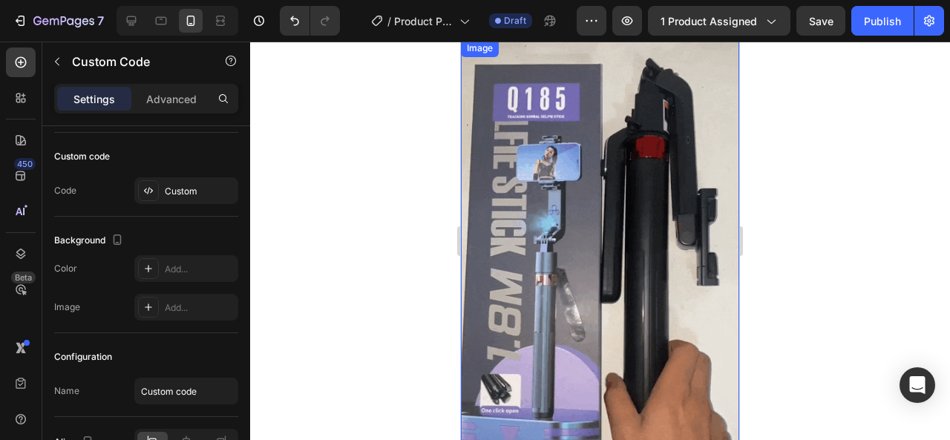
scroll to position [2040, 0]
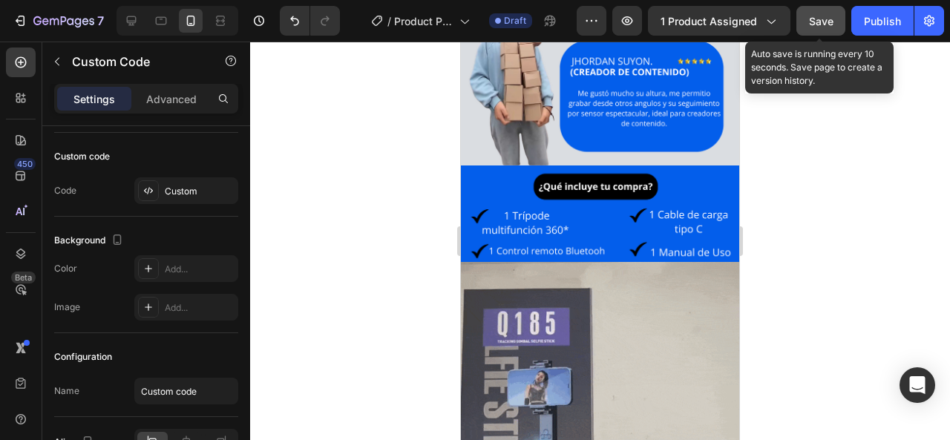
click at [841, 14] on button "Save" at bounding box center [820, 21] width 49 height 30
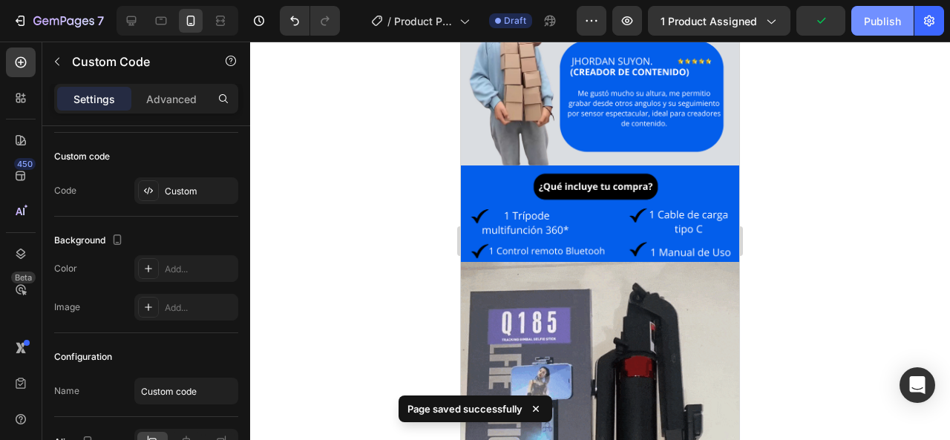
click at [896, 26] on div "Publish" at bounding box center [882, 21] width 37 height 16
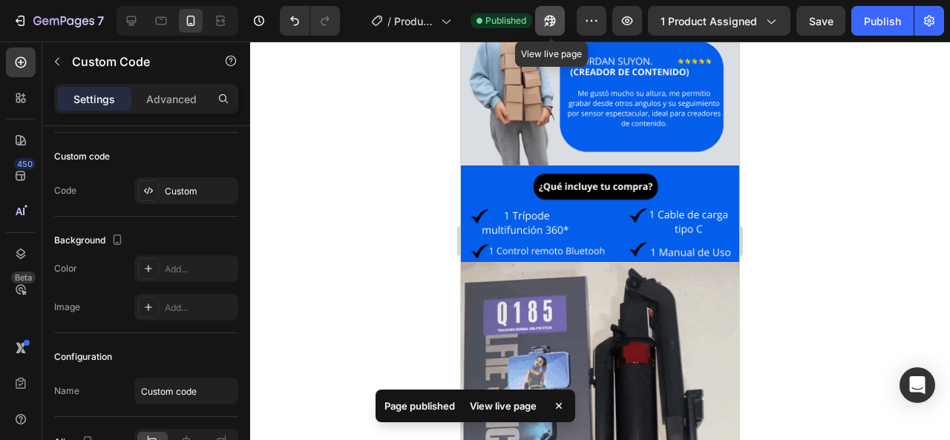
click at [551, 25] on icon "button" at bounding box center [549, 20] width 15 height 15
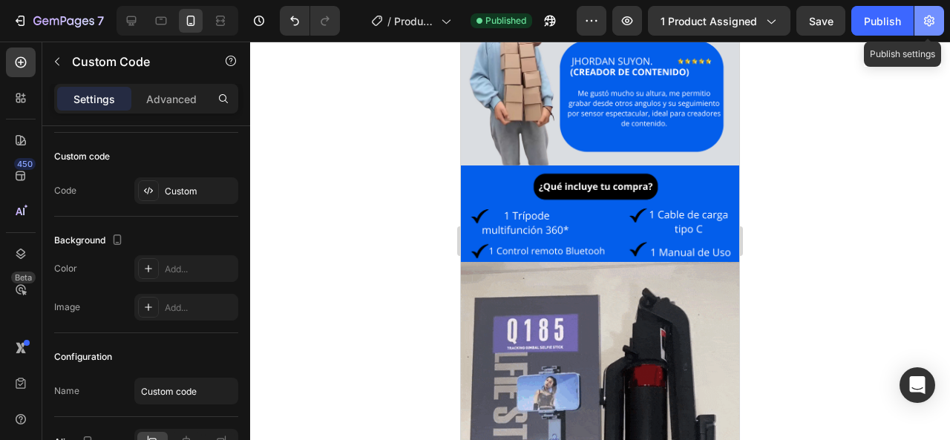
click at [926, 16] on icon "button" at bounding box center [929, 20] width 15 height 15
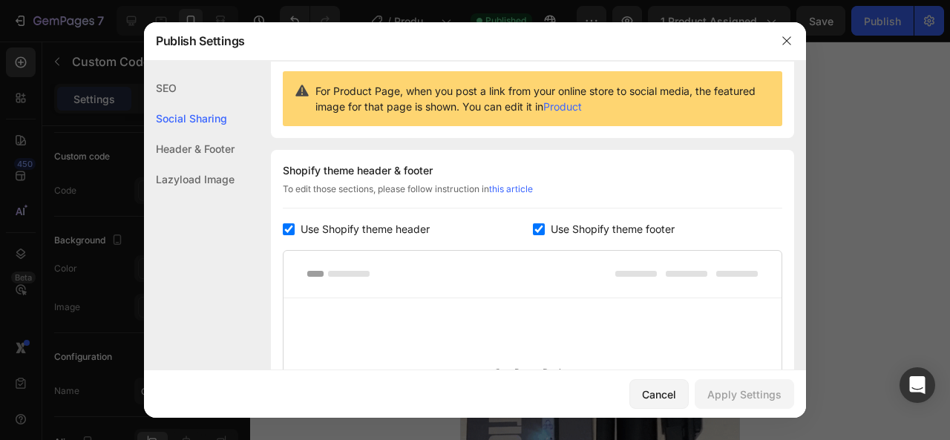
scroll to position [148, 0]
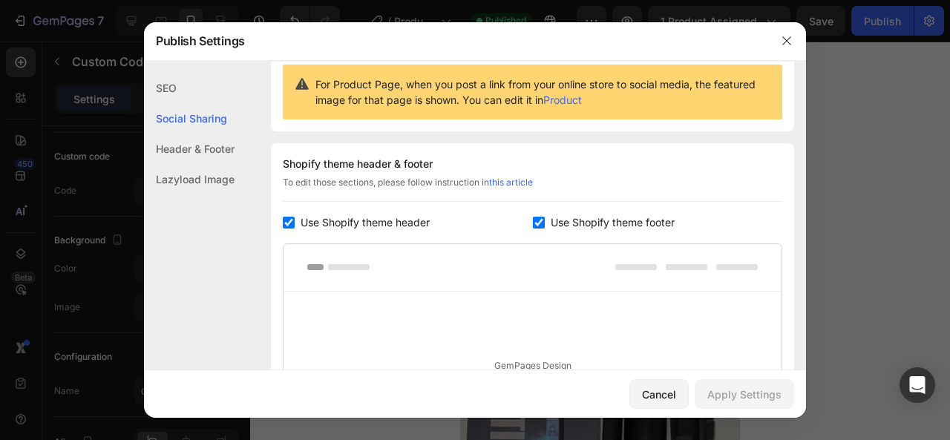
click at [505, 224] on div "Use Shopify theme header" at bounding box center [408, 223] width 250 height 18
checkbox input "false"
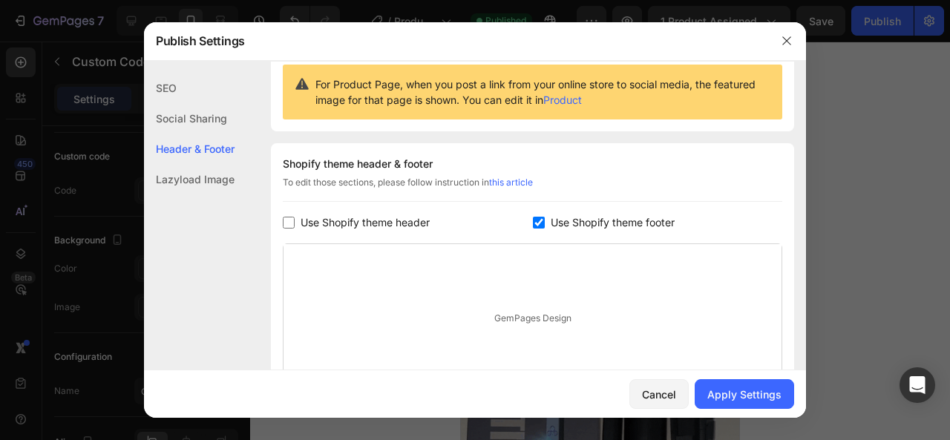
click at [533, 224] on input "checkbox" at bounding box center [539, 223] width 12 height 12
checkbox input "false"
click at [758, 390] on div "Apply Settings" at bounding box center [744, 395] width 74 height 16
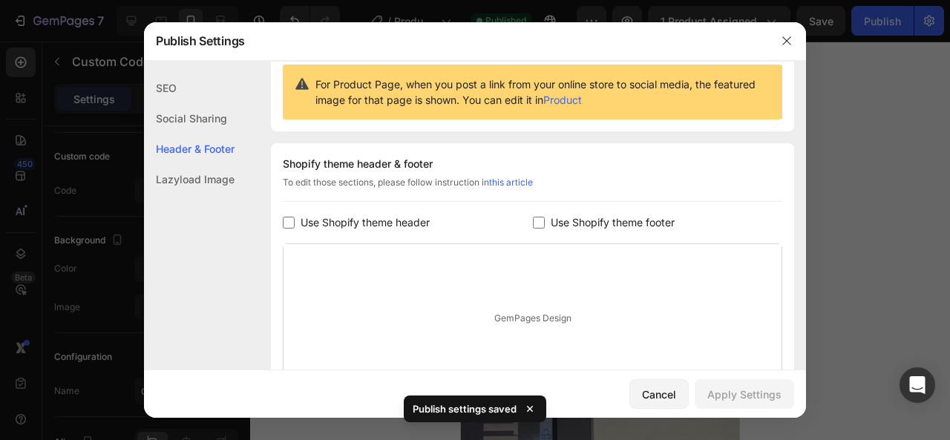
click at [800, 47] on div at bounding box center [786, 41] width 39 height 39
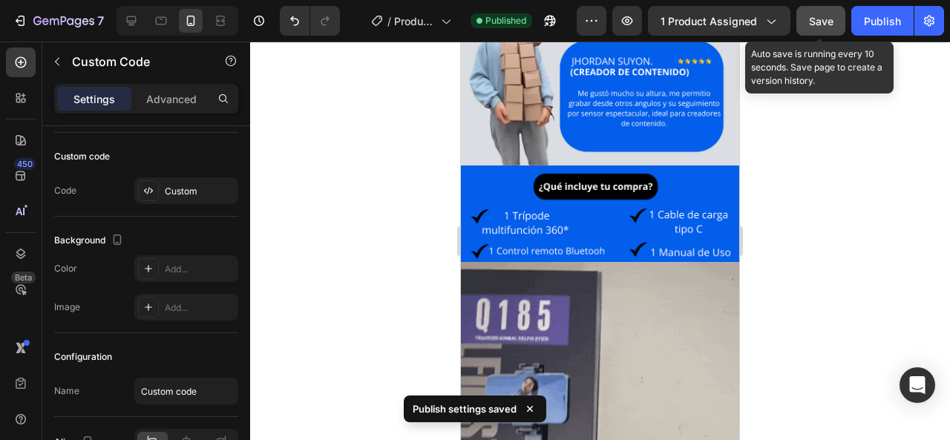
click at [821, 31] on button "Save" at bounding box center [820, 21] width 49 height 30
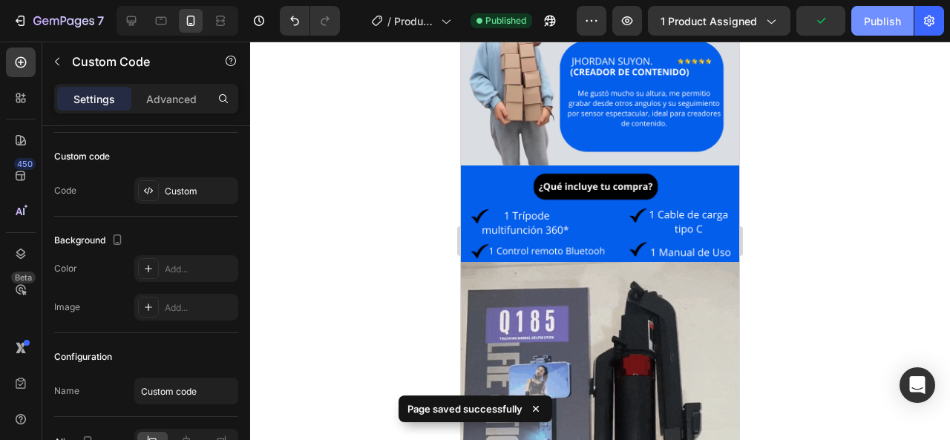
click at [890, 32] on button "Publish" at bounding box center [882, 21] width 62 height 30
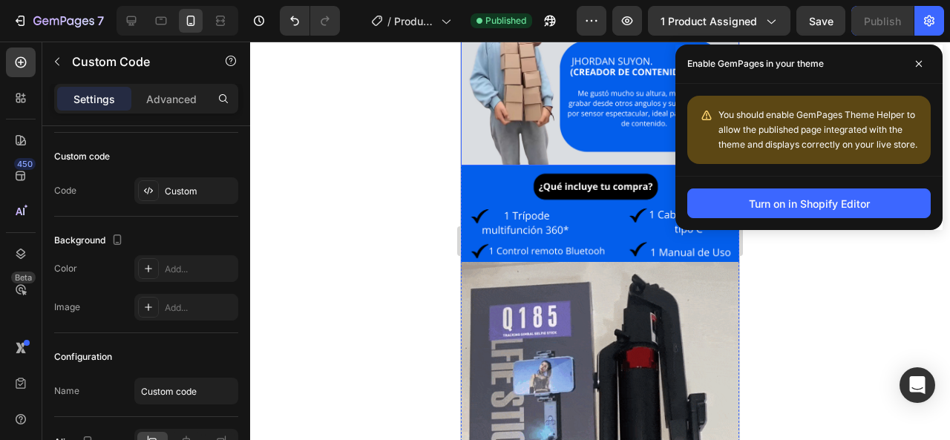
click at [470, 73] on img at bounding box center [600, 15] width 278 height 299
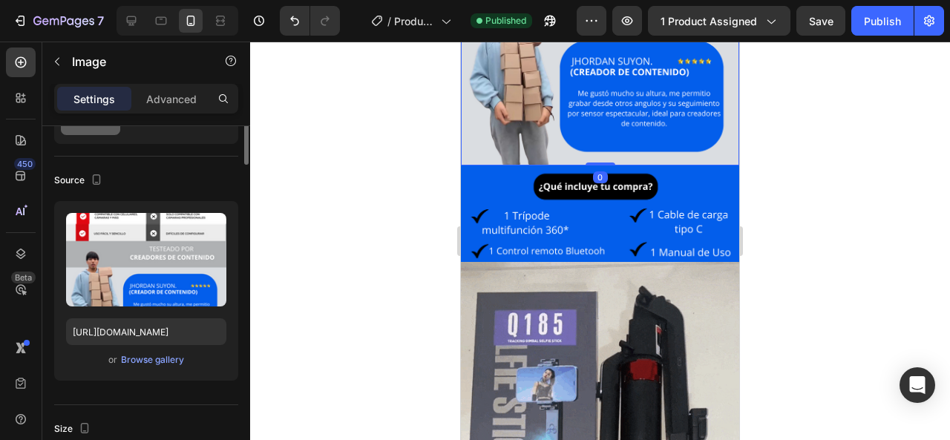
scroll to position [0, 0]
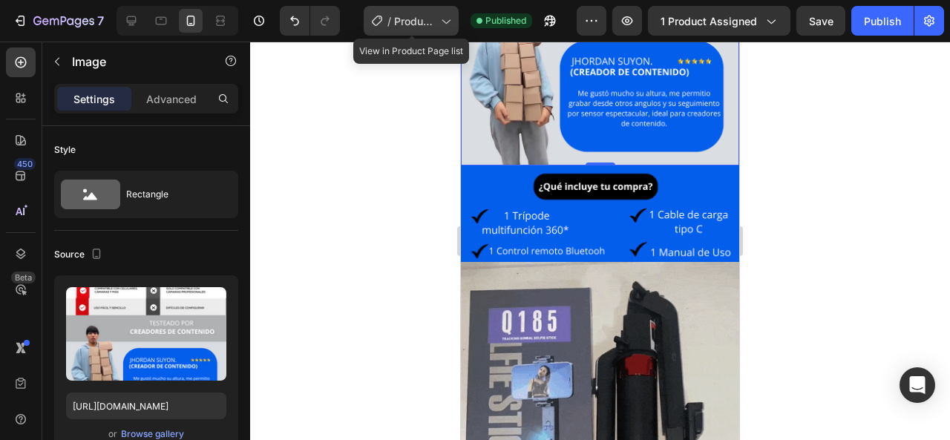
click at [435, 25] on span "Product Page - [DATE] 15:23:08" at bounding box center [414, 21] width 41 height 16
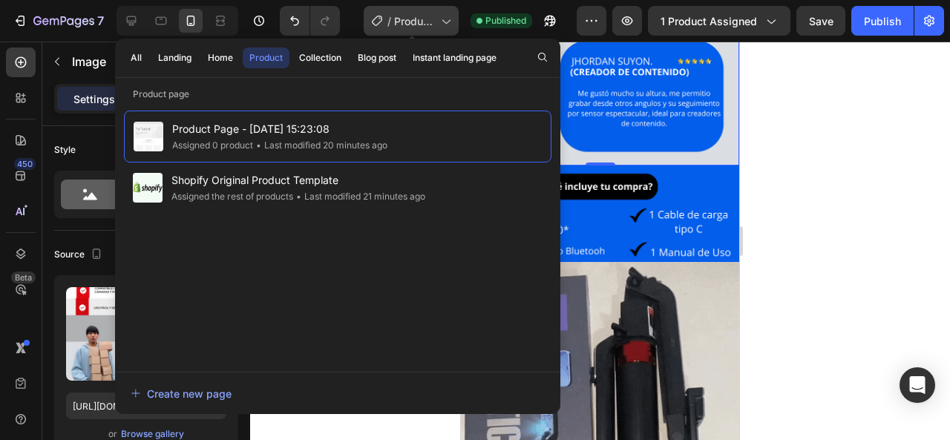
click at [435, 25] on span "Product Page - [DATE] 15:23:08" at bounding box center [414, 21] width 41 height 16
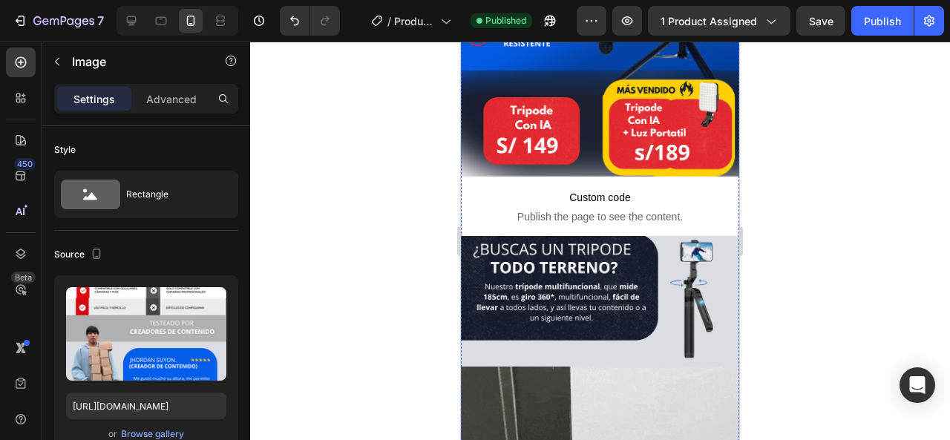
scroll to position [242, 0]
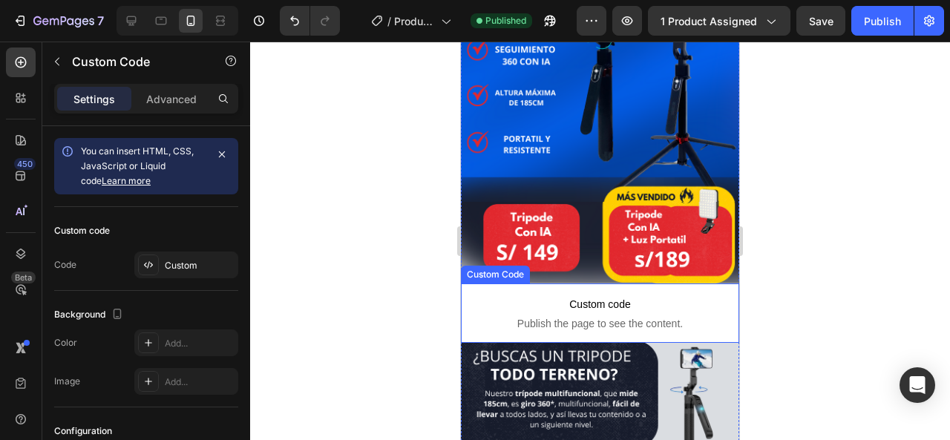
click at [602, 316] on span "Publish the page to see the content." at bounding box center [600, 323] width 278 height 15
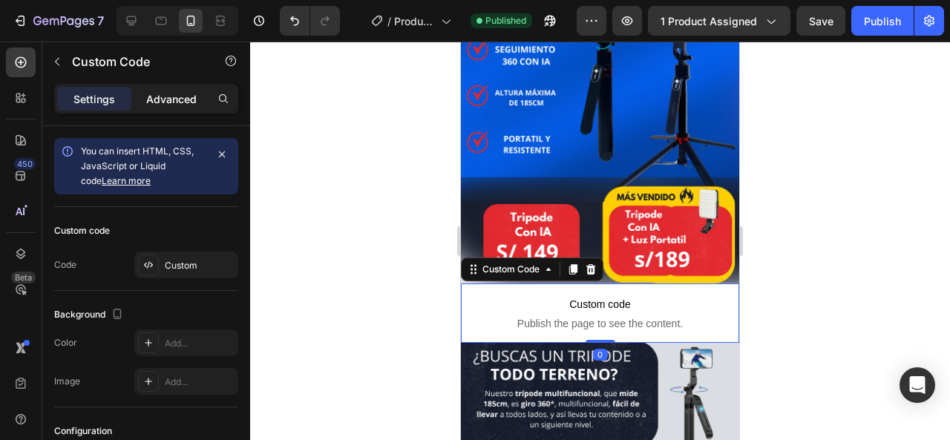
click at [160, 103] on p "Advanced" at bounding box center [171, 99] width 50 height 16
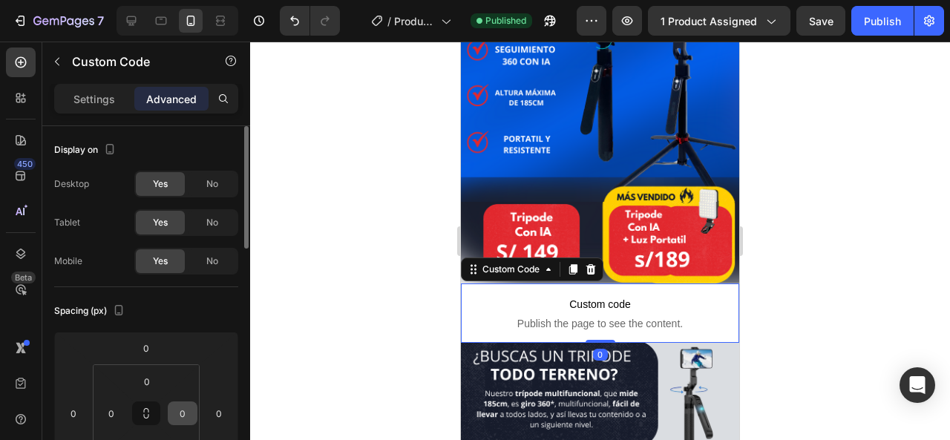
scroll to position [148, 0]
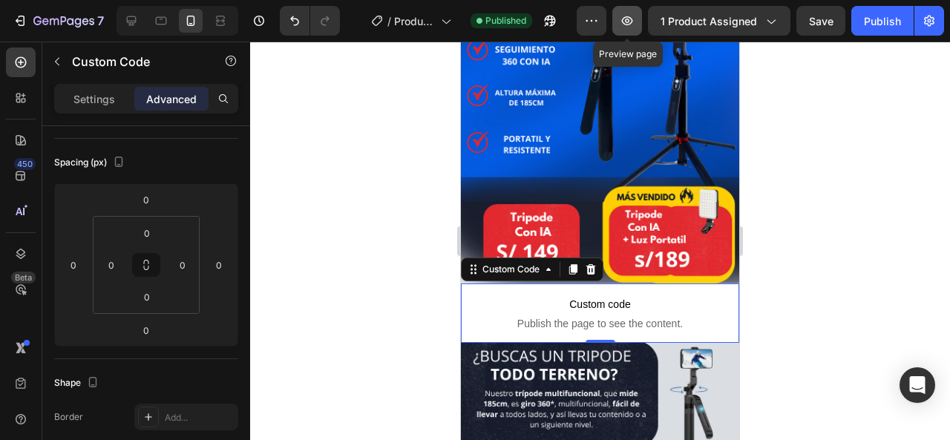
click at [634, 16] on icon "button" at bounding box center [627, 20] width 15 height 15
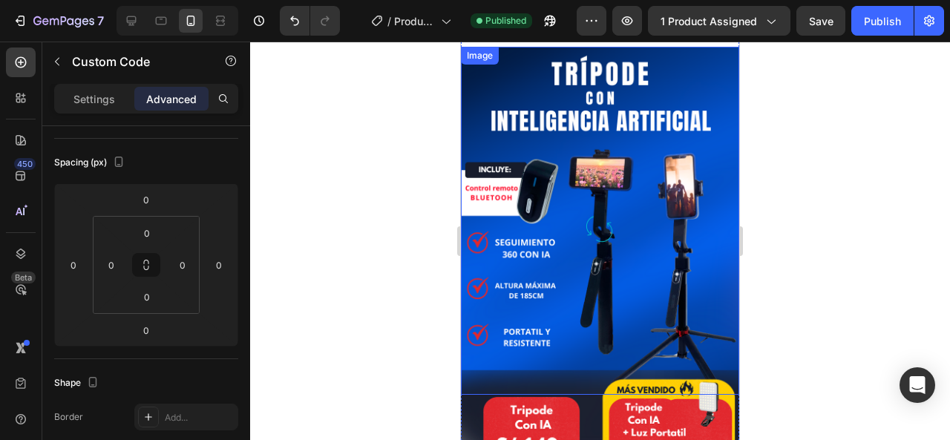
scroll to position [0, 0]
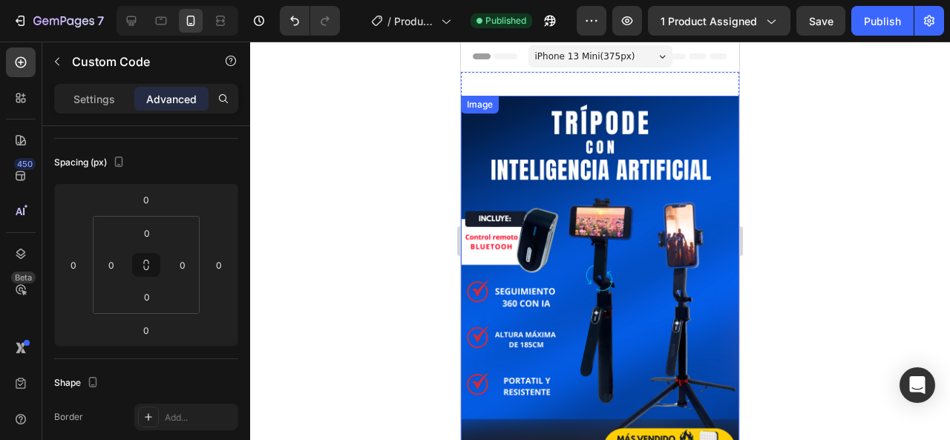
click at [562, 170] on img at bounding box center [600, 270] width 278 height 348
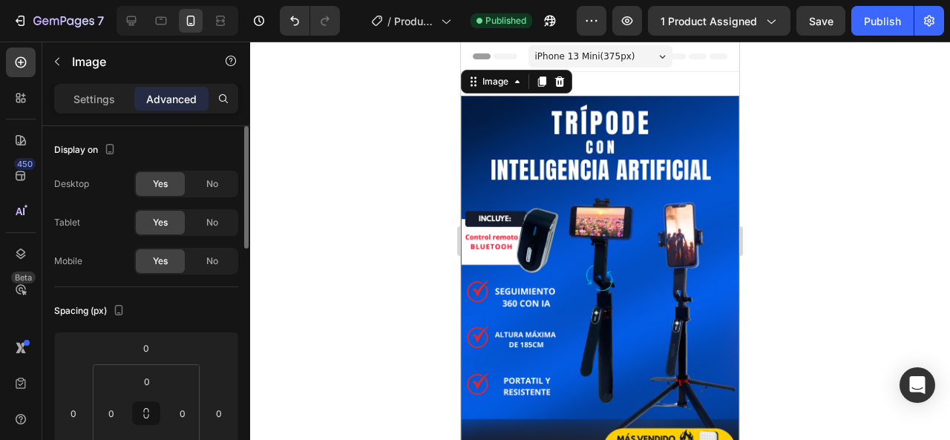
scroll to position [148, 0]
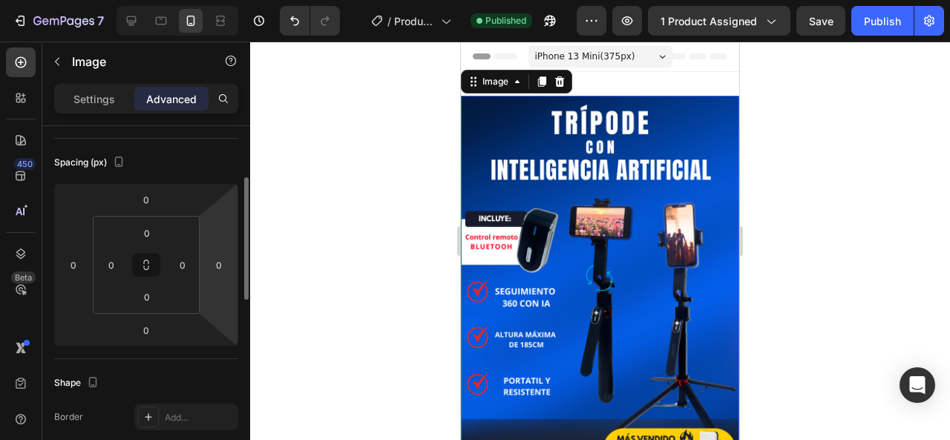
drag, startPoint x: 603, startPoint y: 288, endPoint x: 598, endPoint y: 282, distance: 7.9
click at [603, 287] on img at bounding box center [600, 270] width 278 height 348
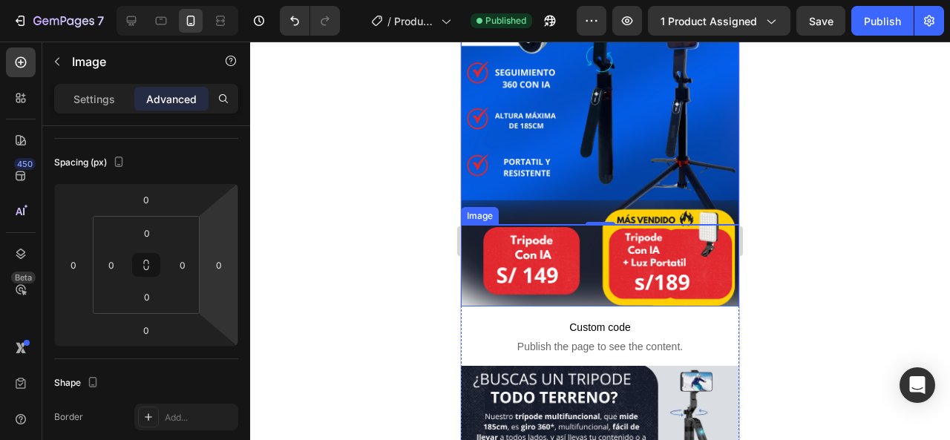
scroll to position [223, 0]
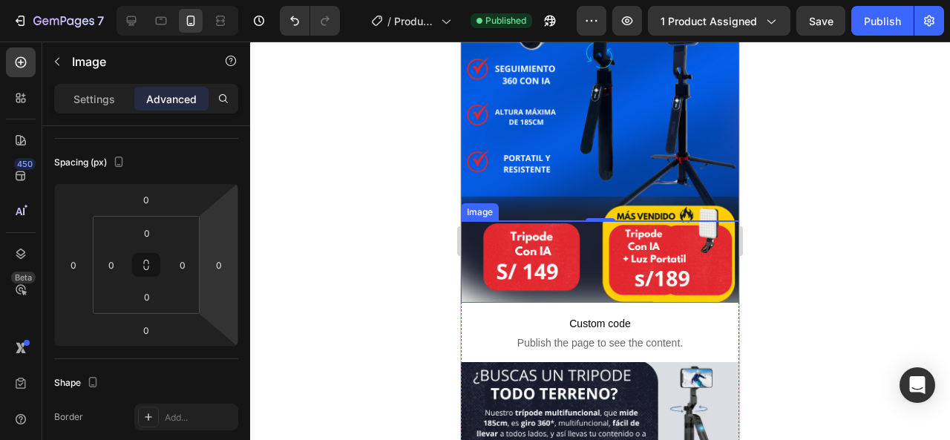
click at [582, 229] on img at bounding box center [600, 262] width 278 height 82
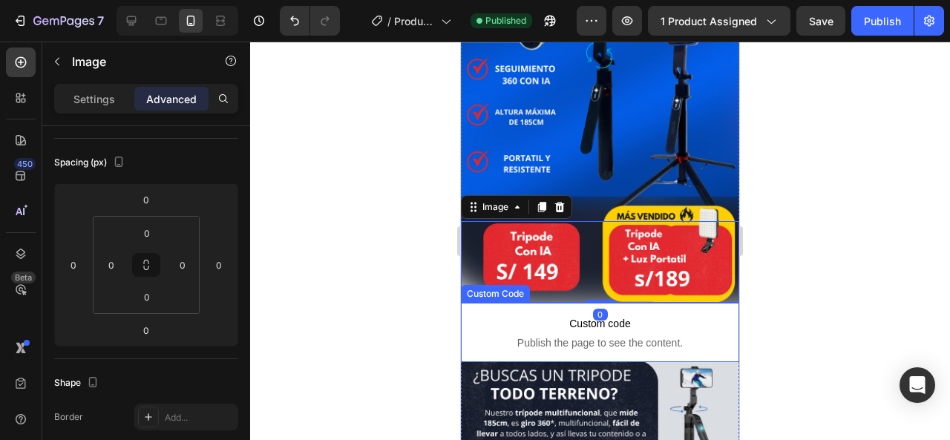
click at [525, 303] on p "Custom code Publish the page to see the content." at bounding box center [600, 332] width 278 height 59
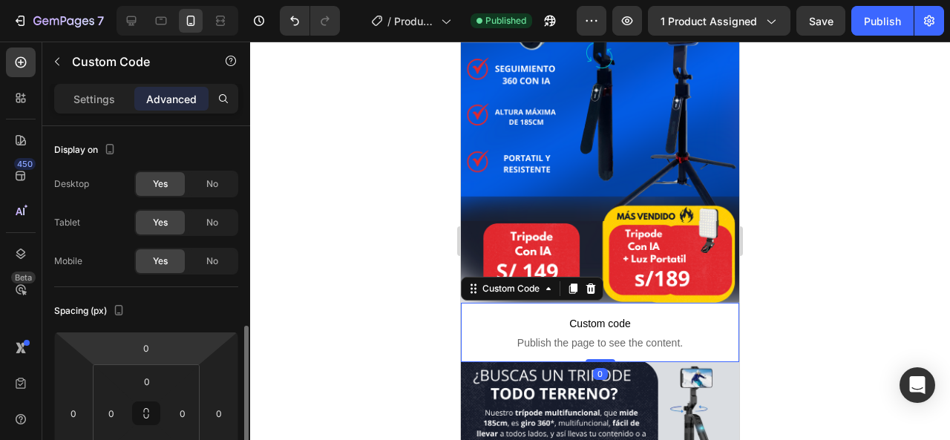
scroll to position [148, 0]
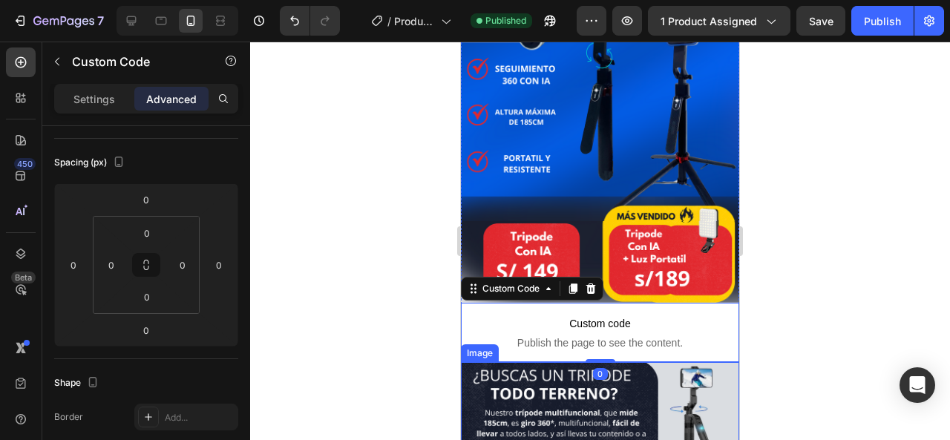
click at [573, 377] on img at bounding box center [600, 427] width 278 height 131
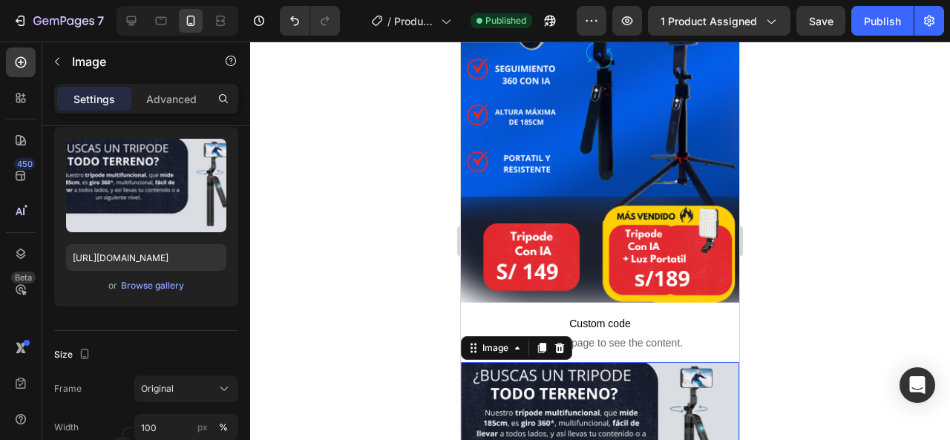
scroll to position [0, 0]
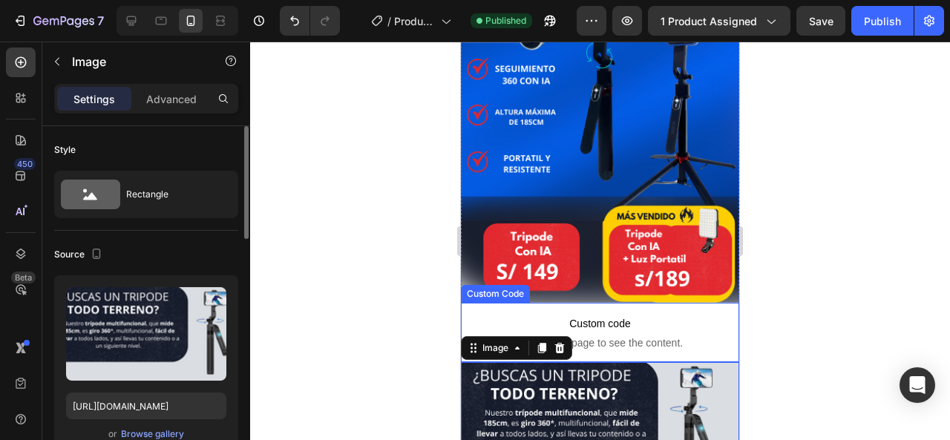
click at [577, 315] on span "Custom code" at bounding box center [600, 324] width 278 height 18
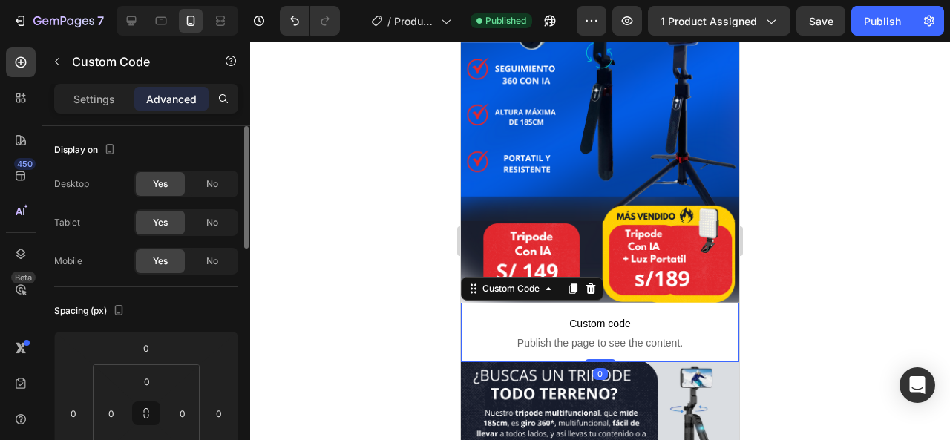
scroll to position [148, 0]
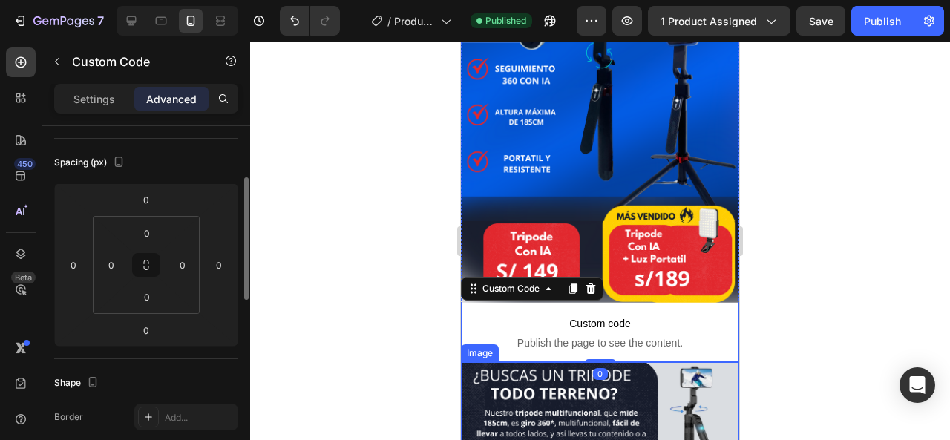
click at [621, 395] on img at bounding box center [600, 427] width 278 height 131
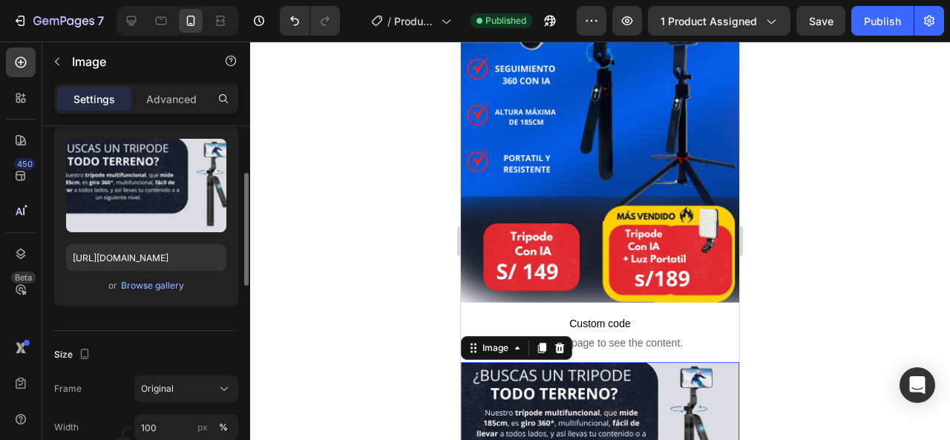
scroll to position [0, 0]
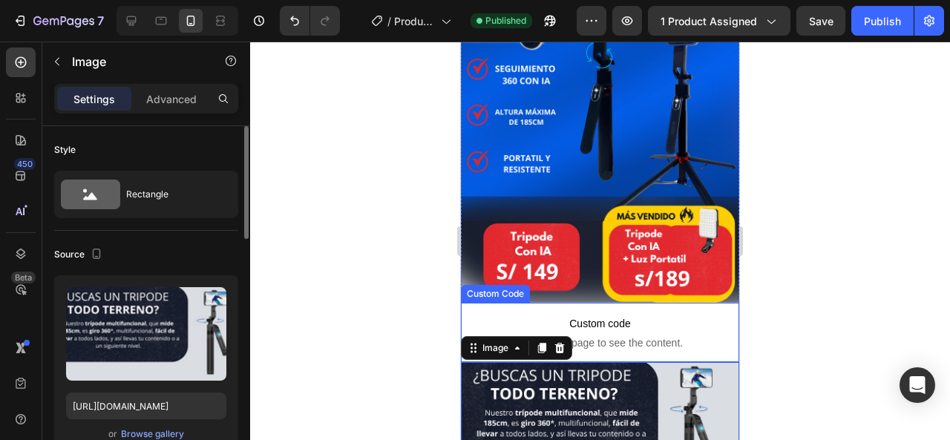
click at [713, 303] on p "Custom code Publish the page to see the content." at bounding box center [600, 332] width 278 height 59
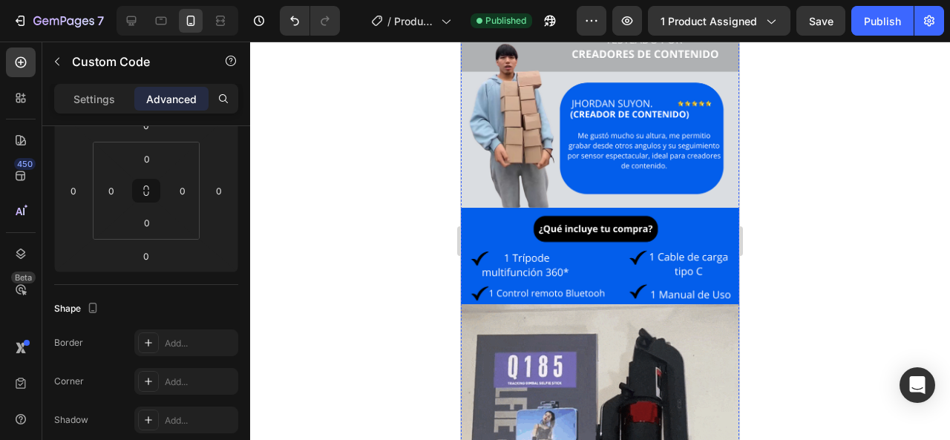
scroll to position [2003, 0]
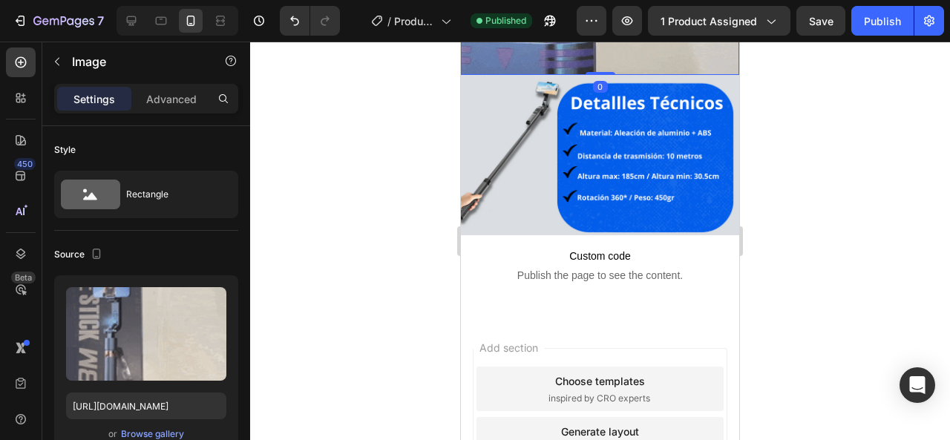
scroll to position [2616, 0]
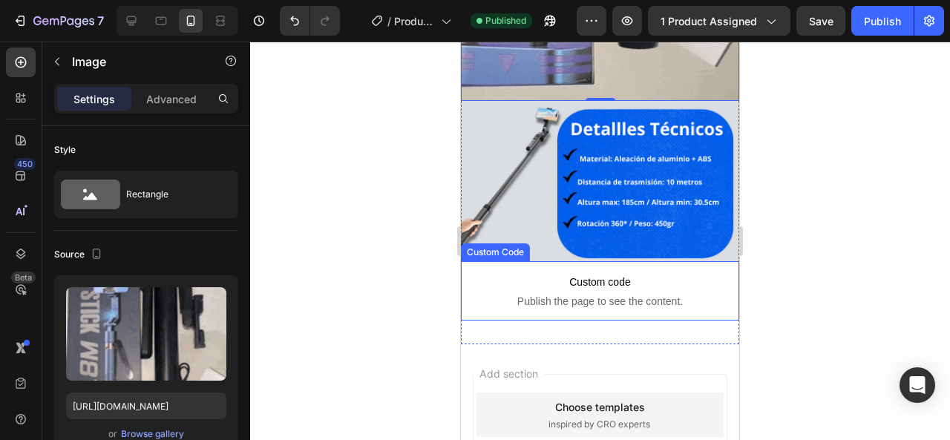
click at [637, 294] on span "Publish the page to see the content." at bounding box center [600, 301] width 278 height 15
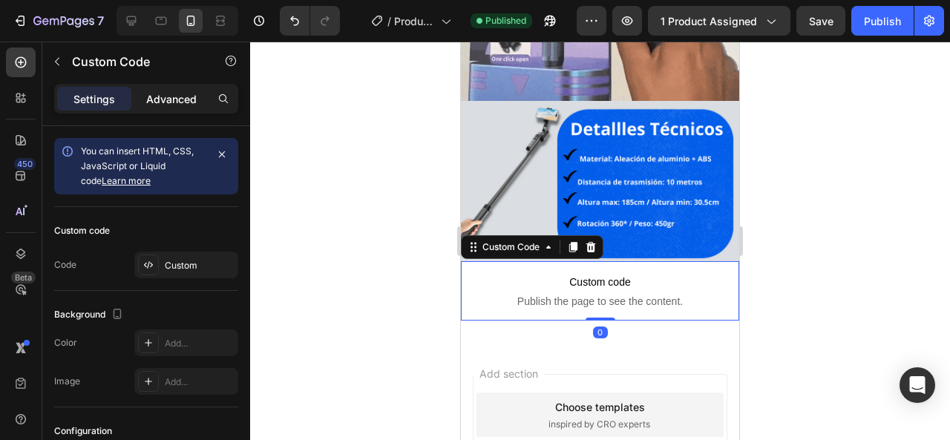
click at [164, 95] on p "Advanced" at bounding box center [171, 99] width 50 height 16
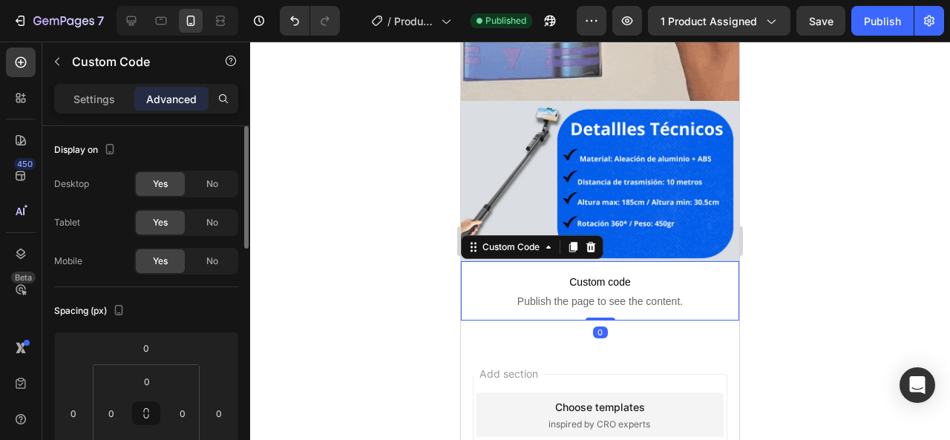
scroll to position [74, 0]
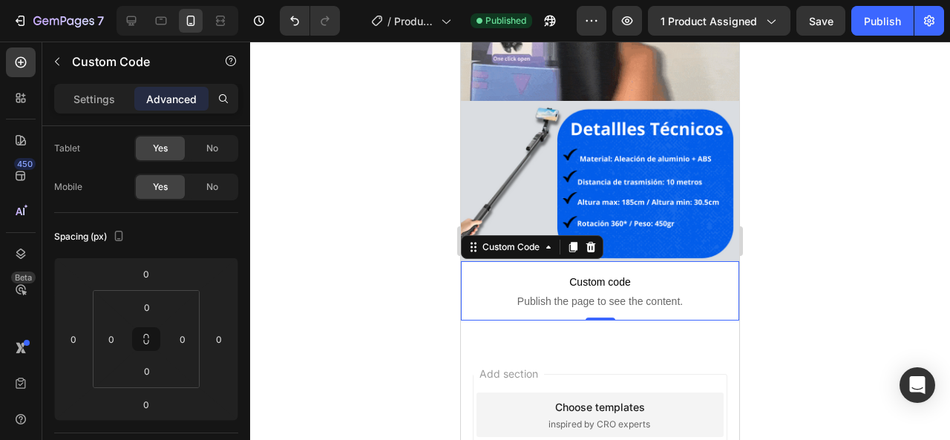
click at [622, 129] on img at bounding box center [600, 181] width 278 height 160
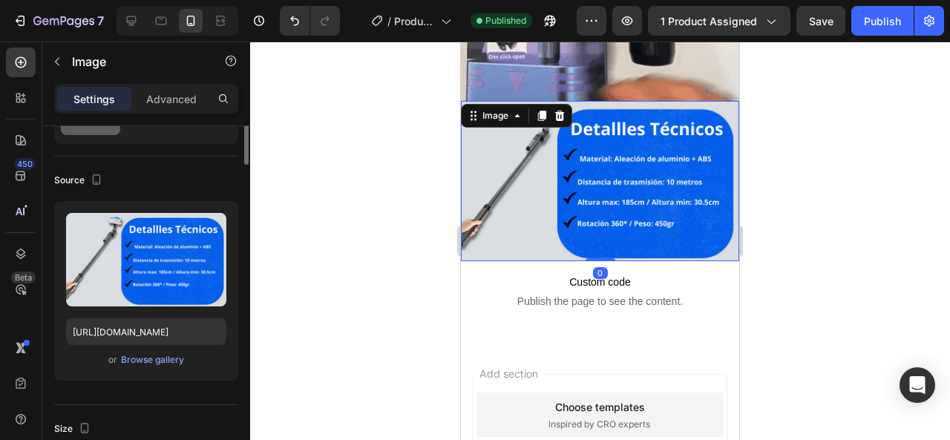
scroll to position [0, 0]
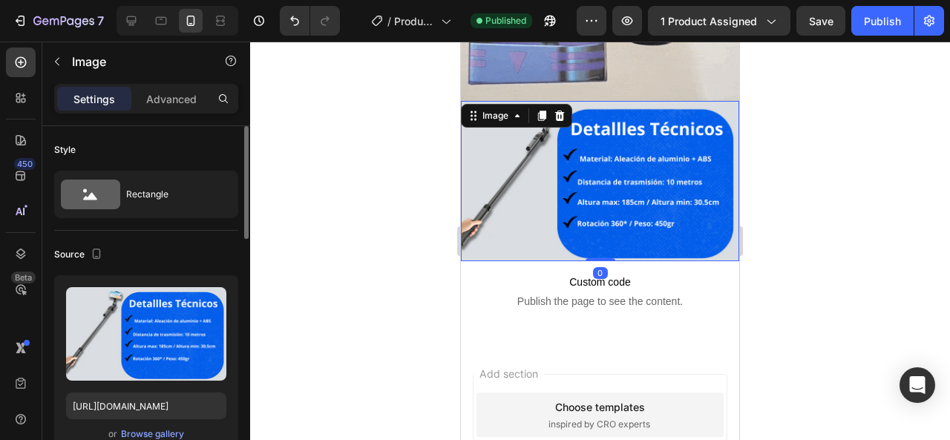
click at [145, 116] on div "Settings Advanced" at bounding box center [146, 105] width 208 height 42
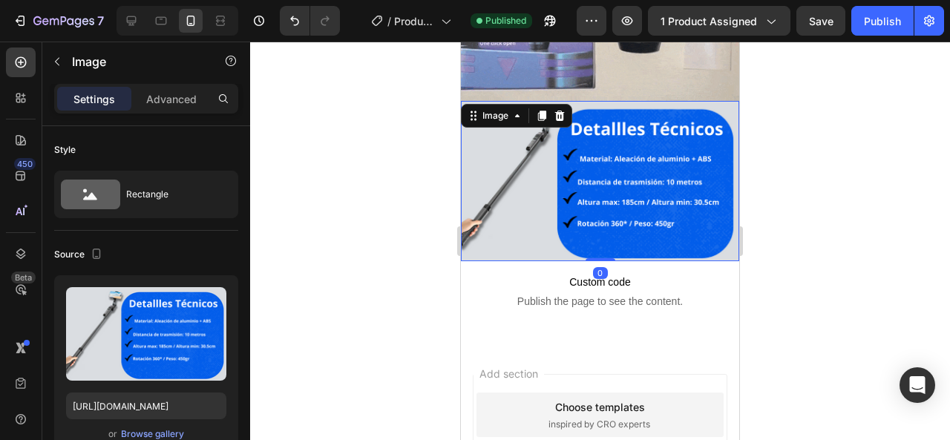
click at [157, 111] on div "Settings Advanced" at bounding box center [146, 99] width 184 height 30
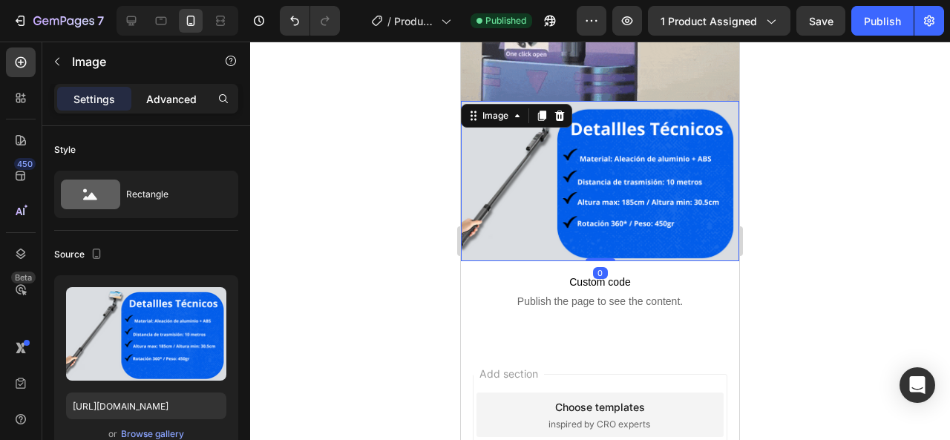
click at [172, 98] on p "Advanced" at bounding box center [171, 99] width 50 height 16
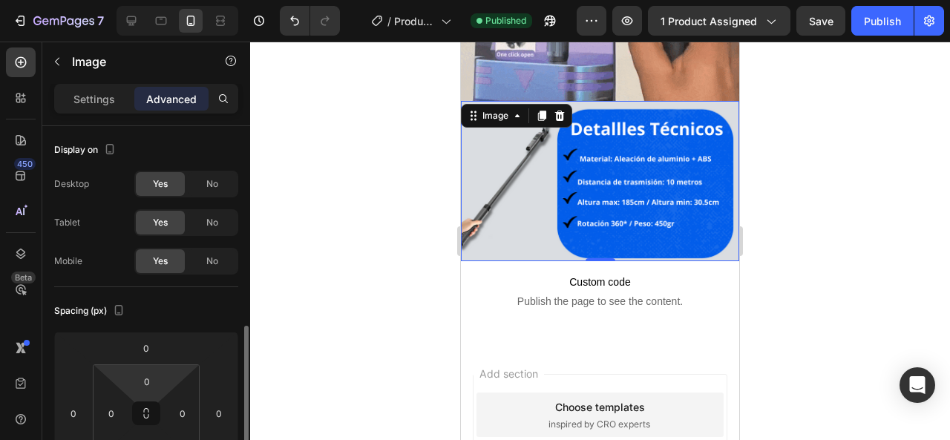
scroll to position [148, 0]
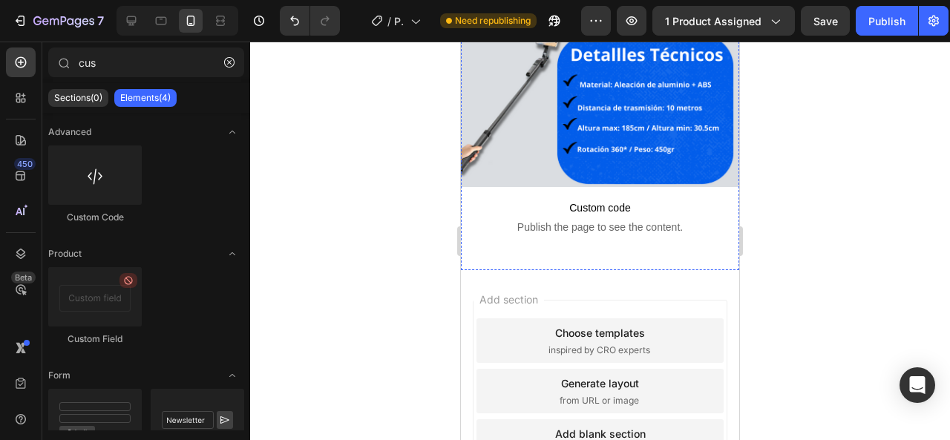
scroll to position [2616, 0]
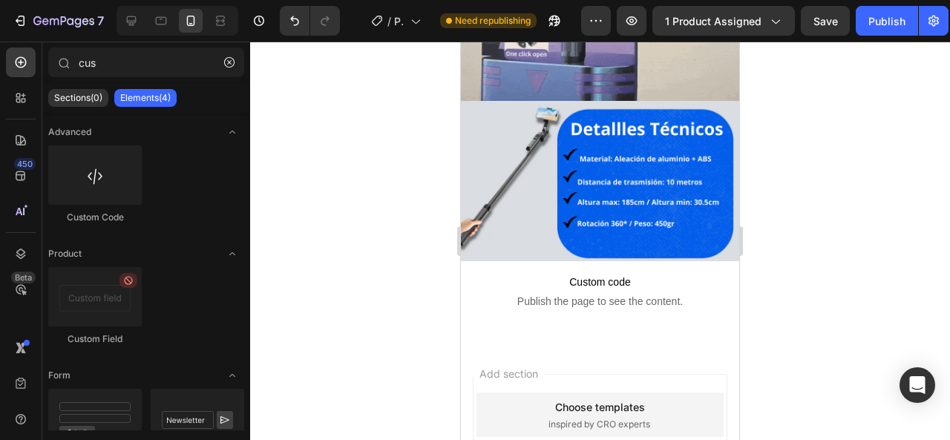
click at [616, 294] on span "Publish the page to see the content." at bounding box center [600, 301] width 278 height 15
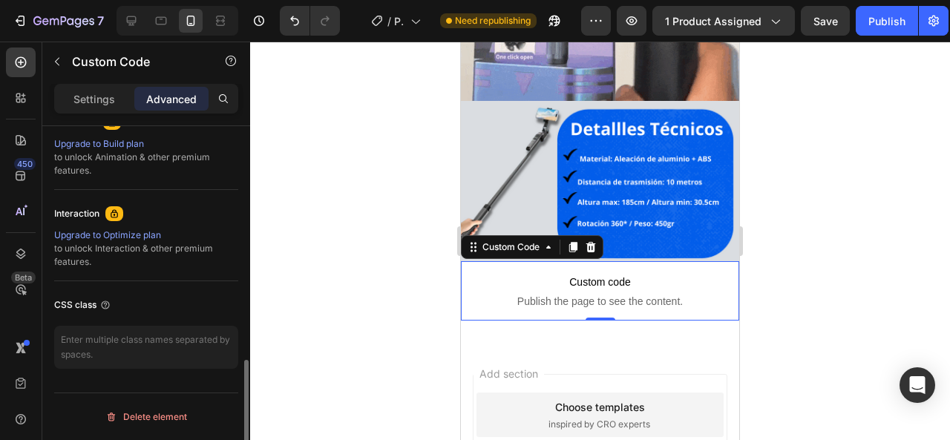
scroll to position [377, 0]
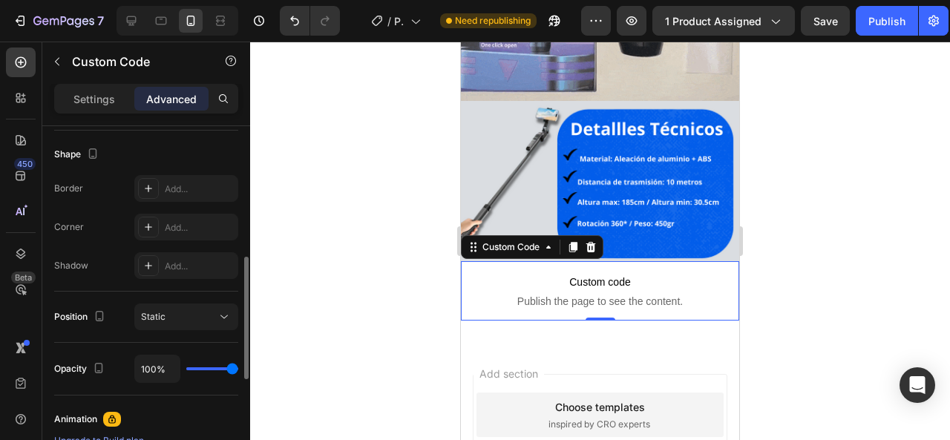
click at [123, 85] on div "Settings Advanced" at bounding box center [146, 99] width 184 height 30
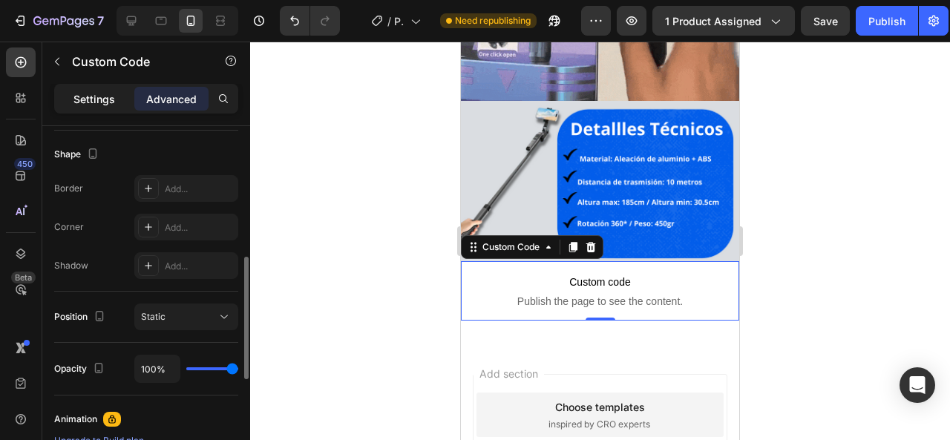
click at [116, 97] on div "Settings" at bounding box center [94, 99] width 74 height 24
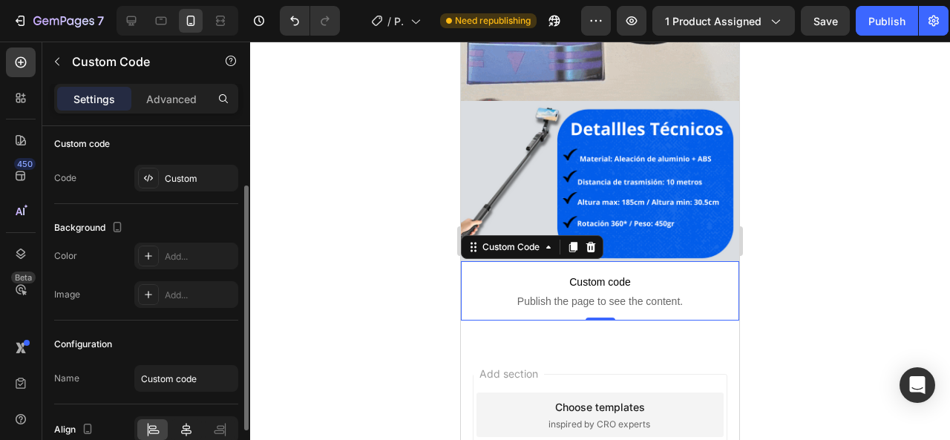
scroll to position [0, 0]
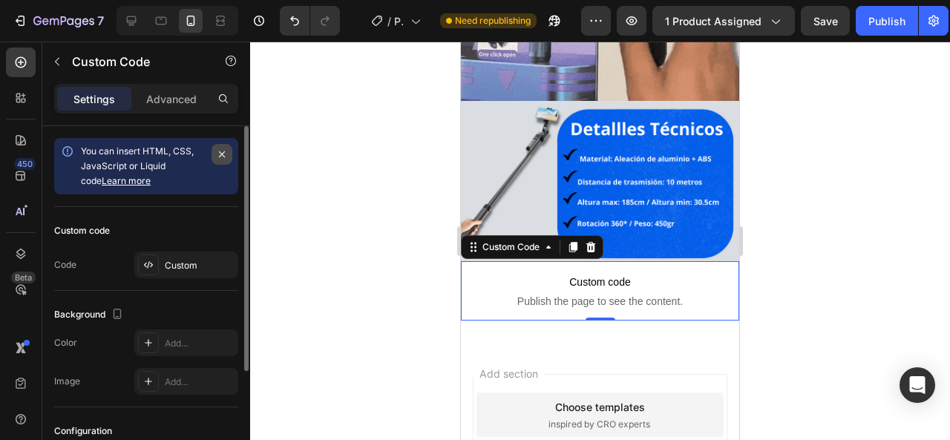
click at [223, 155] on icon "button" at bounding box center [222, 154] width 12 height 12
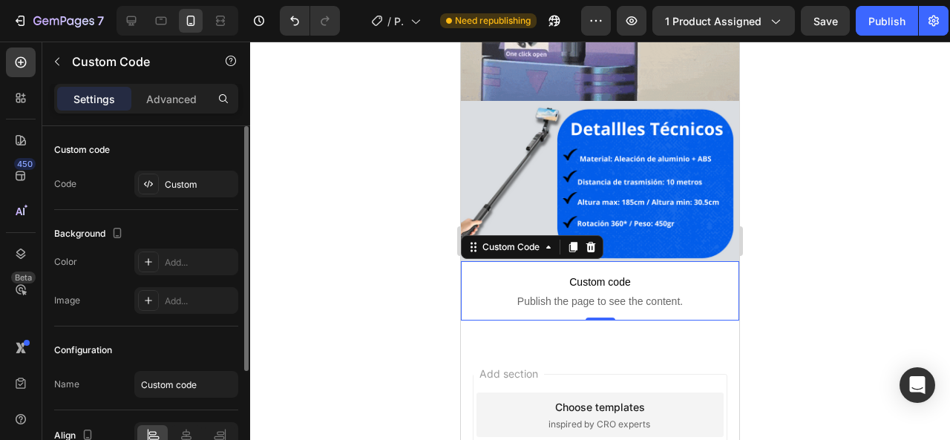
click at [494, 273] on span "Custom code" at bounding box center [600, 282] width 278 height 18
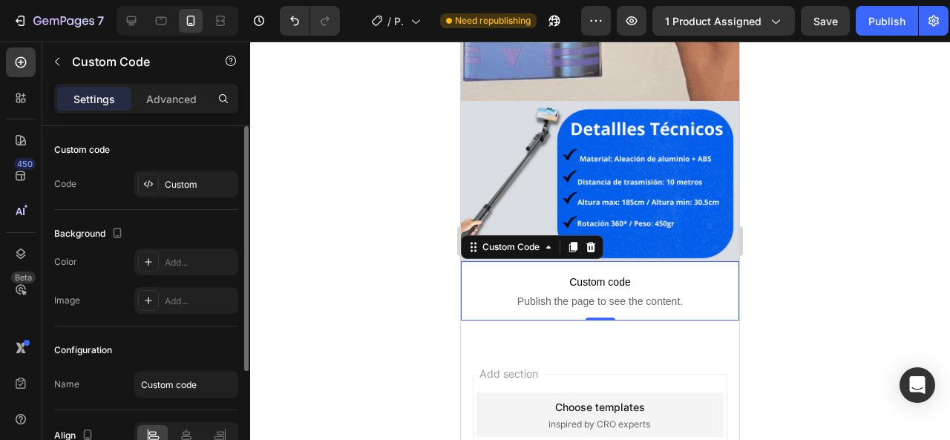
click at [494, 273] on span "Custom code" at bounding box center [600, 282] width 278 height 18
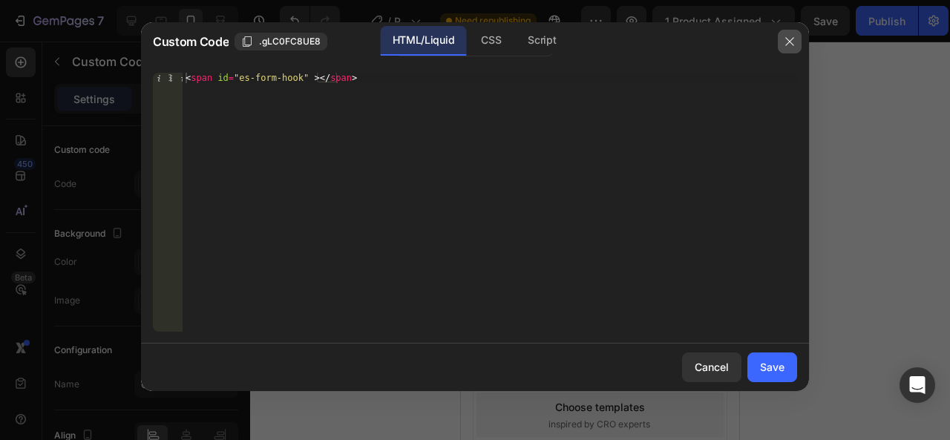
click at [797, 38] on button "button" at bounding box center [790, 42] width 24 height 24
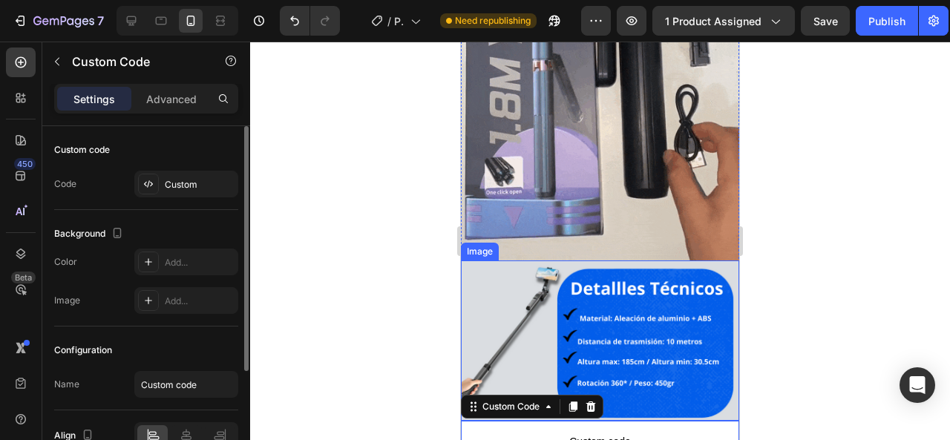
scroll to position [2542, 0]
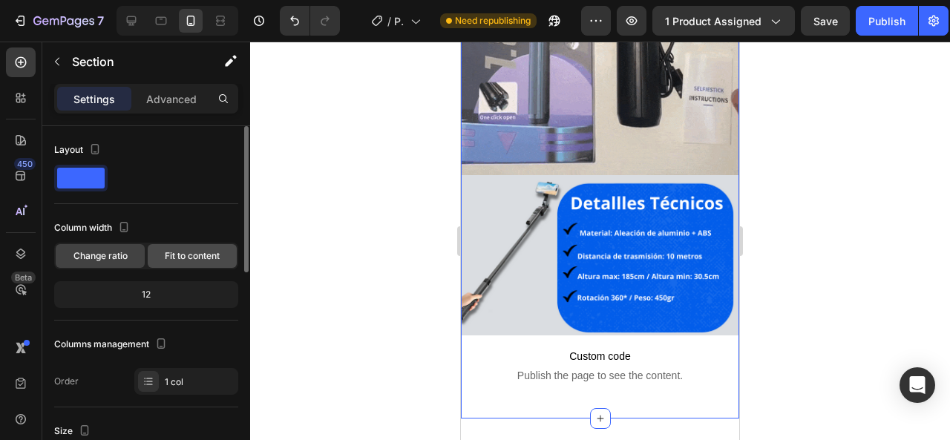
click at [205, 261] on span "Fit to content" at bounding box center [192, 255] width 55 height 13
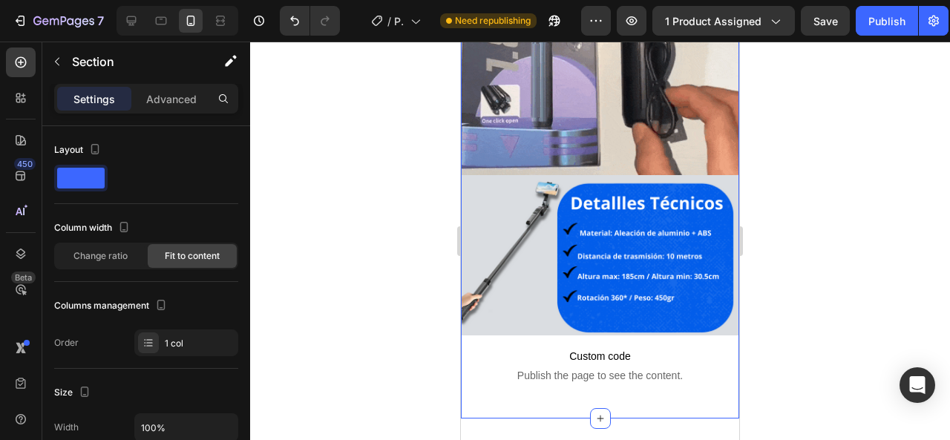
click at [0, 257] on div "450 Beta" at bounding box center [21, 241] width 42 height 398
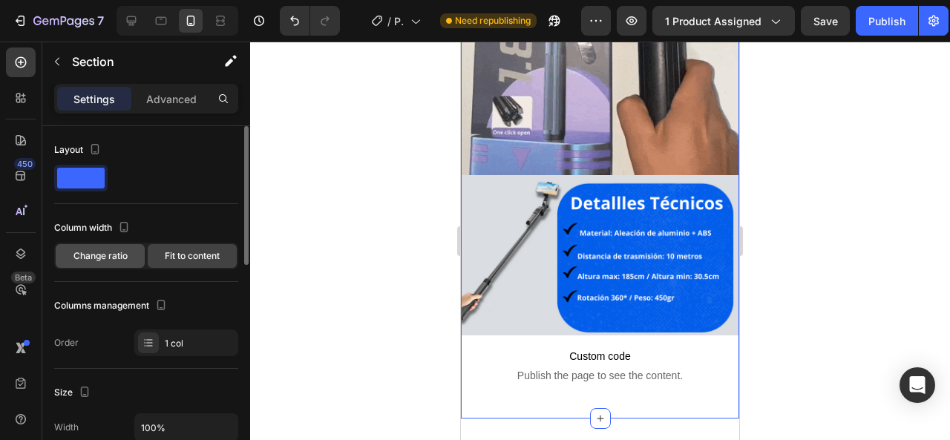
click at [126, 256] on span "Change ratio" at bounding box center [100, 255] width 54 height 13
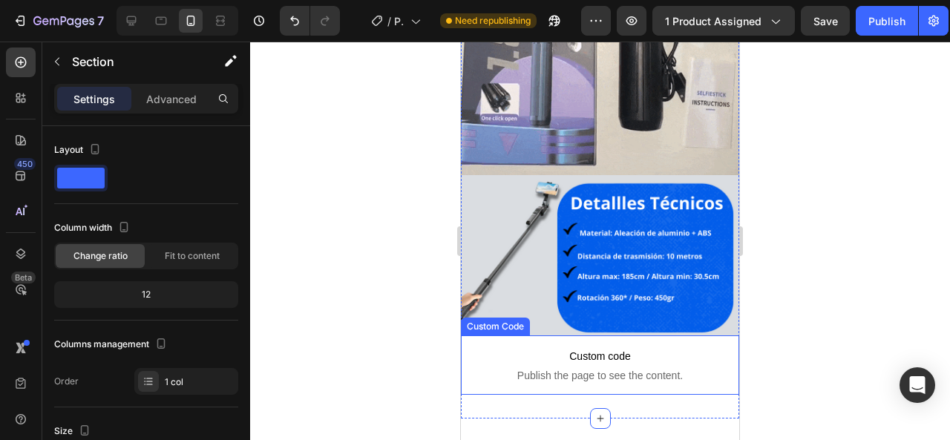
click at [526, 347] on span "Custom code" at bounding box center [600, 356] width 278 height 18
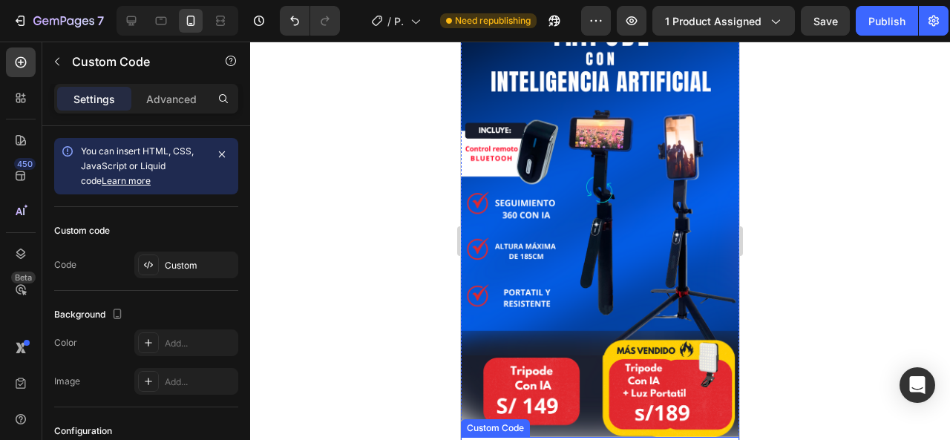
scroll to position [316, 0]
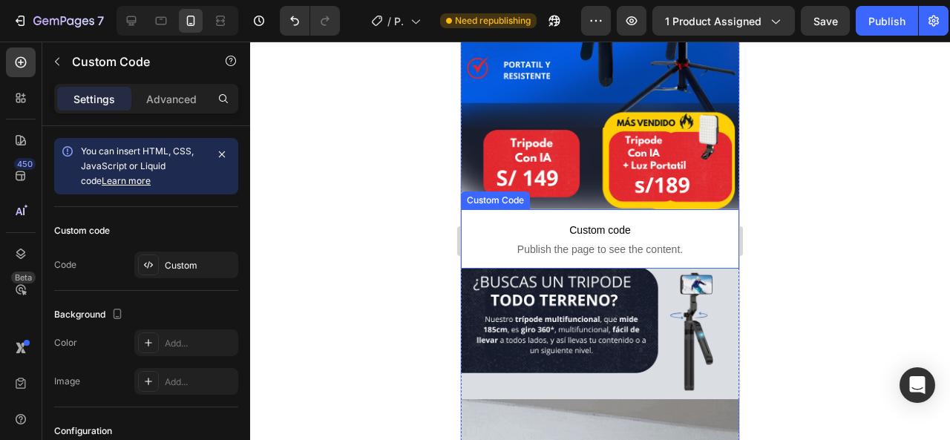
click at [627, 209] on p "Custom code Publish the page to see the content." at bounding box center [600, 238] width 278 height 59
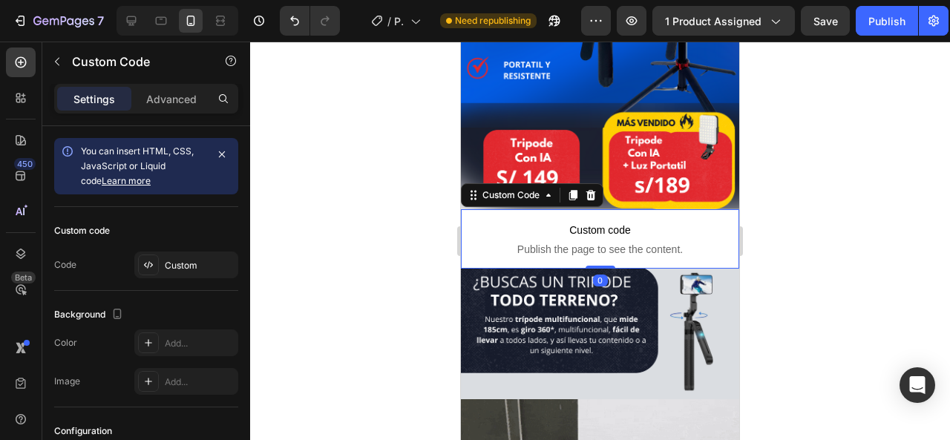
click at [617, 221] on span "Custom code" at bounding box center [600, 230] width 278 height 18
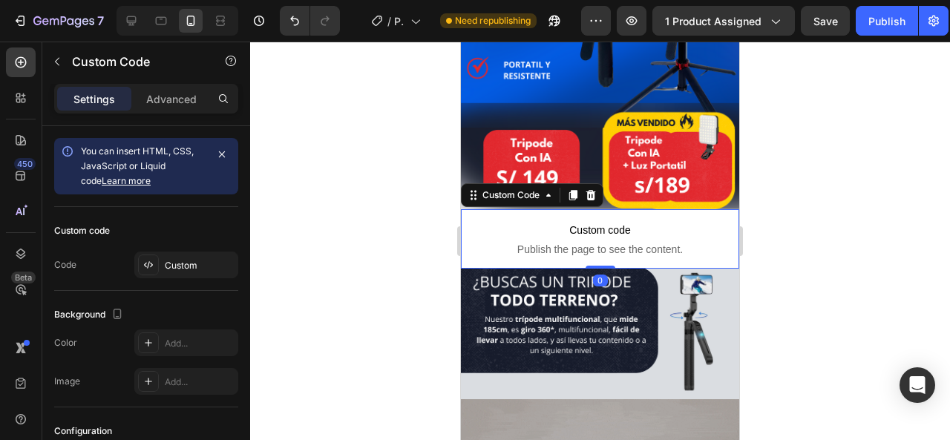
click at [530, 188] on div "Custom Code" at bounding box center [532, 195] width 142 height 24
click at [536, 188] on div "Custom Code" at bounding box center [510, 194] width 63 height 13
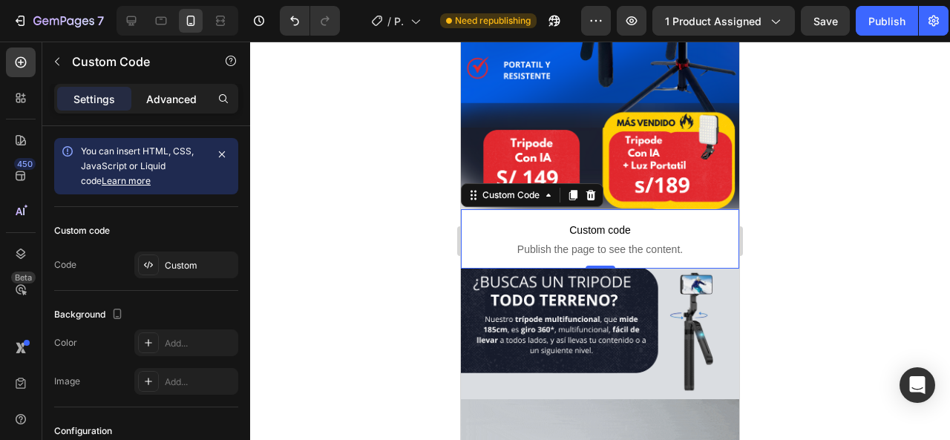
click at [164, 97] on p "Advanced" at bounding box center [171, 99] width 50 height 16
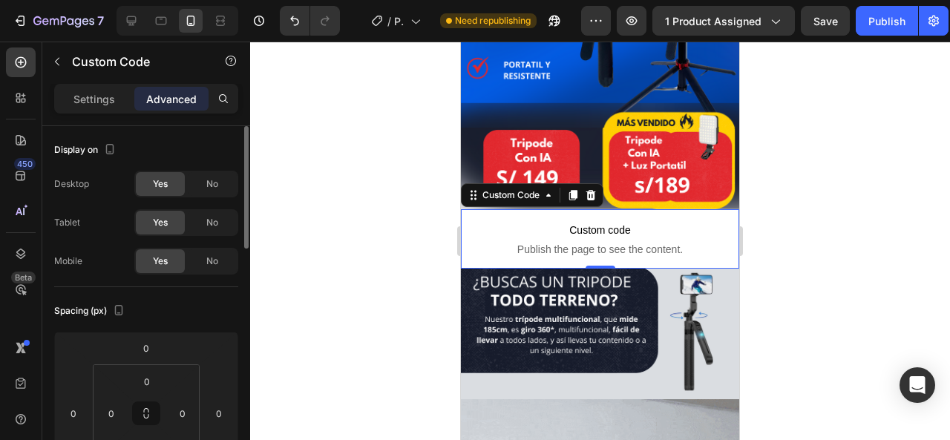
scroll to position [74, 0]
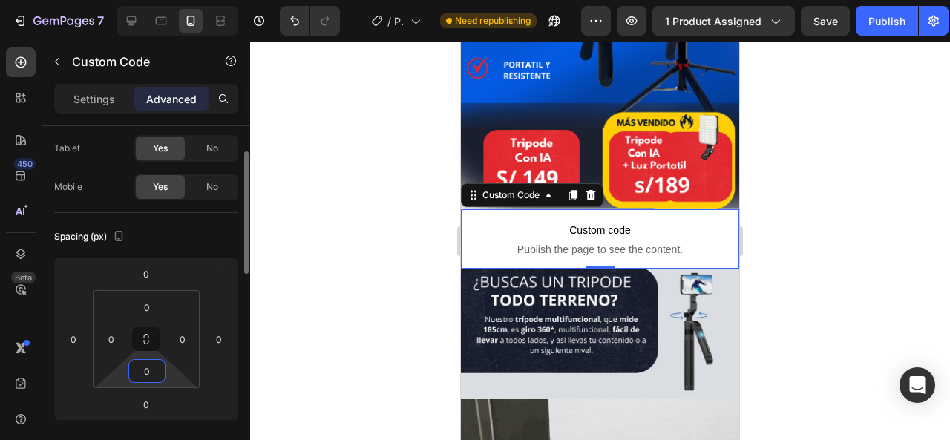
click at [153, 370] on input "0" at bounding box center [147, 371] width 30 height 22
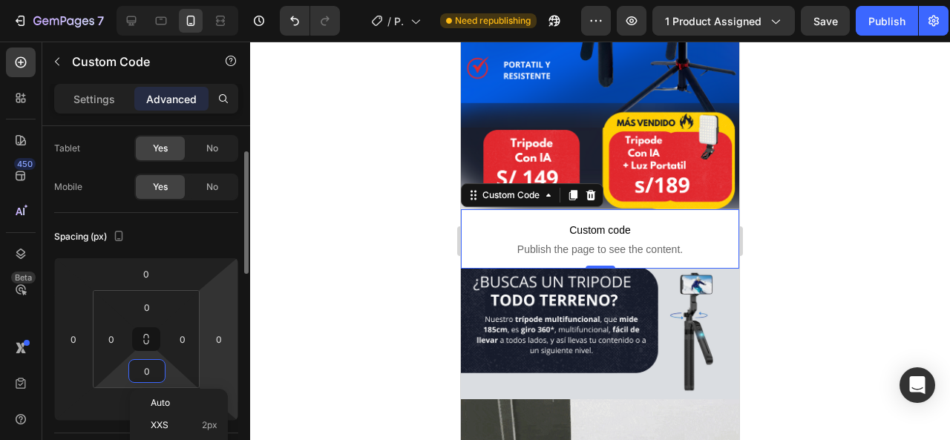
scroll to position [148, 0]
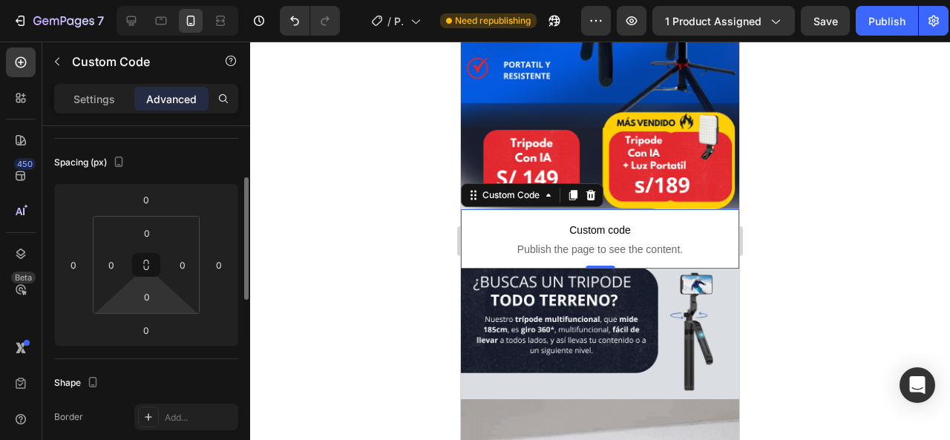
click at [259, 306] on div at bounding box center [600, 241] width 700 height 398
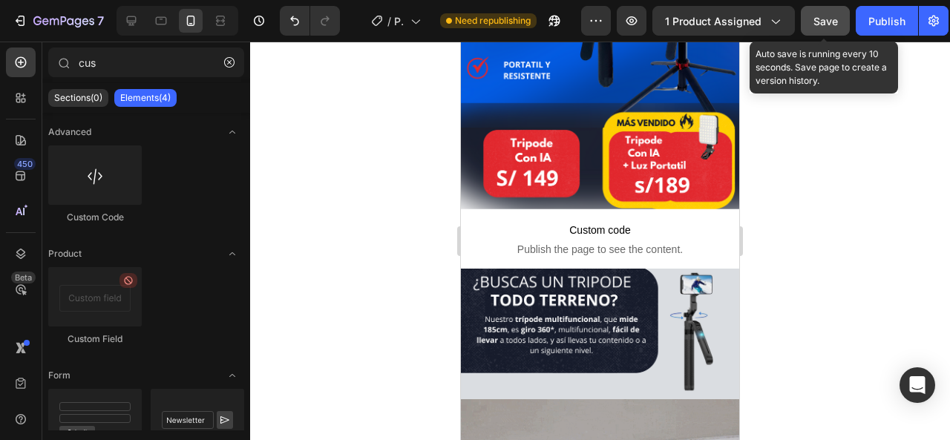
click at [830, 11] on button "Save" at bounding box center [825, 21] width 49 height 30
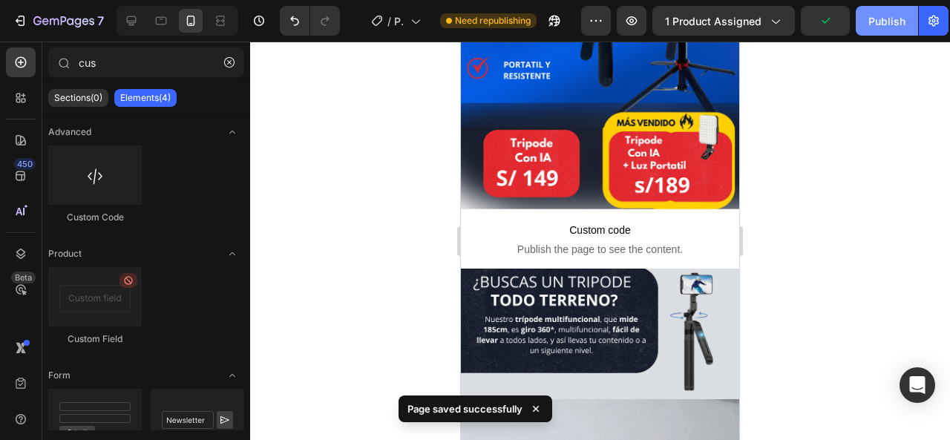
click at [867, 17] on button "Publish" at bounding box center [887, 21] width 62 height 30
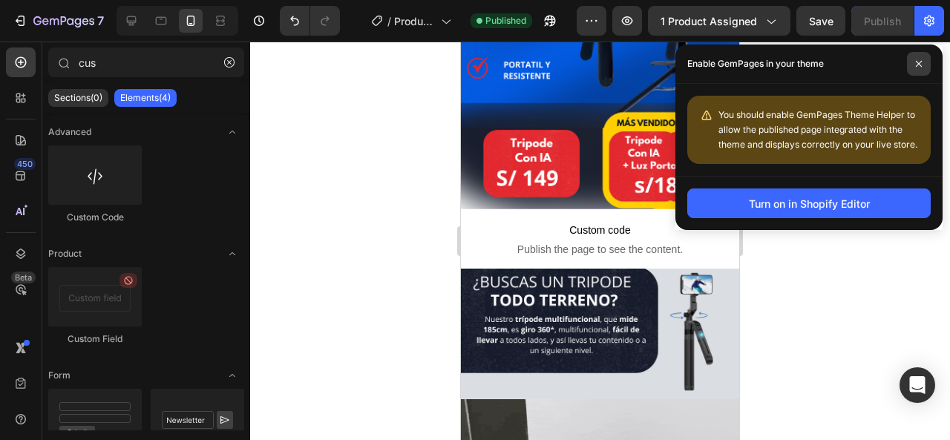
click at [916, 54] on span at bounding box center [919, 64] width 24 height 24
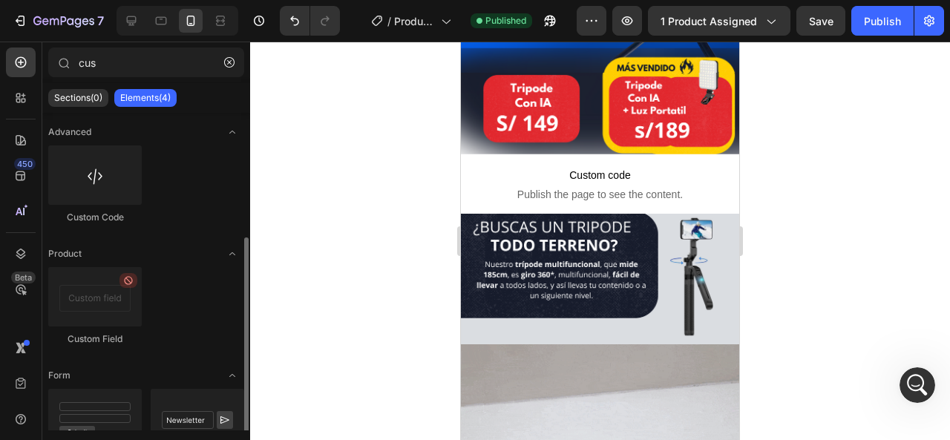
scroll to position [68, 0]
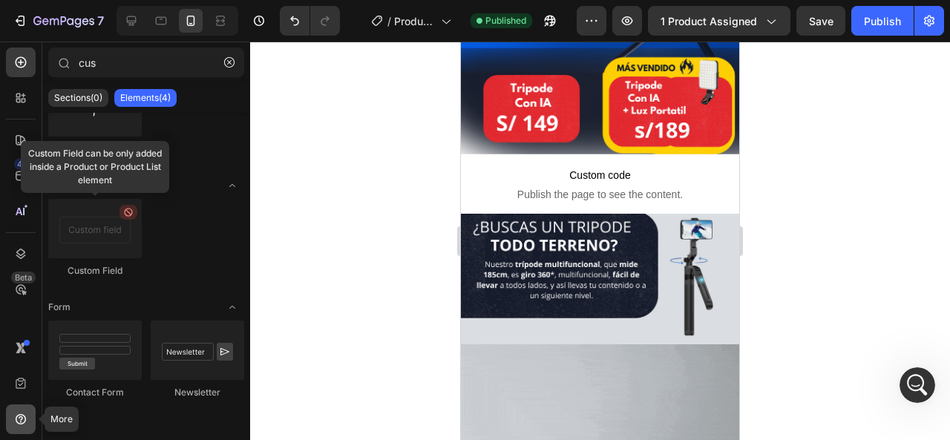
click at [19, 415] on icon at bounding box center [21, 419] width 10 height 10
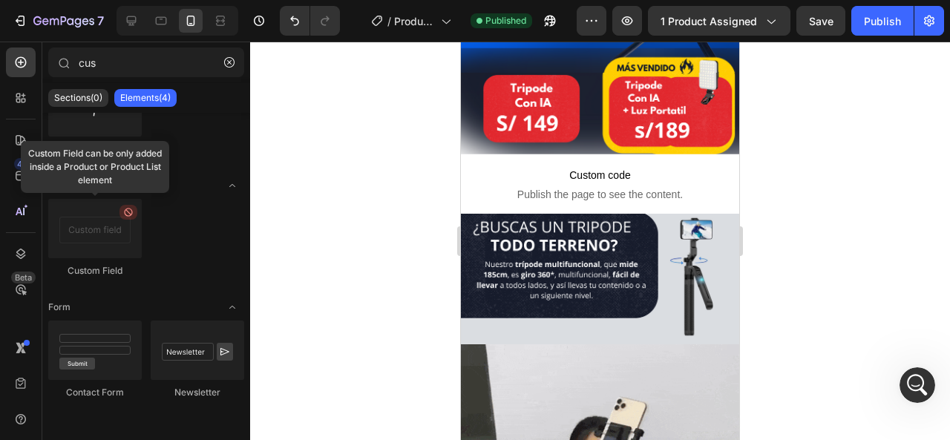
click at [439, 138] on div at bounding box center [600, 241] width 700 height 398
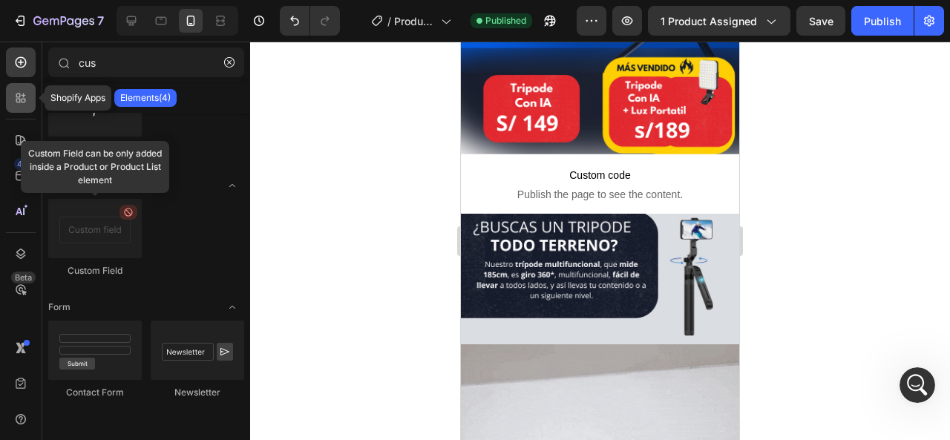
click at [24, 89] on div at bounding box center [21, 98] width 30 height 30
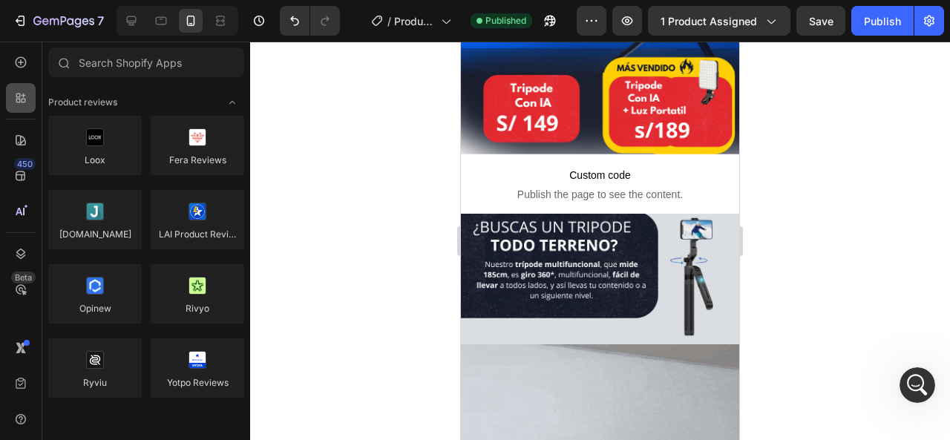
click at [24, 89] on div at bounding box center [21, 98] width 30 height 30
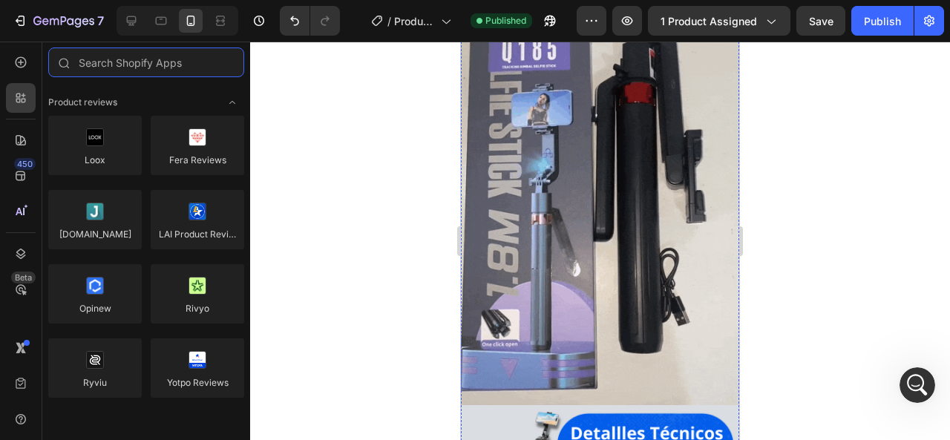
scroll to position [2449, 0]
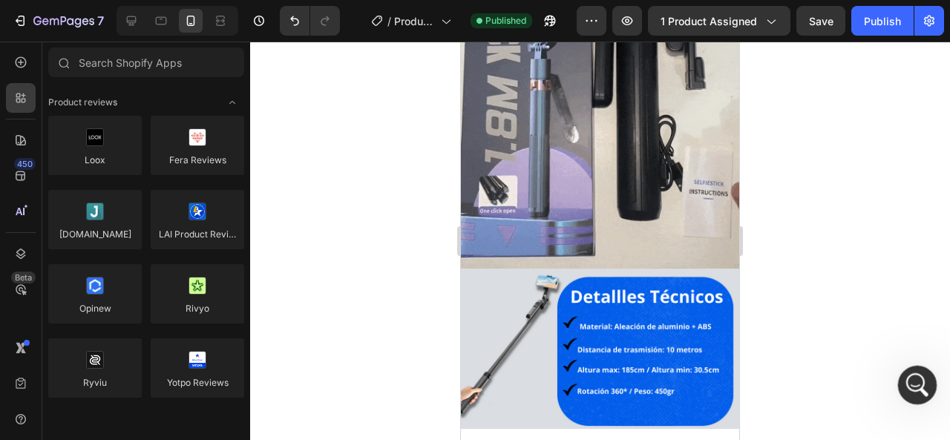
click at [925, 394] on div "Abrir Intercom Messenger" at bounding box center [914, 382] width 49 height 49
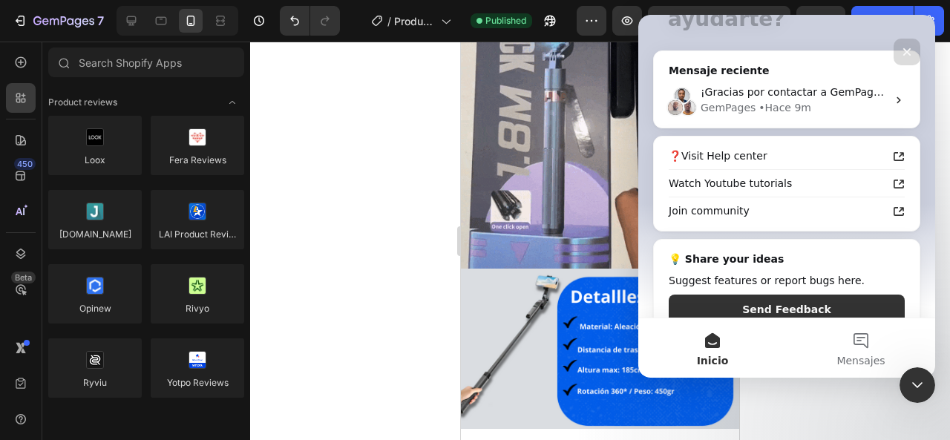
scroll to position [189, 0]
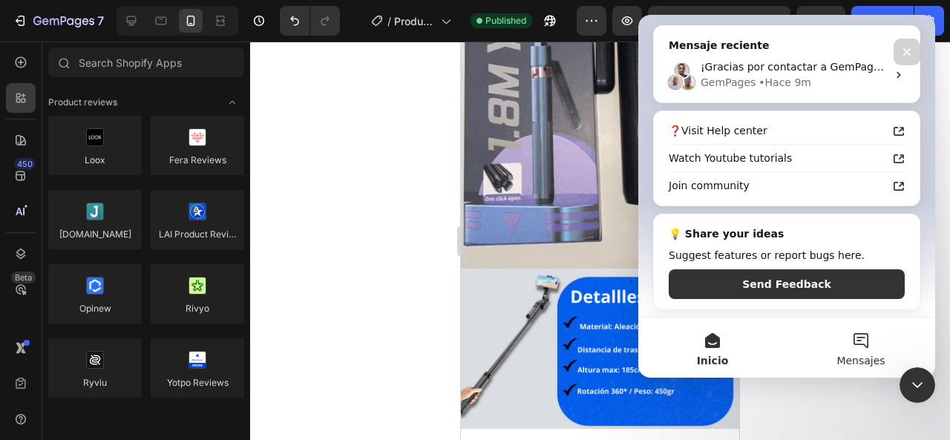
click at [871, 347] on button "Mensajes" at bounding box center [860, 347] width 148 height 59
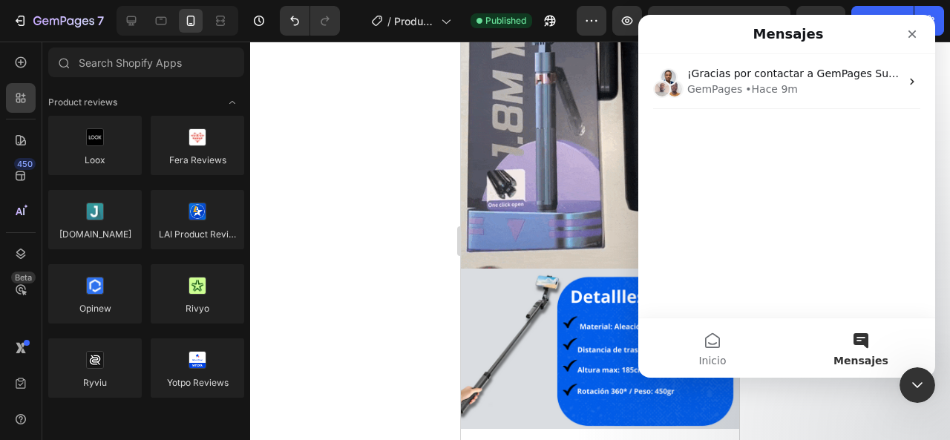
click at [854, 111] on div "¡Gracias por contactar a GemPages Support! 👋 Nuestro equipo de soporte te asist…" at bounding box center [786, 185] width 297 height 263
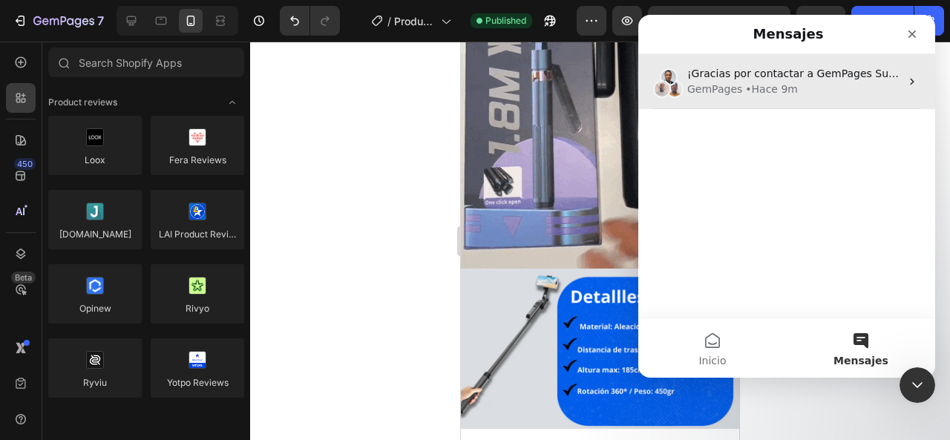
click at [851, 90] on div "GemPages • Hace 9m" at bounding box center [793, 90] width 213 height 16
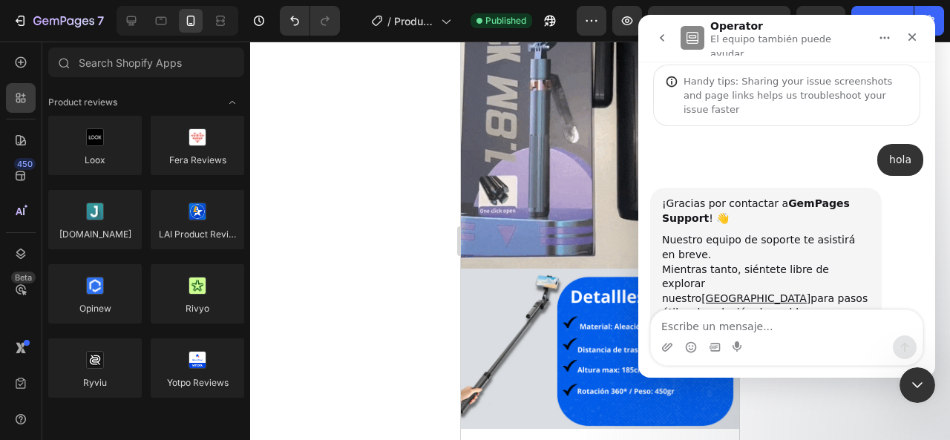
scroll to position [39, 0]
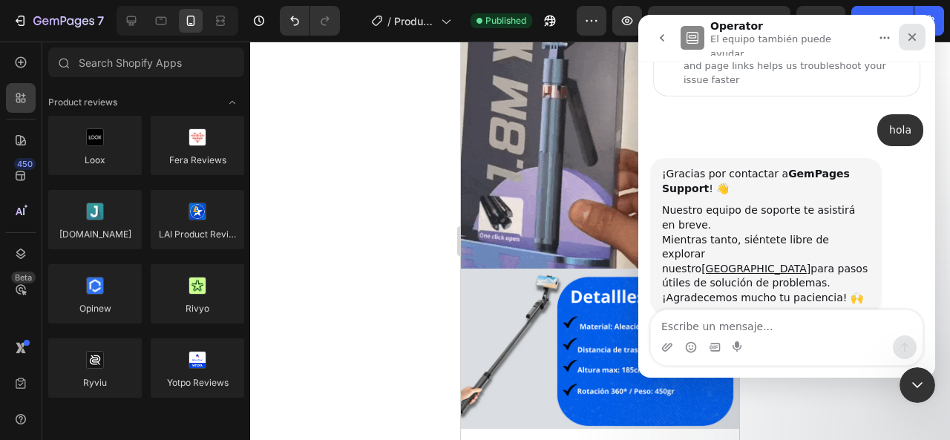
click at [906, 39] on icon "Cerrar" at bounding box center [912, 37] width 12 height 12
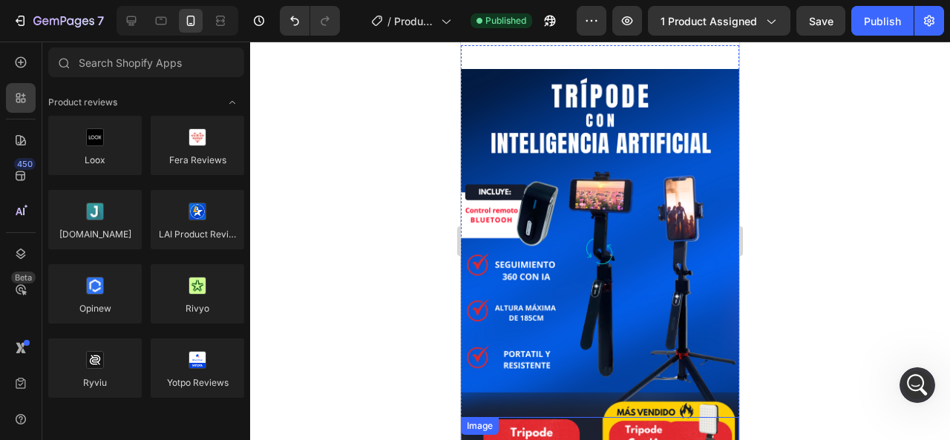
scroll to position [0, 0]
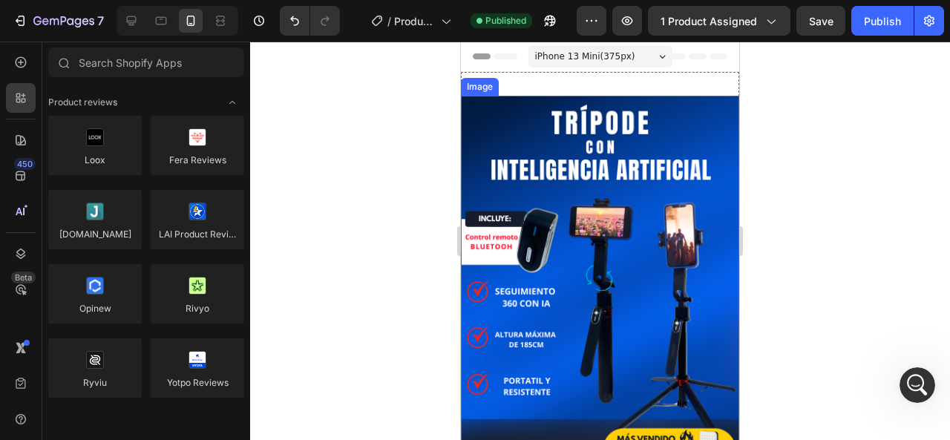
click at [652, 122] on img at bounding box center [600, 270] width 278 height 348
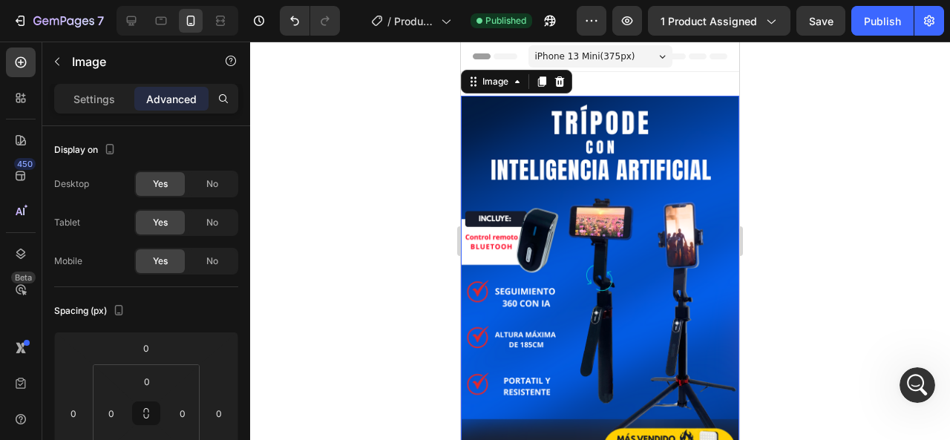
scroll to position [223, 0]
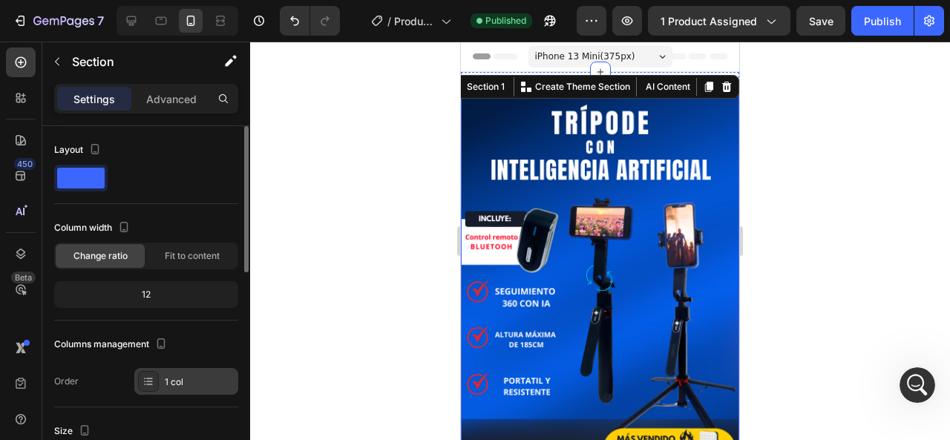
scroll to position [74, 0]
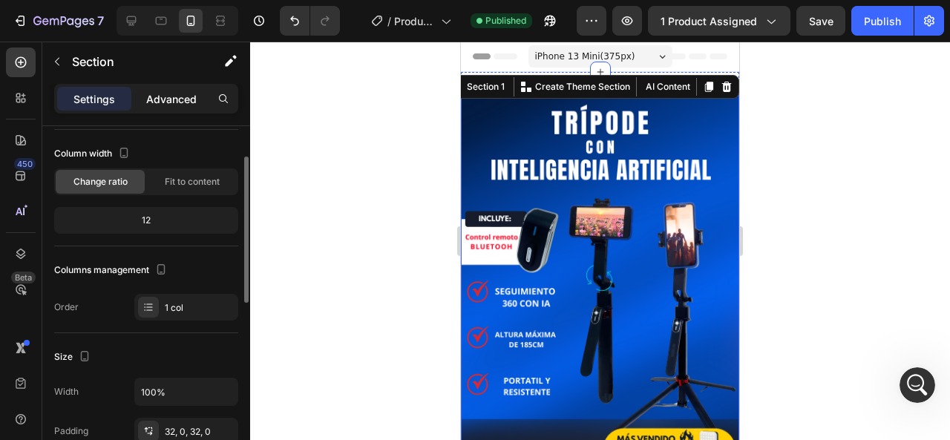
click at [178, 87] on div "Advanced" at bounding box center [171, 99] width 74 height 24
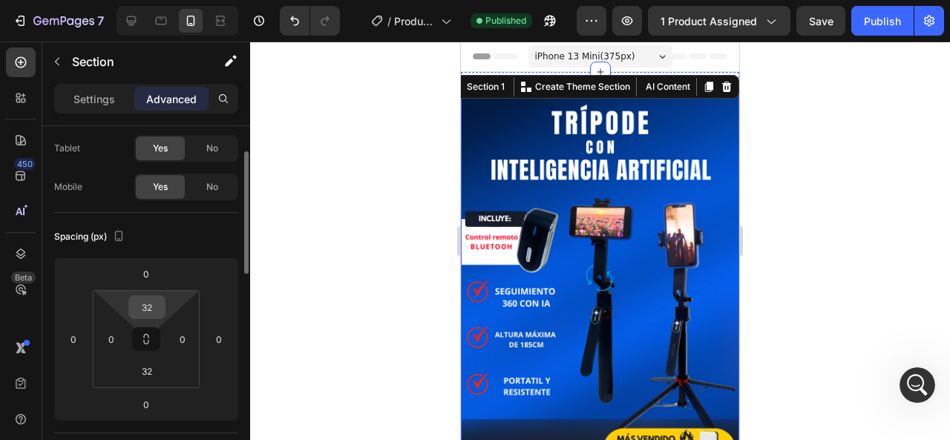
click at [154, 304] on input "32" at bounding box center [147, 307] width 30 height 22
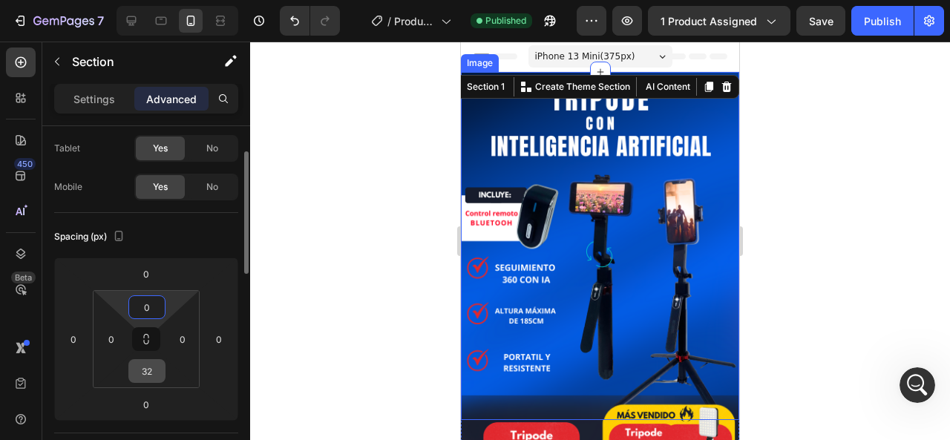
scroll to position [223, 0]
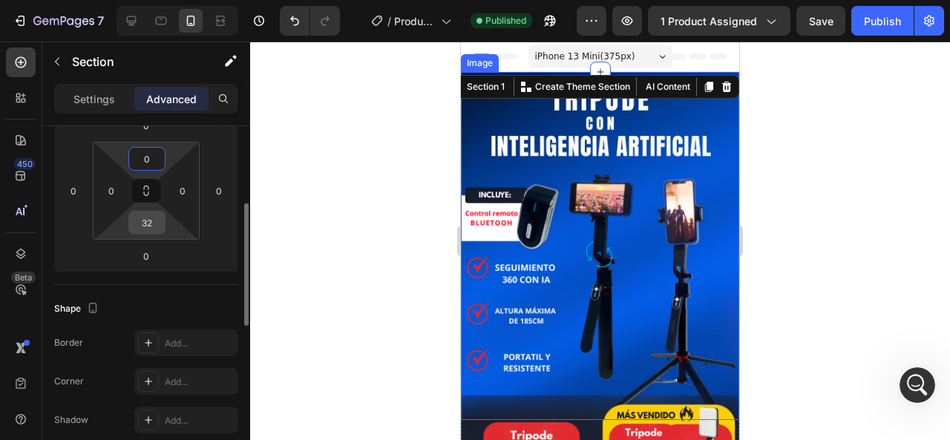
type input "0"
click at [154, 232] on input "32" at bounding box center [147, 222] width 30 height 22
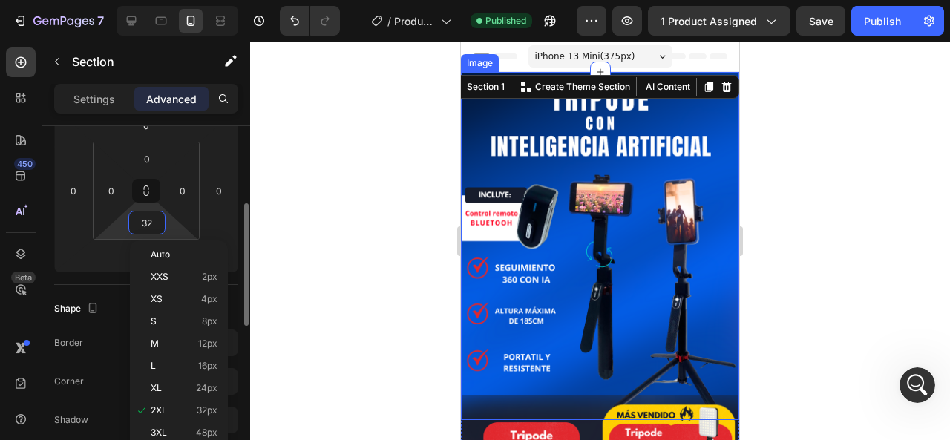
type input "0"
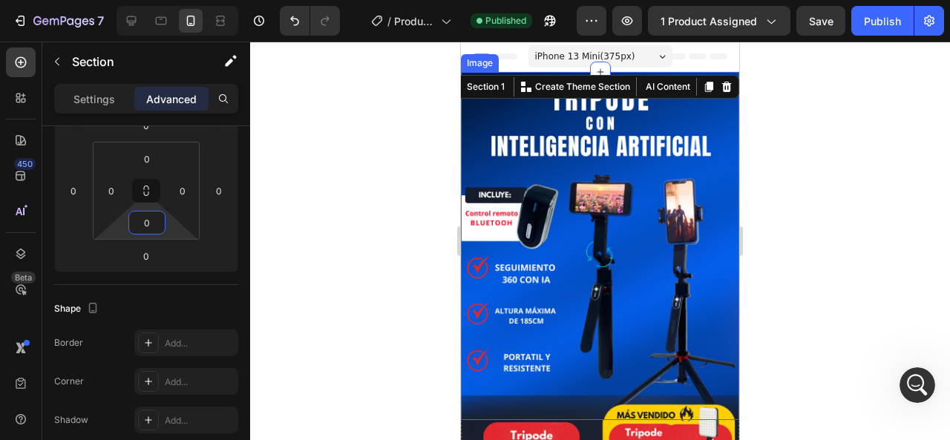
click at [810, 210] on div at bounding box center [600, 241] width 700 height 398
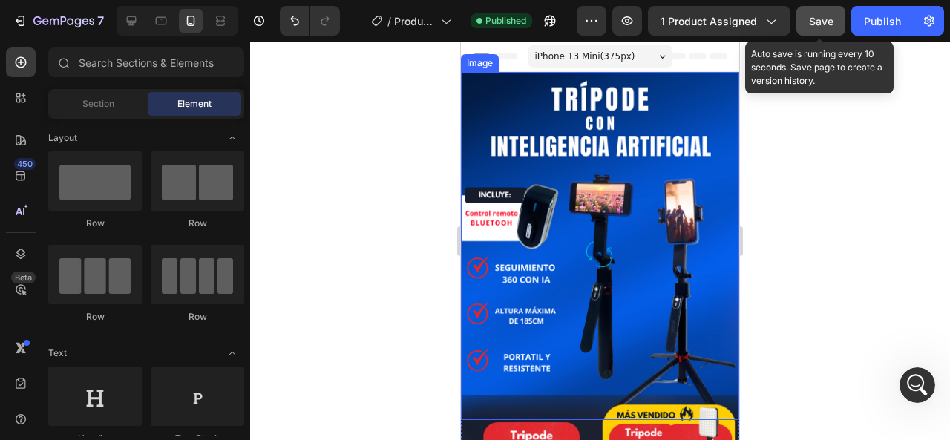
click at [823, 29] on button "Save" at bounding box center [820, 21] width 49 height 30
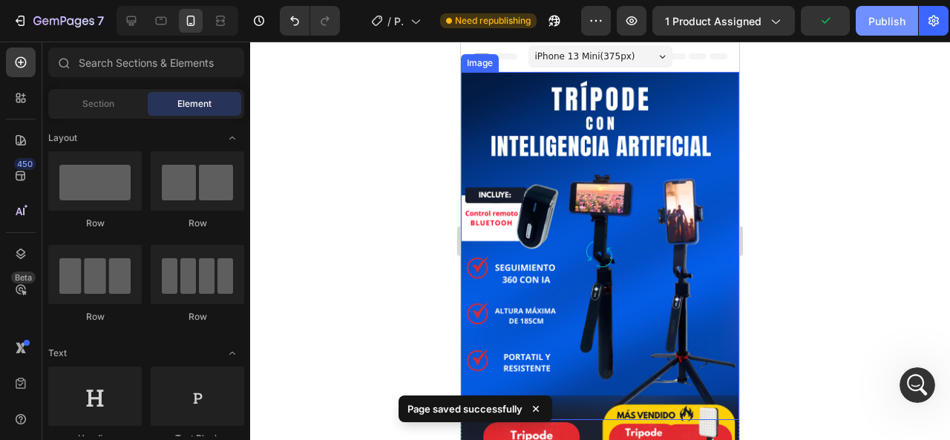
click at [876, 22] on div "Publish" at bounding box center [886, 21] width 37 height 16
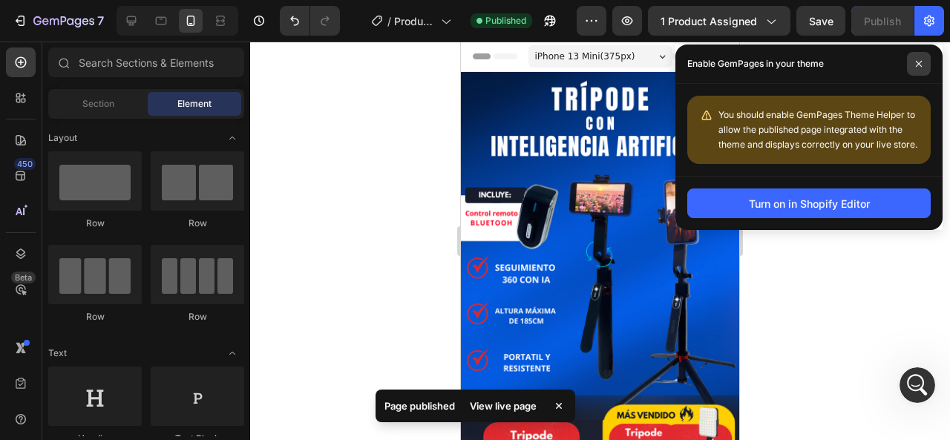
click at [919, 66] on icon at bounding box center [918, 63] width 7 height 7
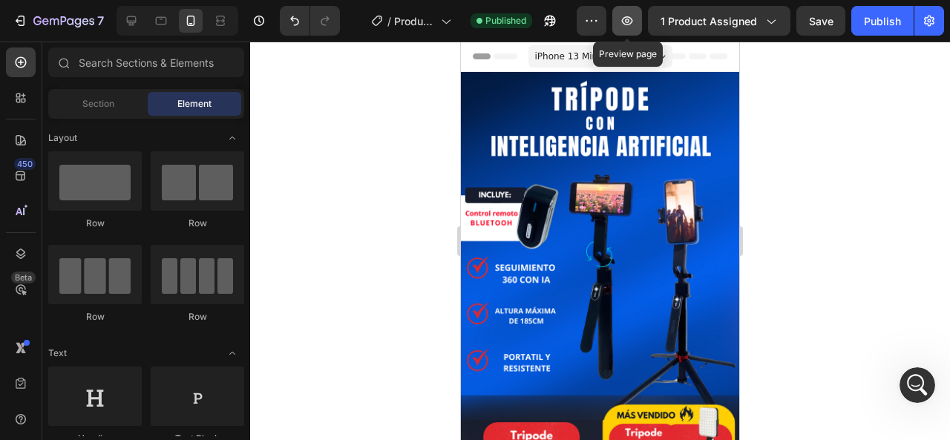
click at [633, 17] on icon "button" at bounding box center [627, 20] width 15 height 15
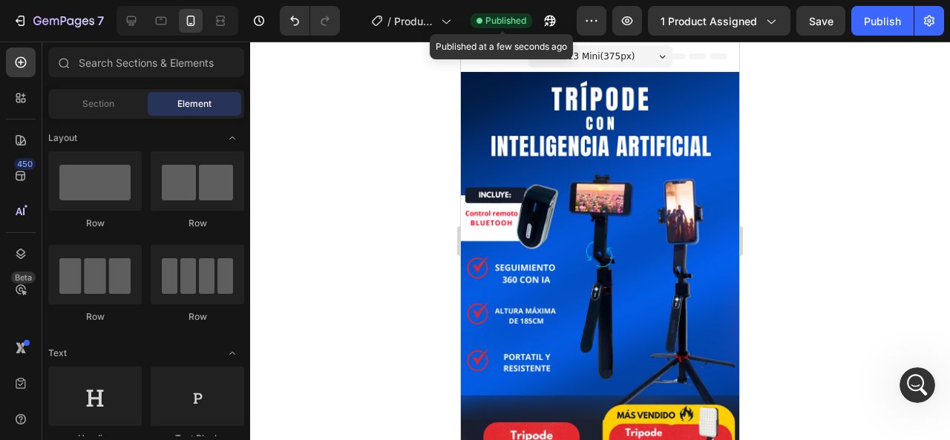
click at [519, 16] on span "Published" at bounding box center [505, 20] width 41 height 13
click at [548, 20] on icon "button" at bounding box center [549, 20] width 15 height 15
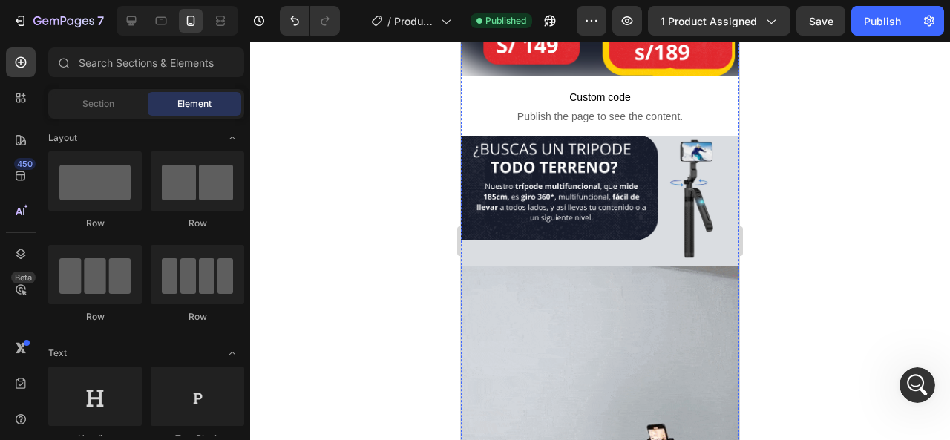
scroll to position [297, 0]
